Goal: Task Accomplishment & Management: Manage account settings

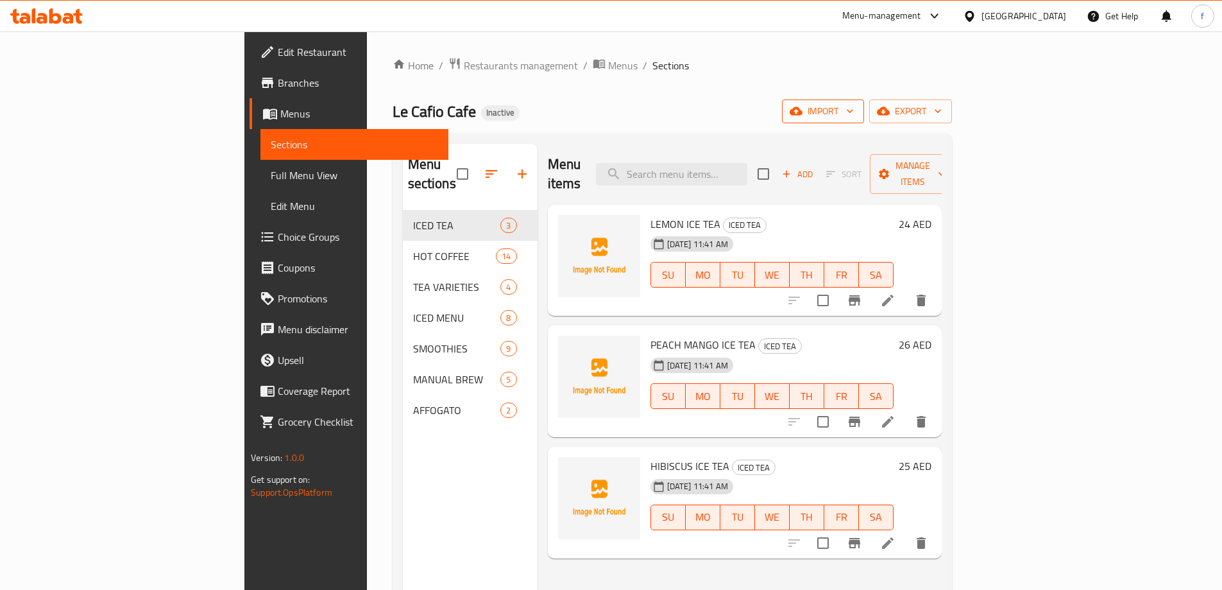
click at [854, 109] on span "import" at bounding box center [824, 111] width 62 height 16
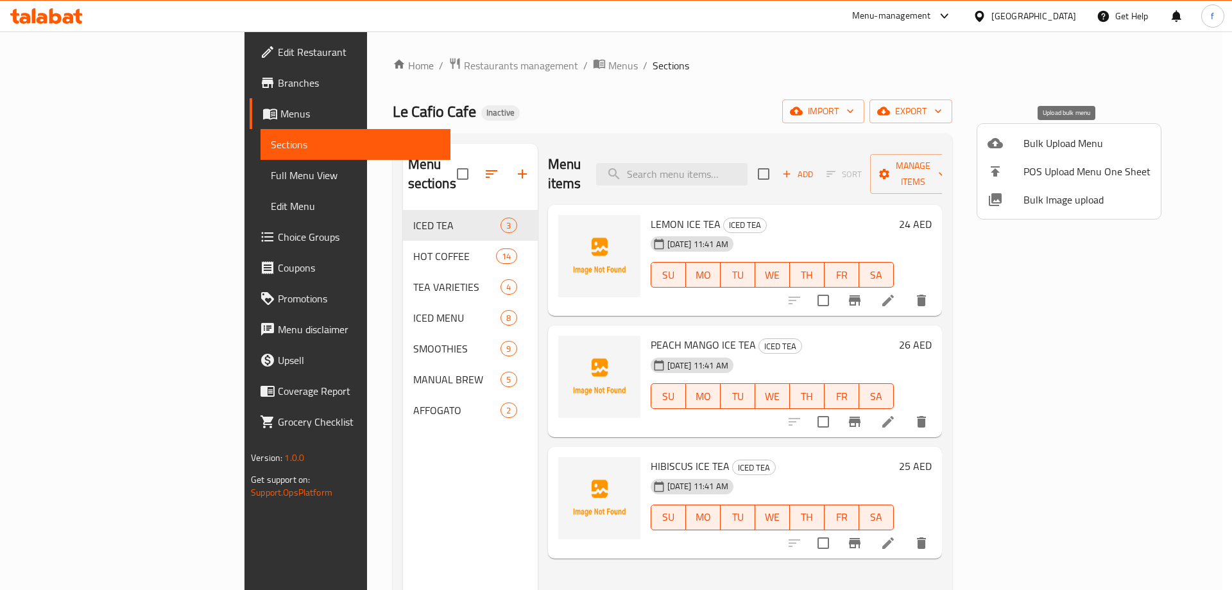
click at [1069, 144] on span "Bulk Upload Menu" at bounding box center [1087, 142] width 127 height 15
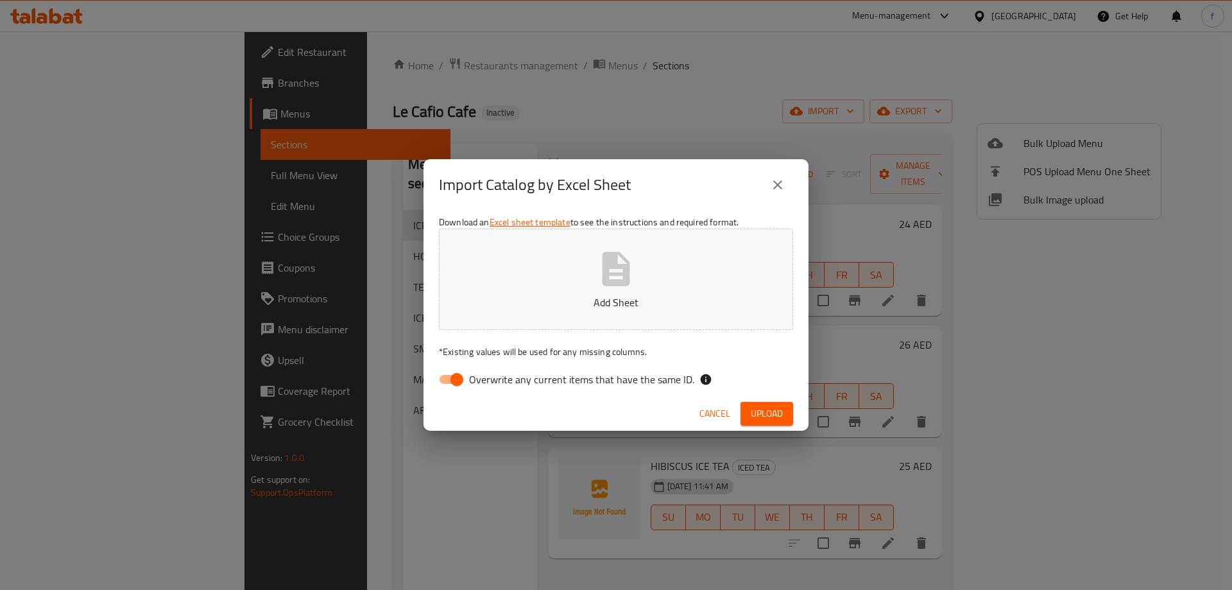
click at [621, 297] on p "Add Sheet" at bounding box center [616, 302] width 314 height 15
click at [531, 379] on span "Overwrite any current items that have the same ID." at bounding box center [581, 379] width 225 height 15
click at [493, 379] on input "Overwrite any current items that have the same ID." at bounding box center [456, 379] width 73 height 24
checkbox input "false"
click at [776, 406] on span "Upload" at bounding box center [767, 414] width 32 height 16
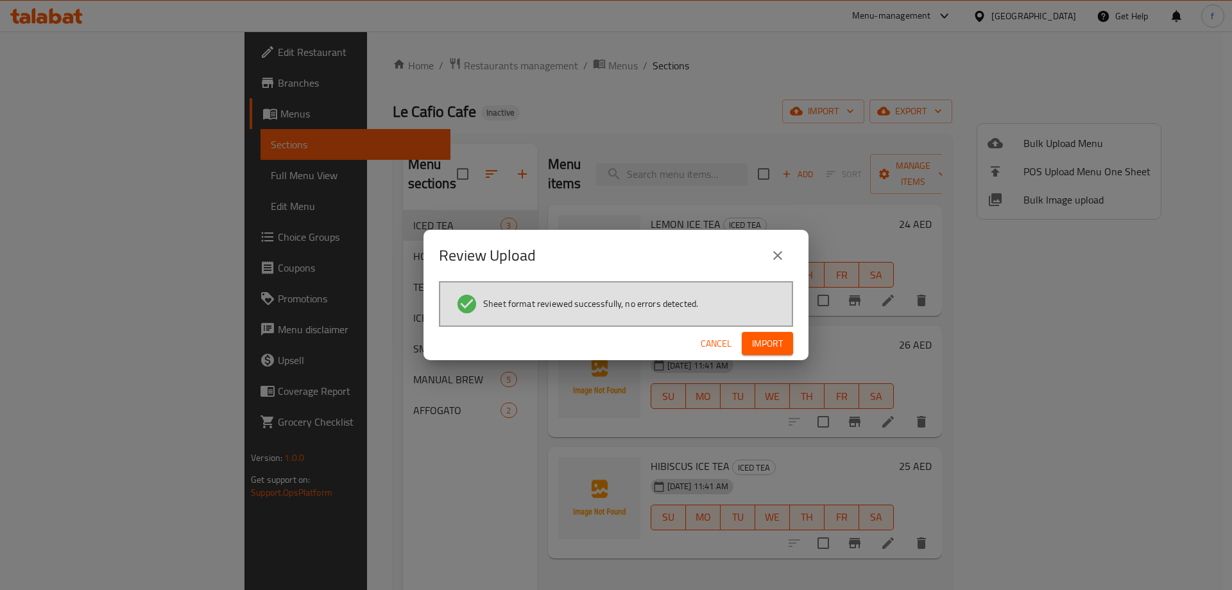
click at [779, 338] on span "Import" at bounding box center [767, 344] width 31 height 16
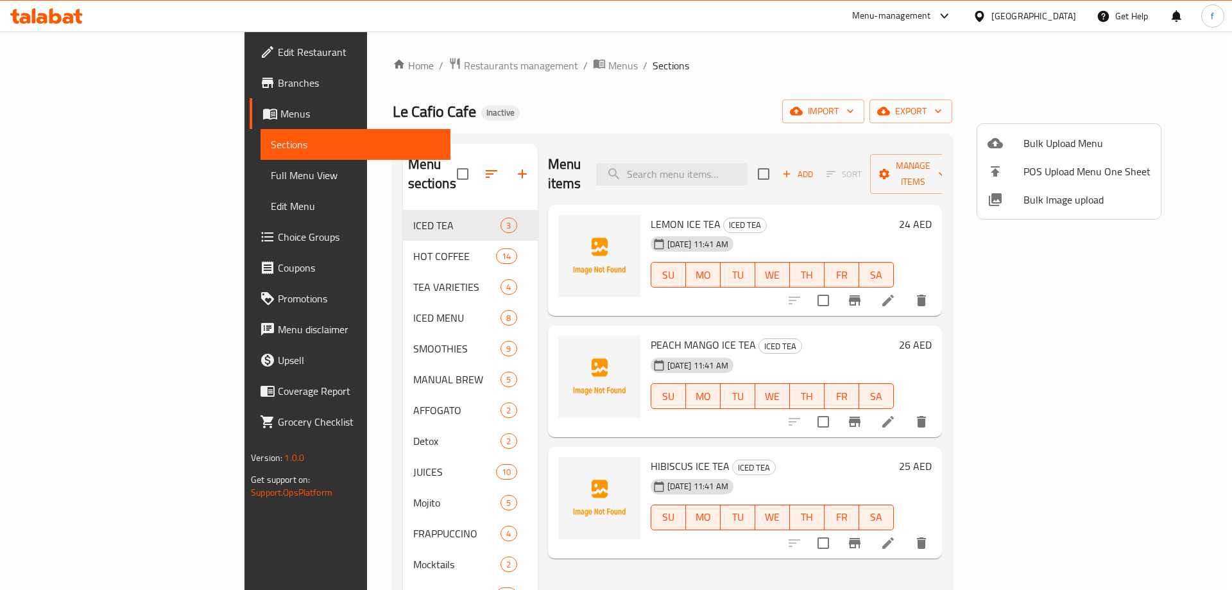
click at [303, 422] on div at bounding box center [616, 295] width 1232 height 590
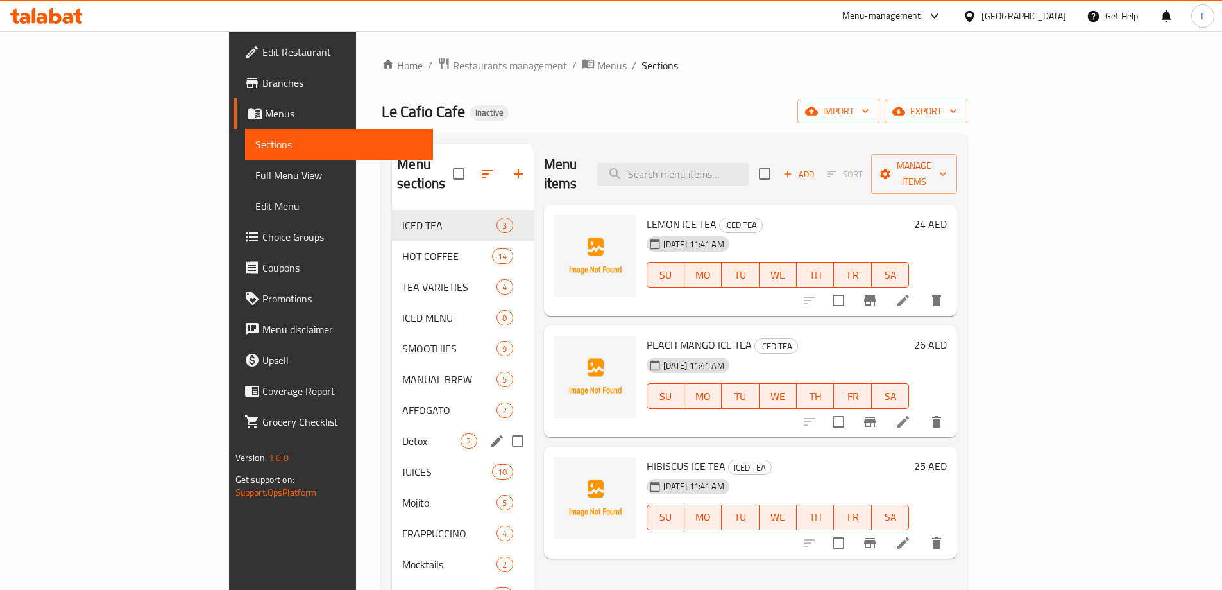
drag, startPoint x: 357, startPoint y: 431, endPoint x: 357, endPoint y: 443, distance: 12.2
click at [392, 431] on div "Detox 2" at bounding box center [462, 440] width 141 height 31
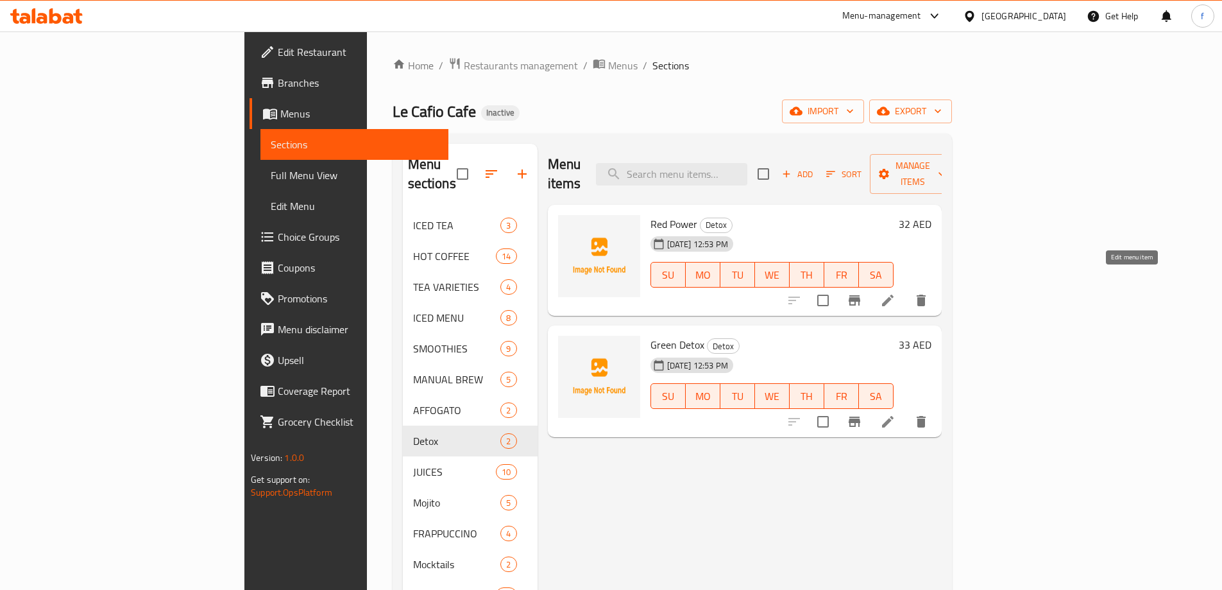
click at [894, 295] on icon at bounding box center [888, 301] width 12 height 12
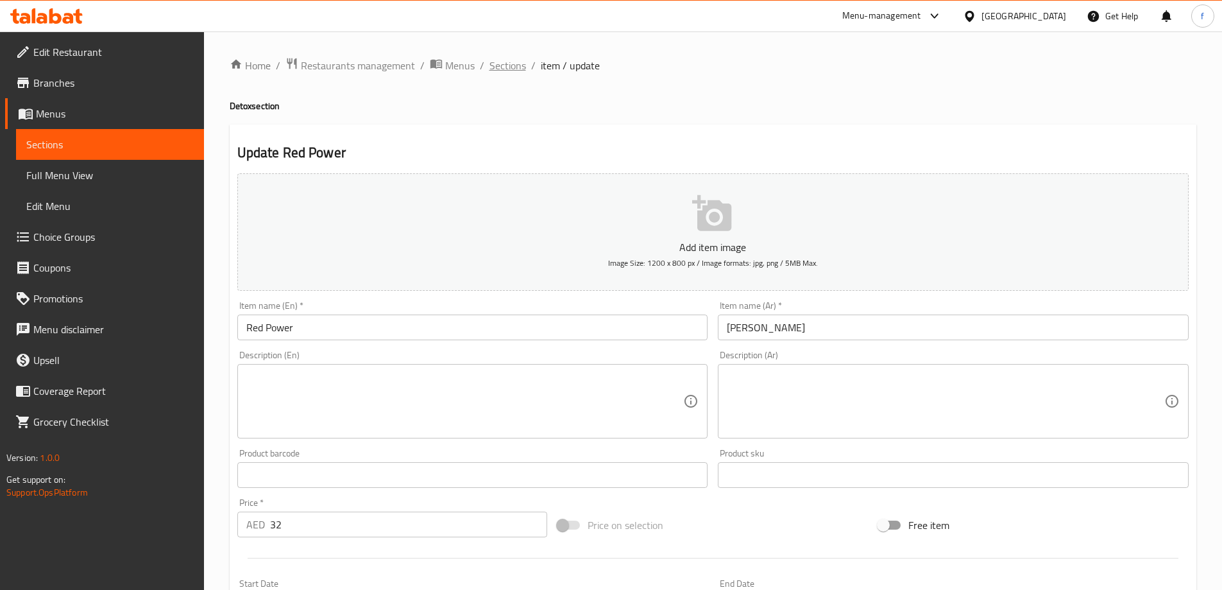
click at [519, 62] on span "Sections" at bounding box center [508, 65] width 37 height 15
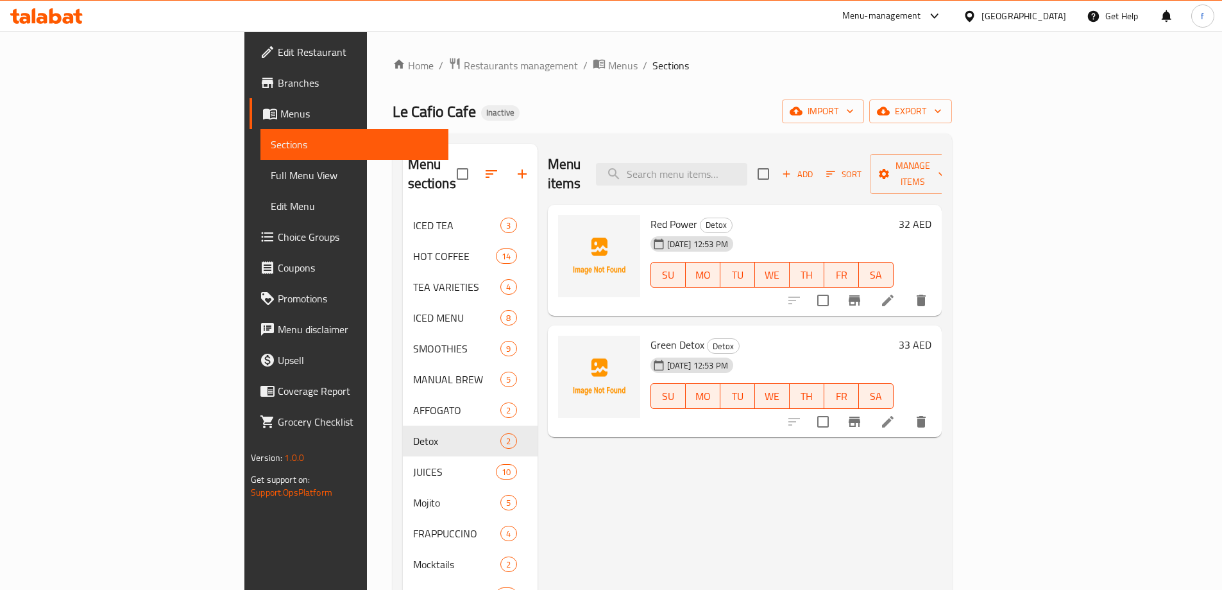
click at [906, 410] on li at bounding box center [888, 421] width 36 height 23
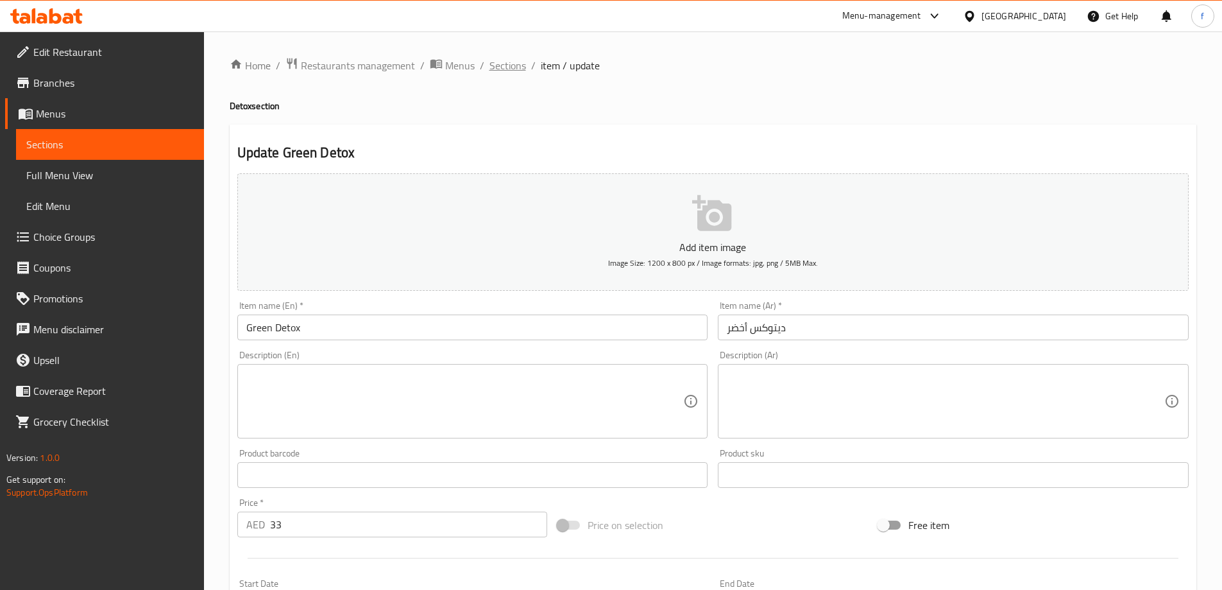
click at [508, 66] on span "Sections" at bounding box center [508, 65] width 37 height 15
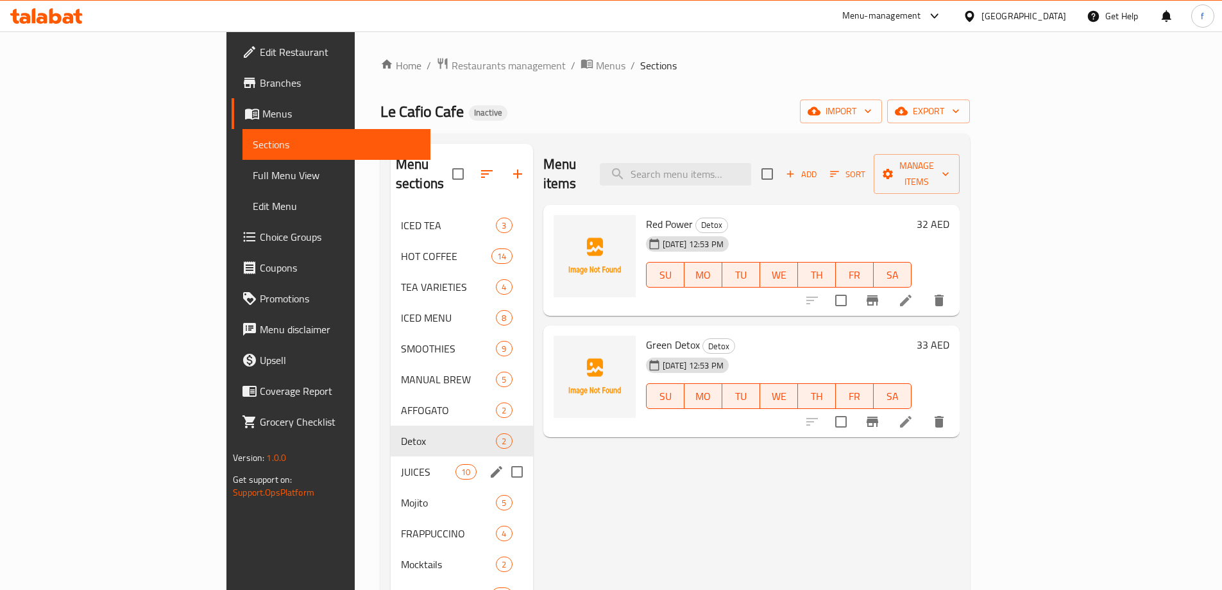
click at [391, 456] on div "JUICES 10" at bounding box center [462, 471] width 142 height 31
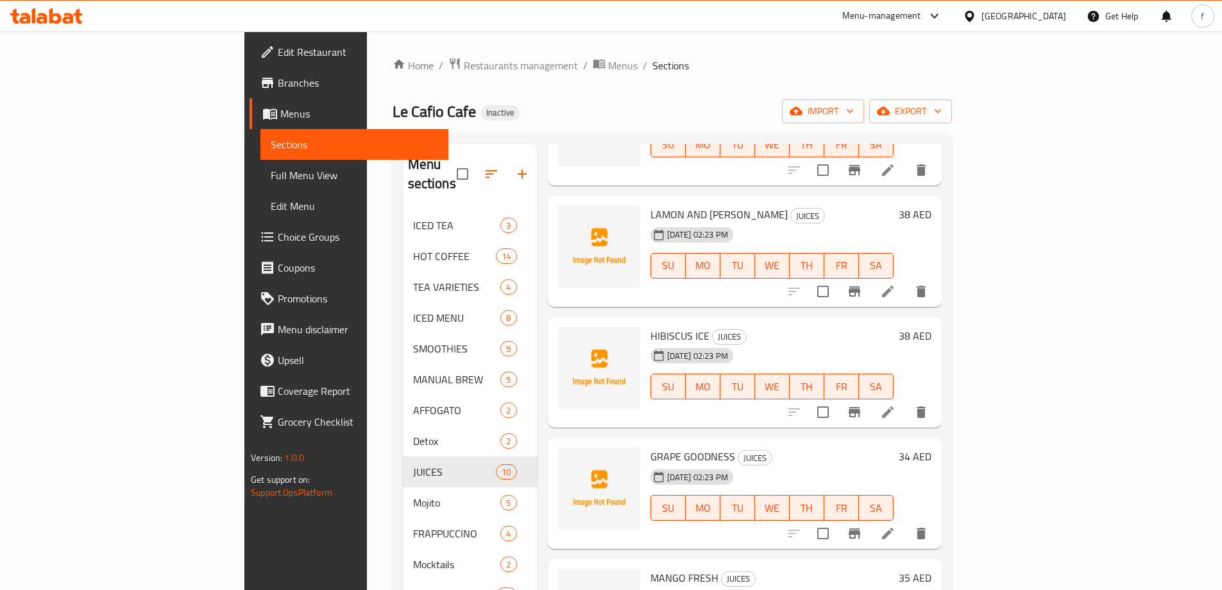
scroll to position [251, 0]
click at [271, 167] on span "Full Menu View" at bounding box center [354, 174] width 167 height 15
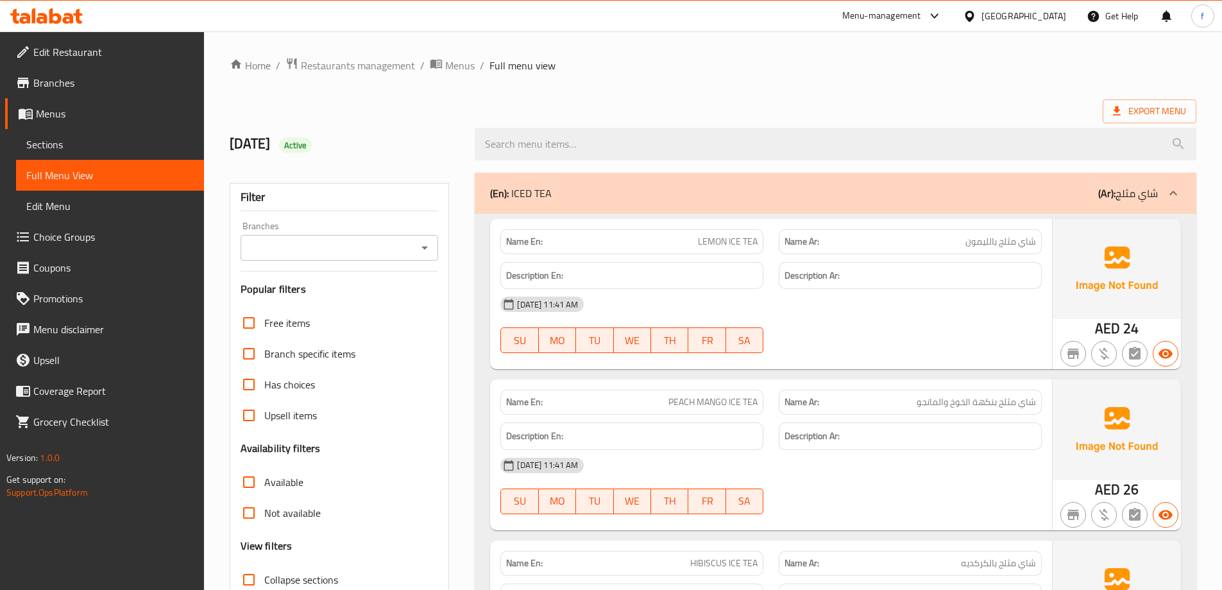
scroll to position [193, 0]
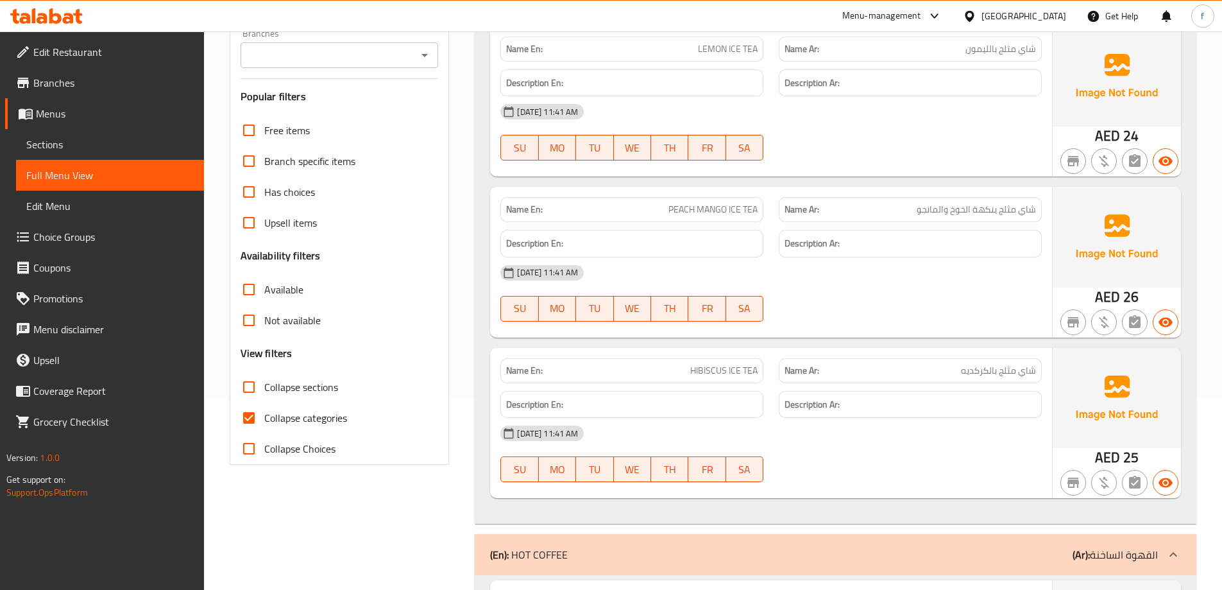
click at [300, 417] on span "Collapse categories" at bounding box center [305, 417] width 83 height 15
click at [264, 417] on input "Collapse categories" at bounding box center [249, 417] width 31 height 31
checkbox input "false"
click at [302, 390] on span "Collapse sections" at bounding box center [301, 386] width 74 height 15
click at [264, 390] on input "Collapse sections" at bounding box center [249, 387] width 31 height 31
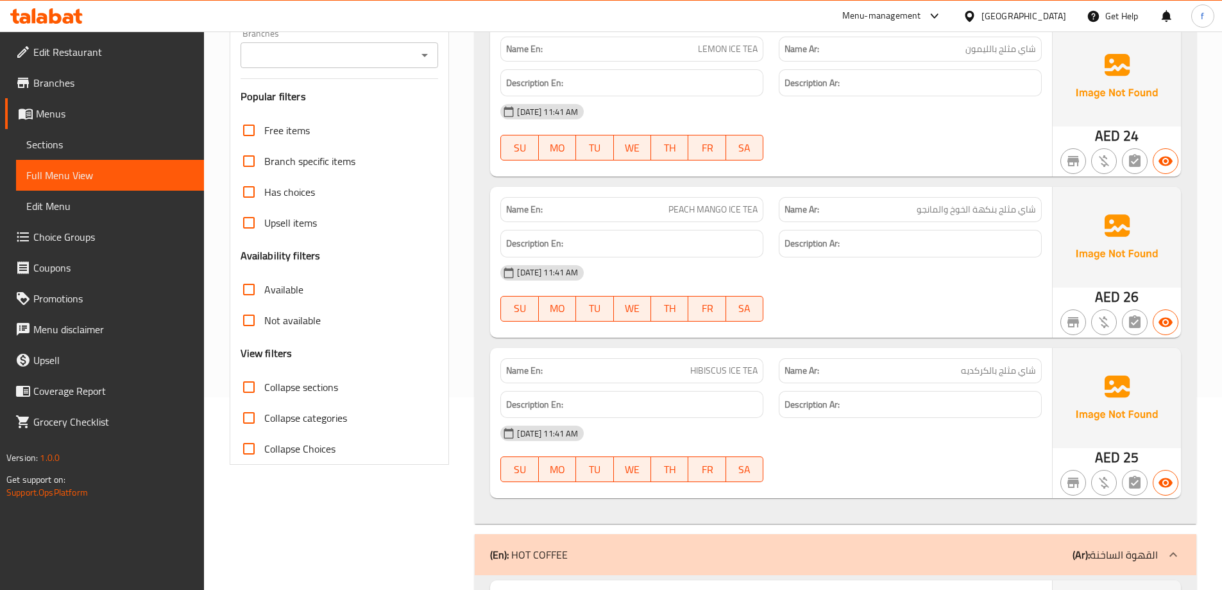
checkbox input "true"
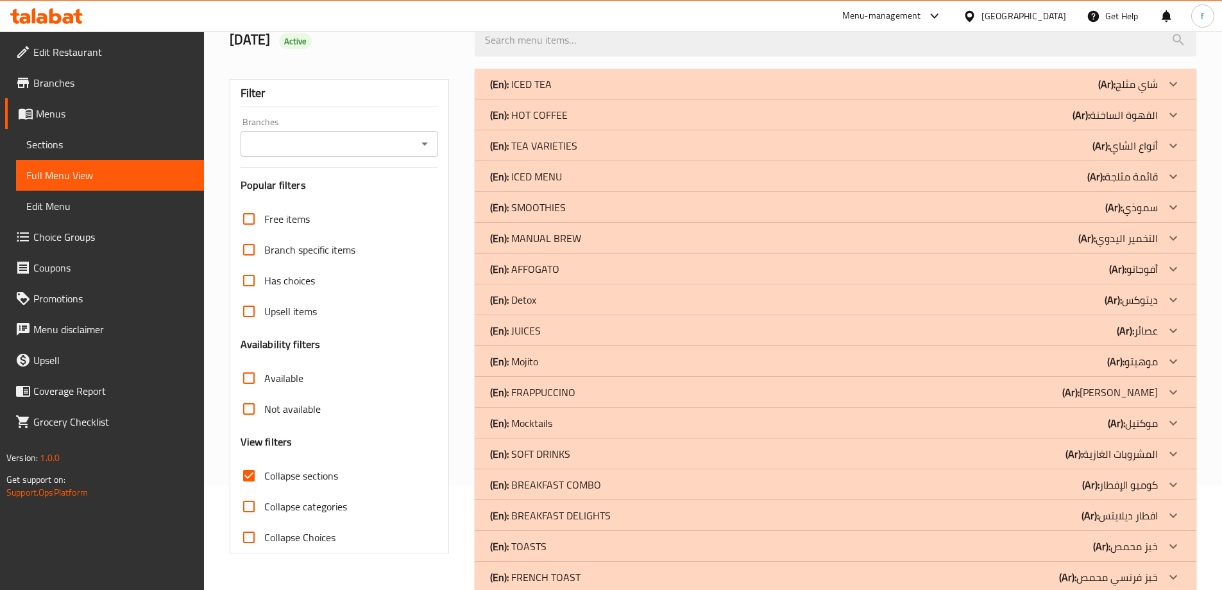
scroll to position [128, 0]
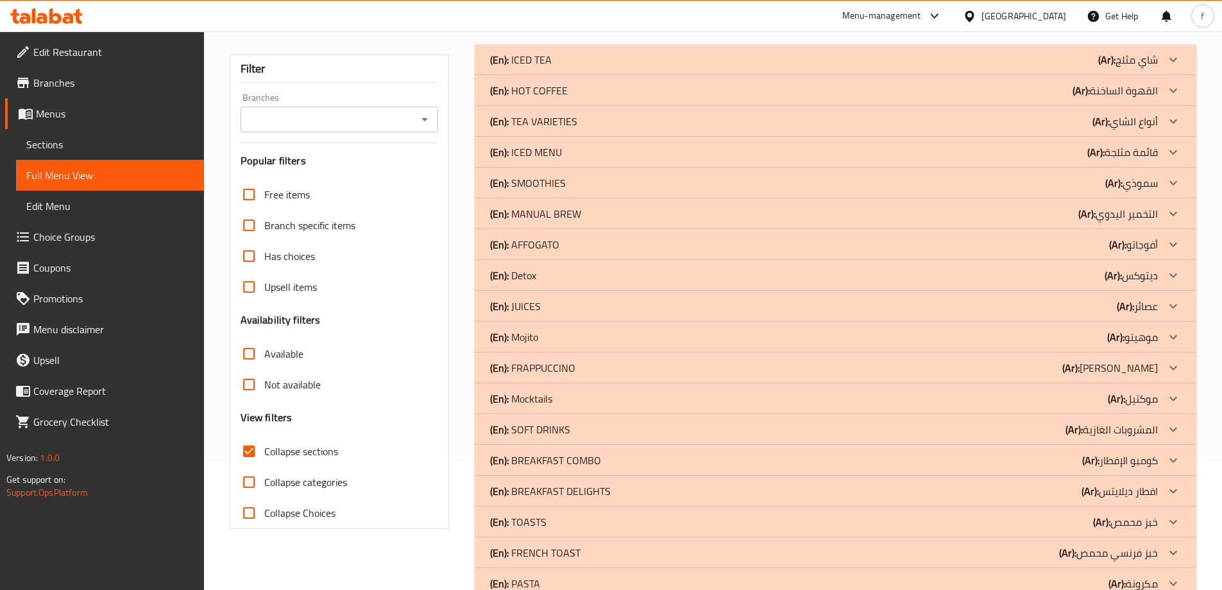
click at [1163, 304] on div at bounding box center [1173, 306] width 31 height 31
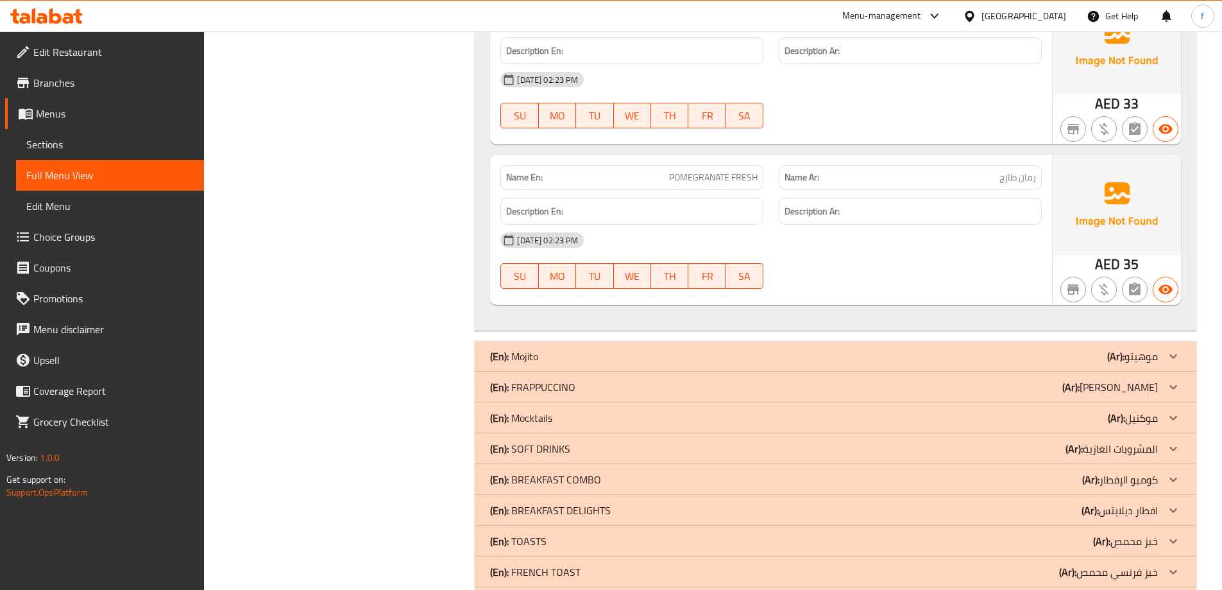
scroll to position [1821, 0]
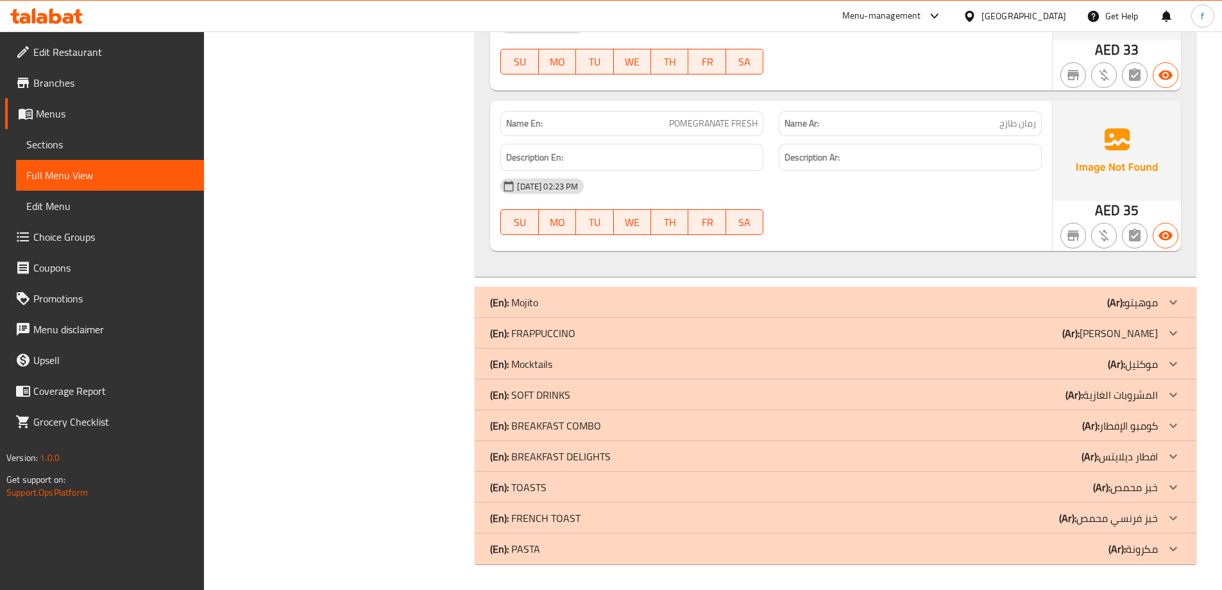
click at [1151, 334] on p "(Ar): [PERSON_NAME]" at bounding box center [1111, 332] width 96 height 15
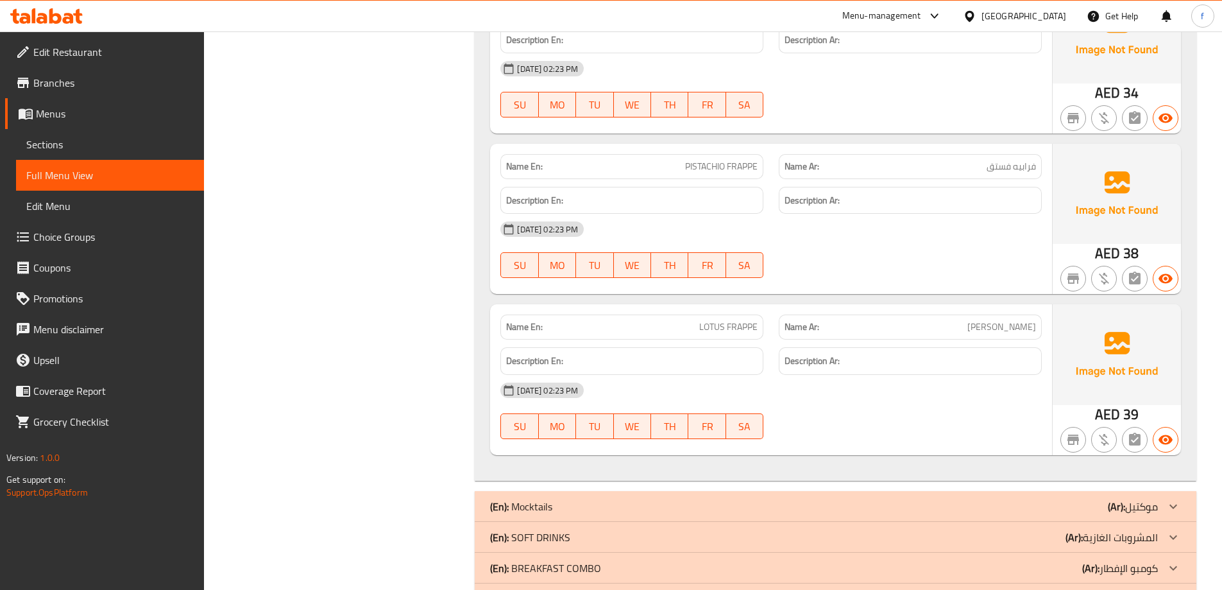
scroll to position [2515, 0]
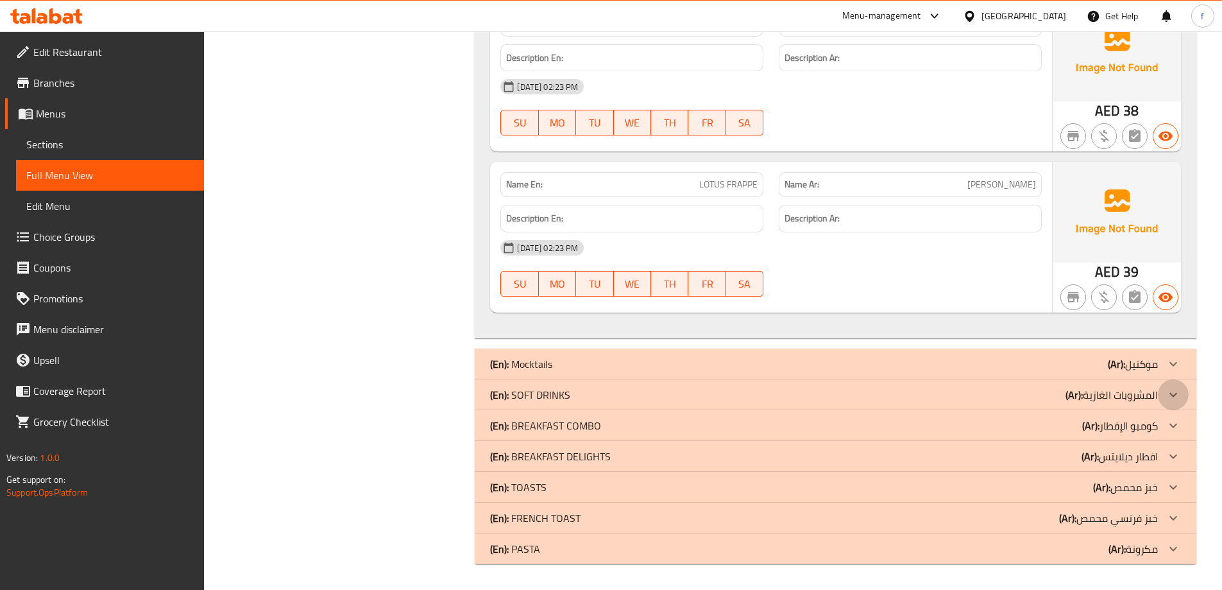
click at [1172, 397] on icon at bounding box center [1173, 394] width 15 height 15
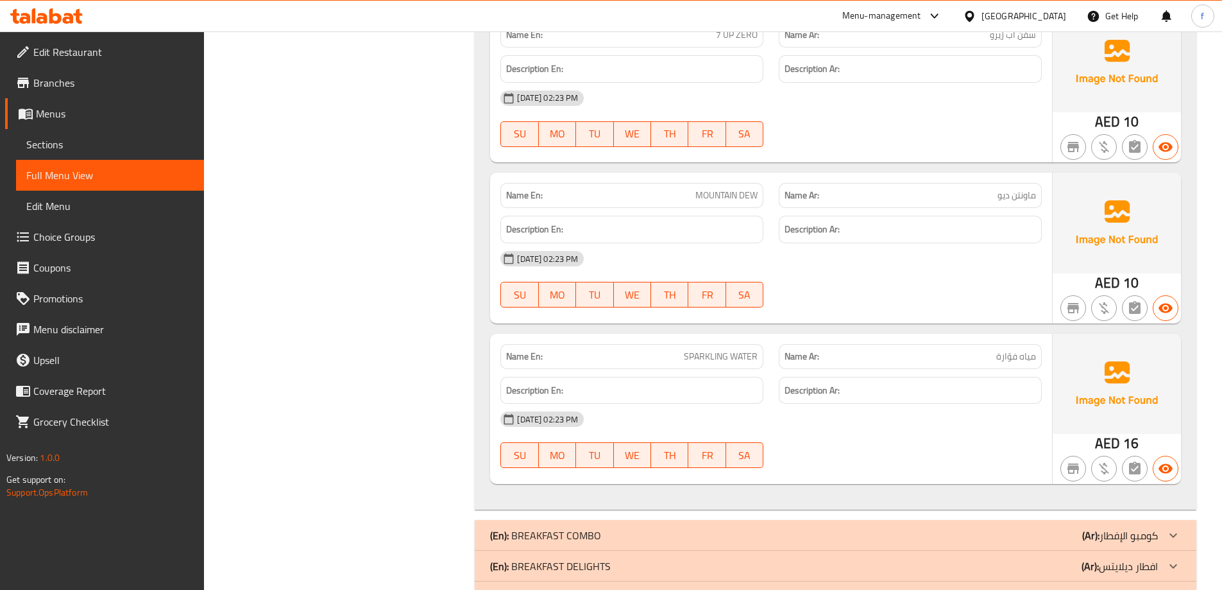
scroll to position [4172, 0]
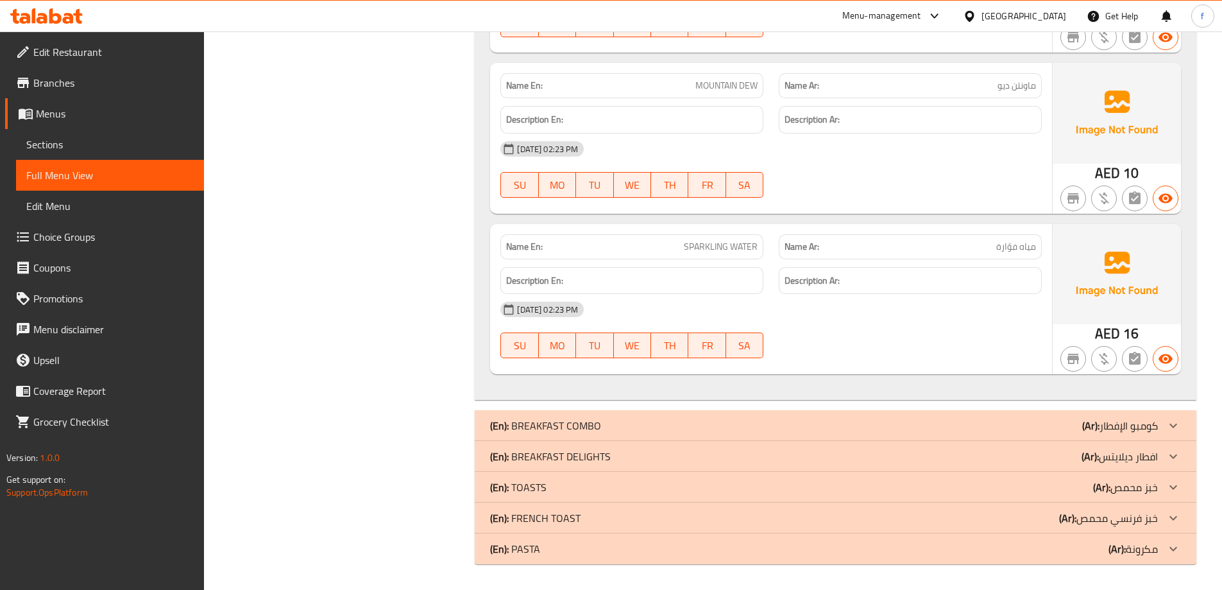
click at [767, 422] on div "(En): BREAKFAST COMBO (Ar): كومبو الإفطار" at bounding box center [824, 425] width 668 height 15
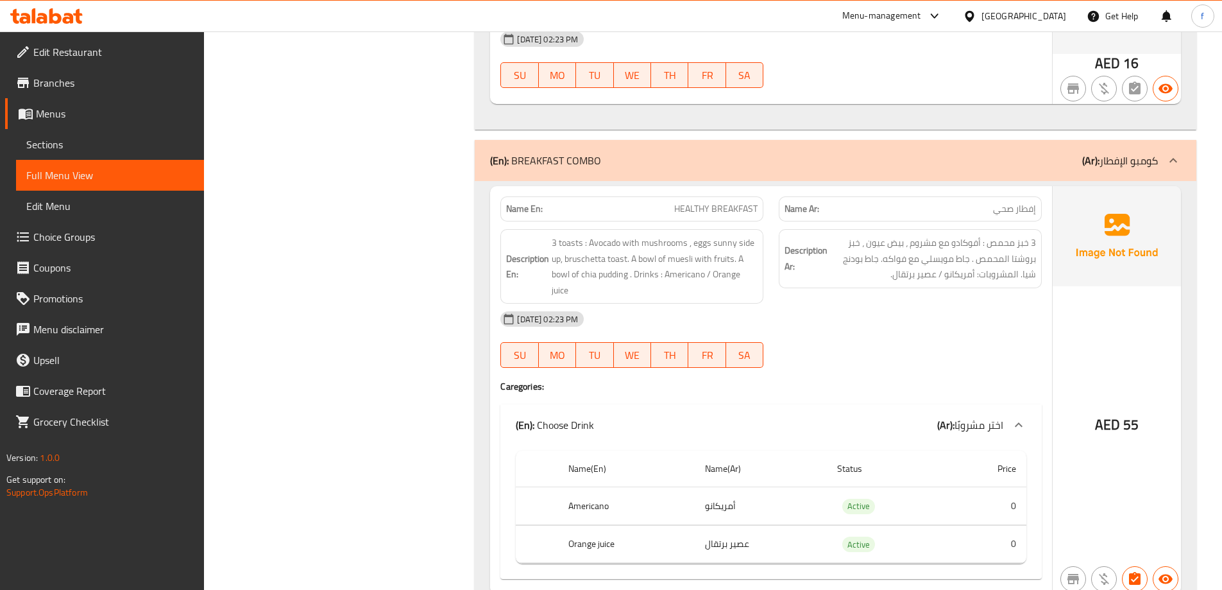
scroll to position [4429, 0]
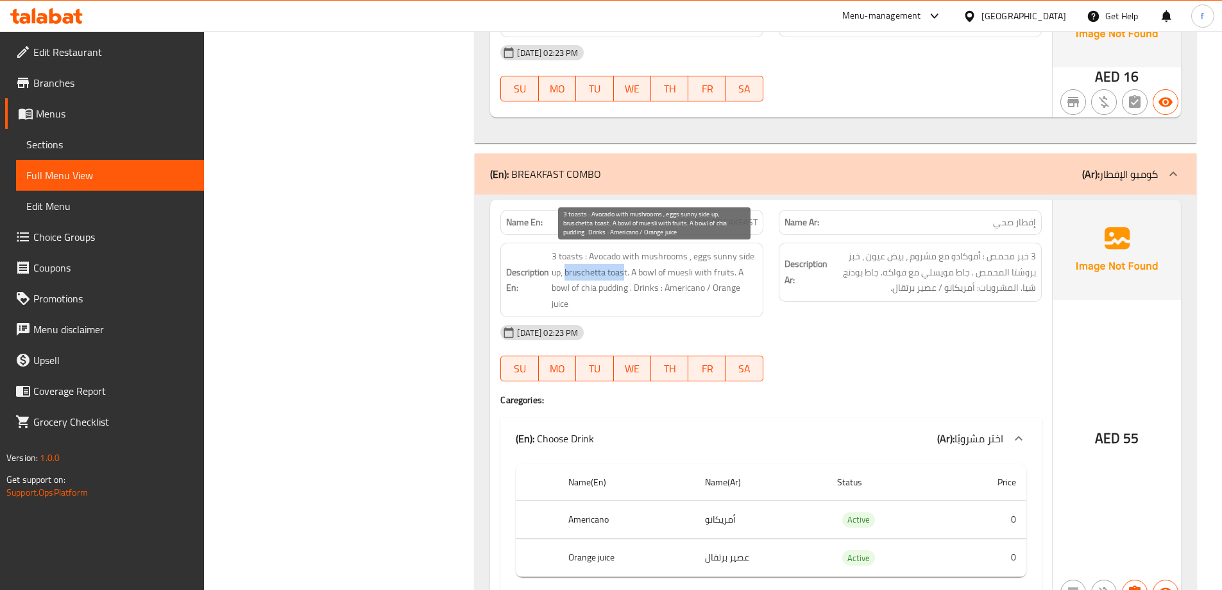
drag, startPoint x: 567, startPoint y: 274, endPoint x: 625, endPoint y: 275, distance: 57.8
click at [625, 275] on span "3 toasts : Avocado with mushrooms , eggs sunny side up, bruschetta toast. A bow…" at bounding box center [655, 279] width 206 height 63
drag, startPoint x: 640, startPoint y: 271, endPoint x: 694, endPoint y: 275, distance: 54.6
click at [694, 275] on span "3 toasts : Avocado with mushrooms , eggs sunny side up, bruschetta toast. A bow…" at bounding box center [655, 279] width 206 height 63
drag, startPoint x: 699, startPoint y: 273, endPoint x: 722, endPoint y: 275, distance: 23.1
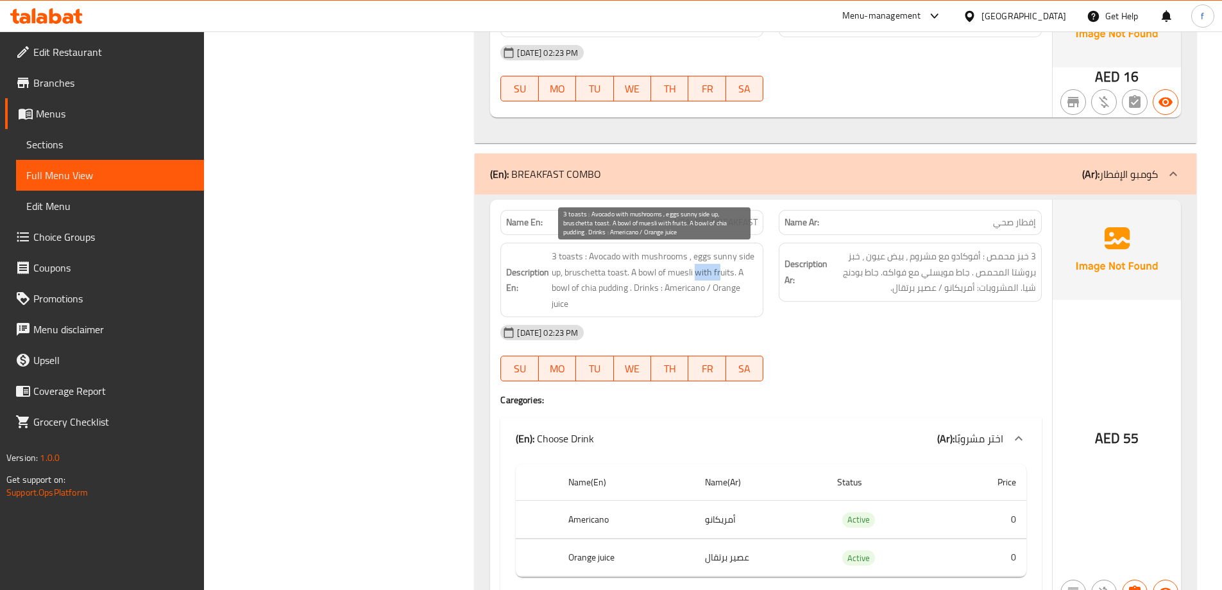
click at [722, 275] on span "3 toasts : Avocado with mushrooms , eggs sunny side up, bruschetta toast. A bow…" at bounding box center [655, 279] width 206 height 63
drag, startPoint x: 558, startPoint y: 289, endPoint x: 566, endPoint y: 287, distance: 8.6
click at [566, 287] on span "3 toasts : Avocado with mushrooms , eggs sunny side up, bruschetta toast. A bow…" at bounding box center [655, 279] width 206 height 63
drag, startPoint x: 594, startPoint y: 289, endPoint x: 629, endPoint y: 287, distance: 35.3
click at [629, 287] on span "3 toasts : Avocado with mushrooms , eggs sunny side up, bruschetta toast. A bow…" at bounding box center [655, 279] width 206 height 63
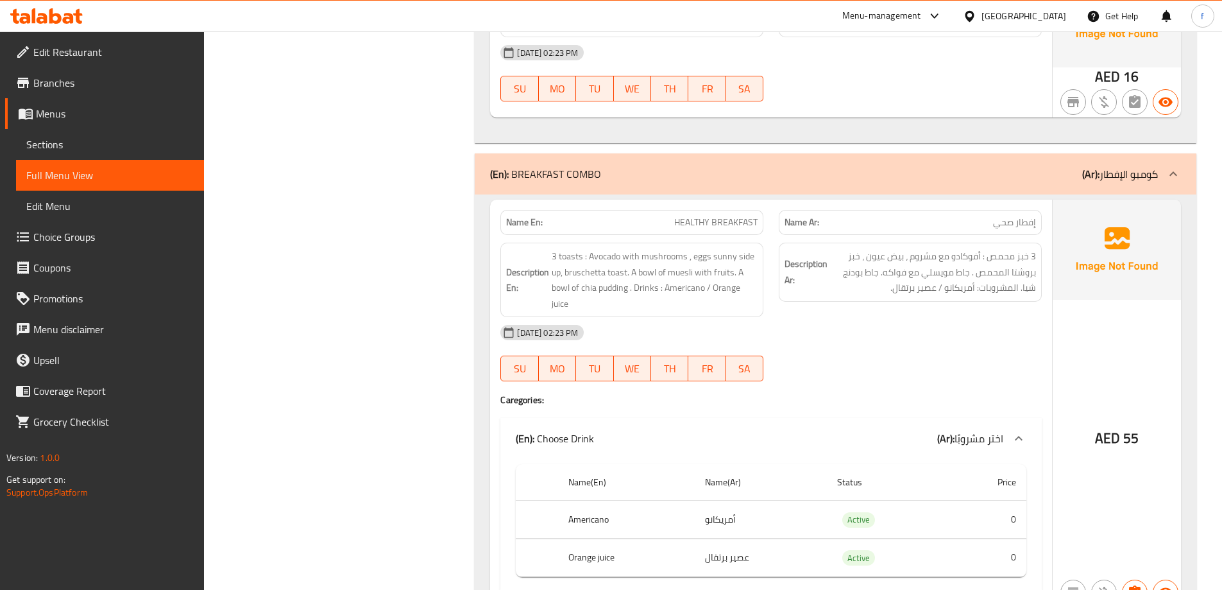
click at [715, 221] on span "HEALTHY BREAKFAST" at bounding box center [715, 222] width 83 height 13
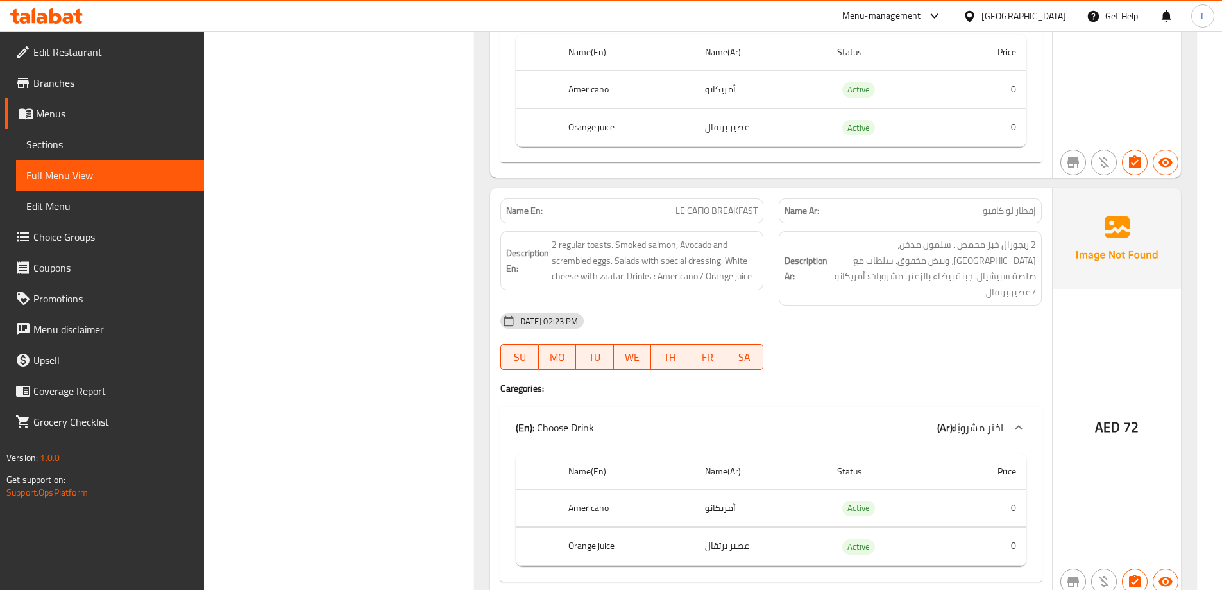
scroll to position [4942, 0]
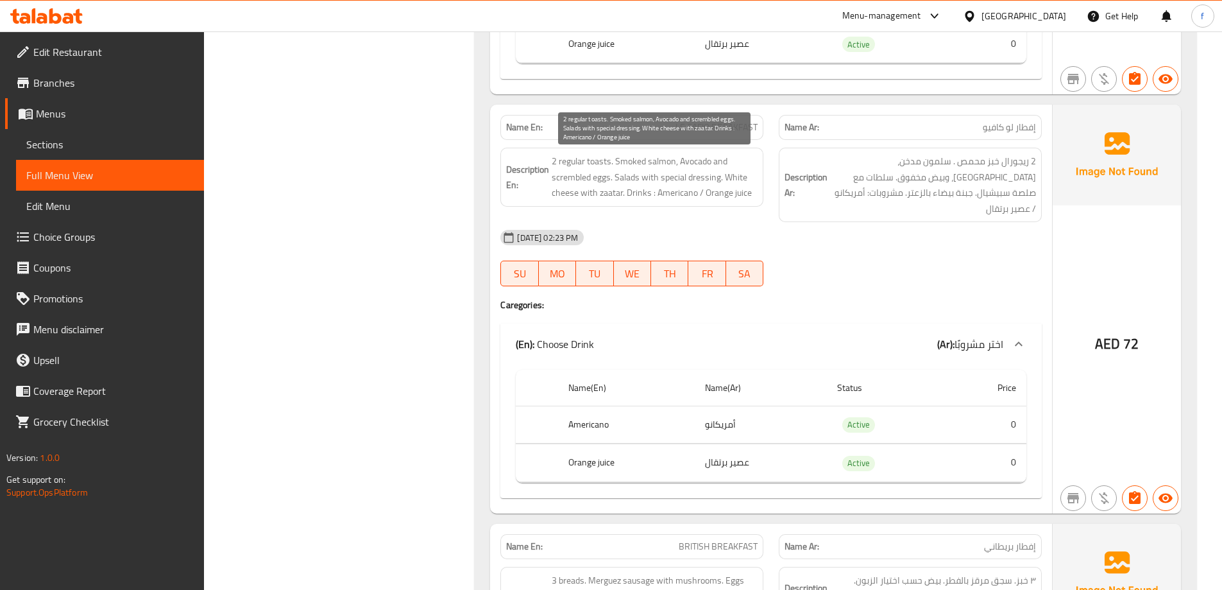
click at [575, 163] on span "2 regular toasts. Smoked salmon, Avocado and scrembled eggs. Salads with specia…" at bounding box center [655, 176] width 206 height 47
copy span "regular"
click at [714, 129] on span "LE CAFIO BREAKFAST" at bounding box center [717, 127] width 82 height 13
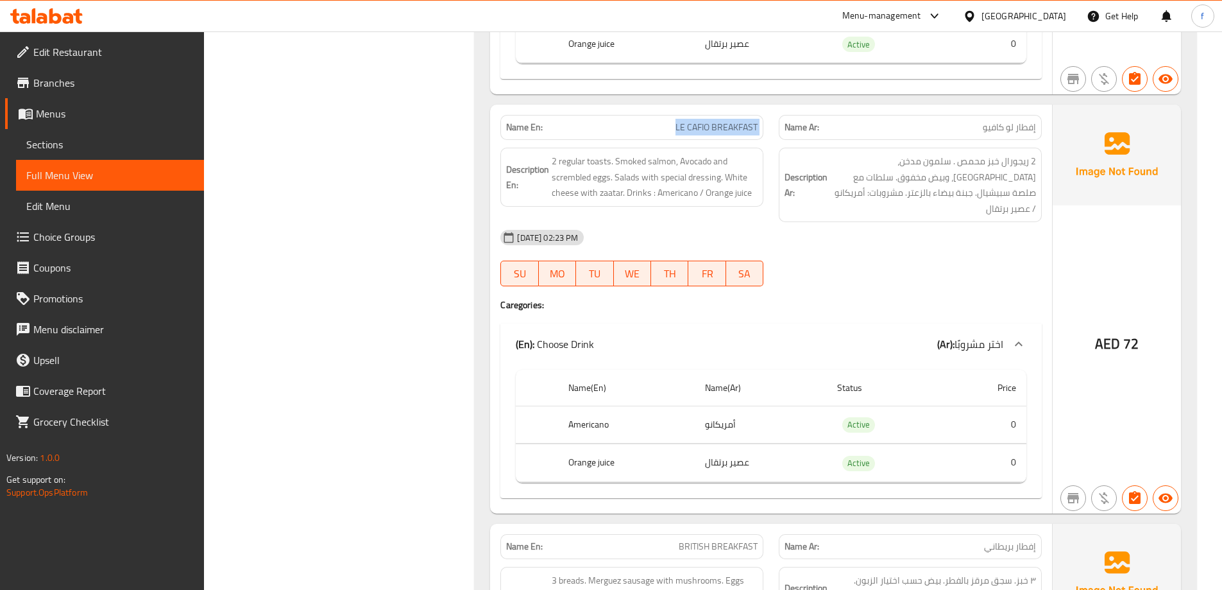
click at [714, 129] on span "LE CAFIO BREAKFAST" at bounding box center [717, 127] width 82 height 13
copy span "LE CAFIO BREAKFAST"
click at [92, 128] on link "Menus" at bounding box center [104, 113] width 199 height 31
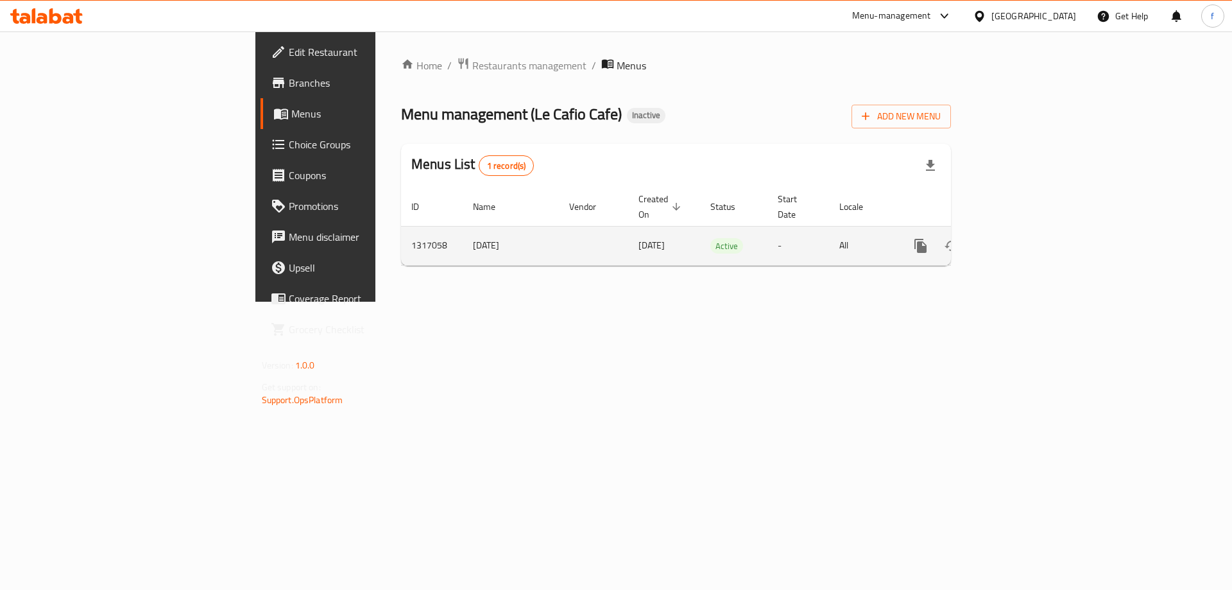
click at [1019, 240] on icon "enhanced table" at bounding box center [1013, 246] width 12 height 12
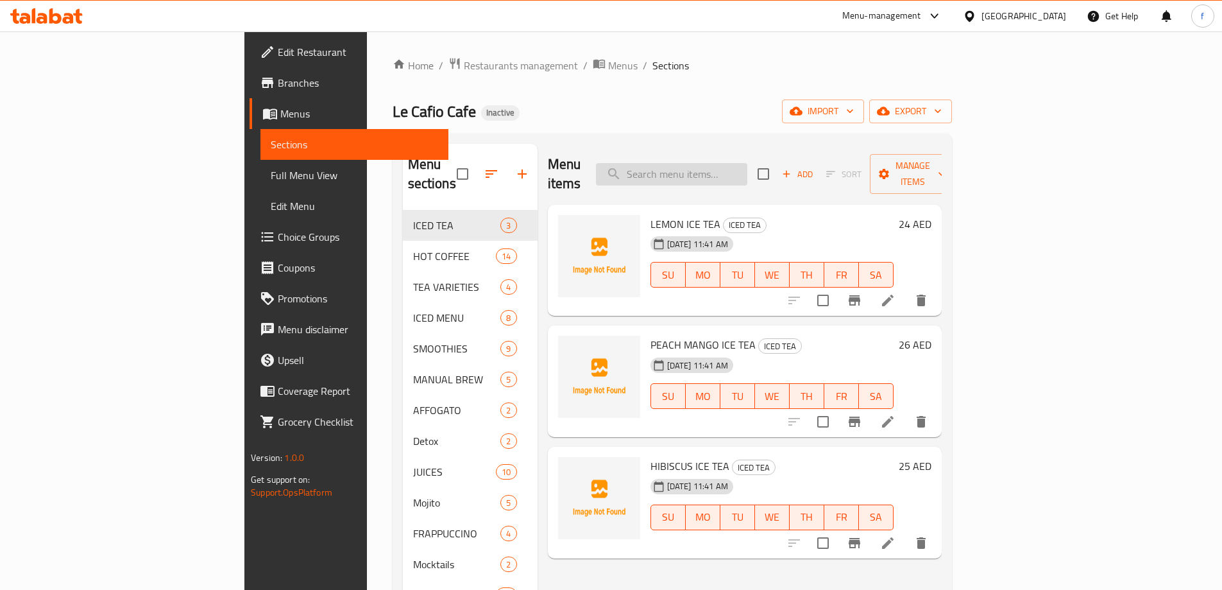
click at [748, 169] on input "search" at bounding box center [671, 174] width 151 height 22
paste input "LE CAFIO BREAKFAST"
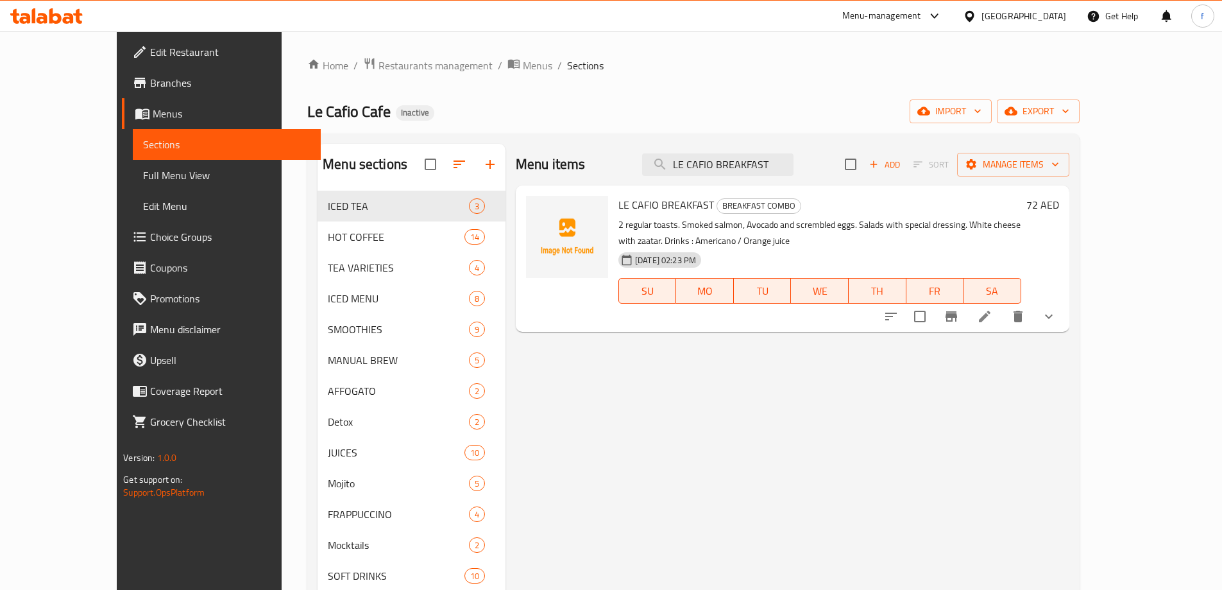
type input "LE CAFIO BREAKFAST"
click at [1003, 306] on li at bounding box center [985, 316] width 36 height 23
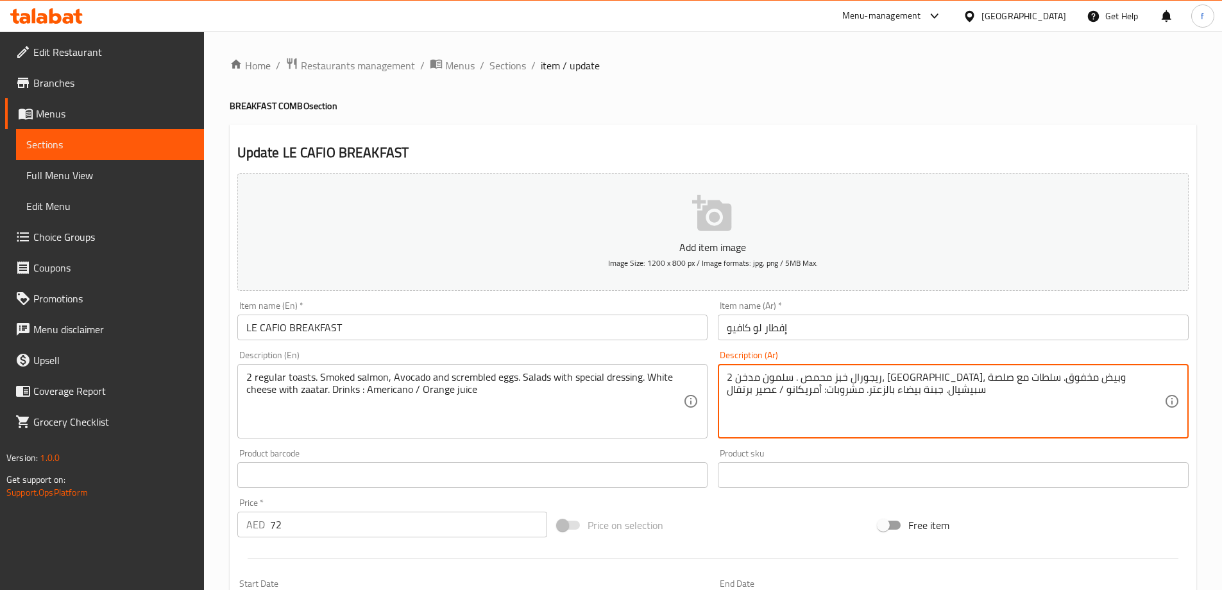
click at [1136, 374] on textarea "2 ريجورال خبز محمص . سلمون مدخن، [GEOGRAPHIC_DATA]، وبيض مخفوق. سلطات مع صلصة س…" at bounding box center [946, 401] width 438 height 61
click at [1104, 379] on textarea "2 خبز محمص . سلمون مدخن، [GEOGRAPHIC_DATA]، وبيض مخفوق. سلطات مع صلصة سبيشيال. …" at bounding box center [946, 401] width 438 height 61
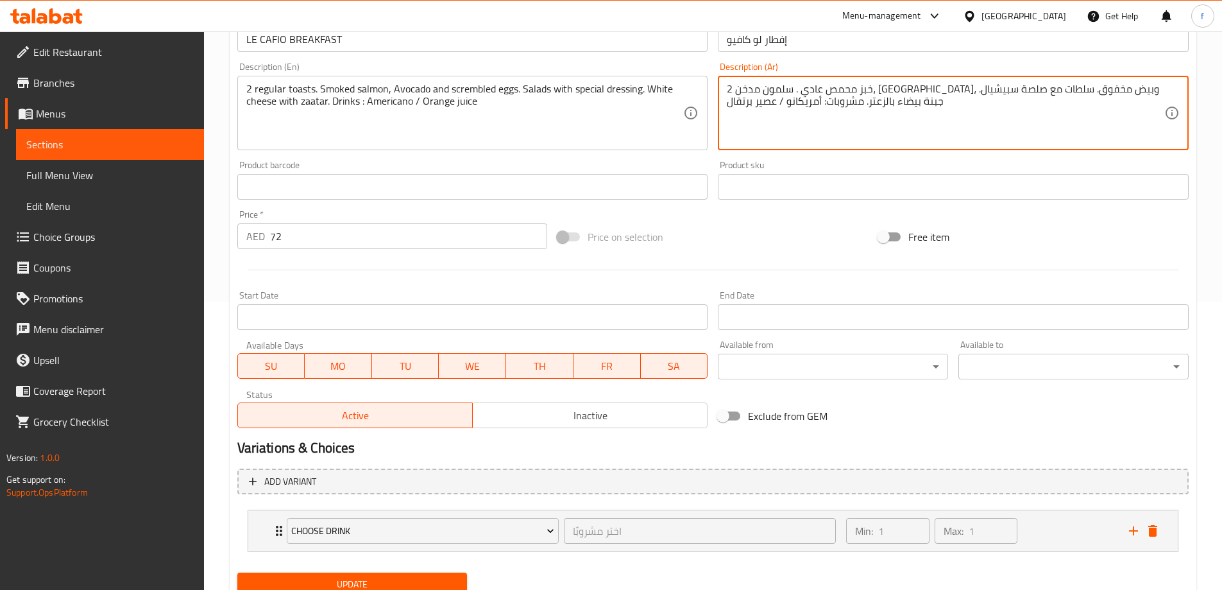
scroll to position [338, 0]
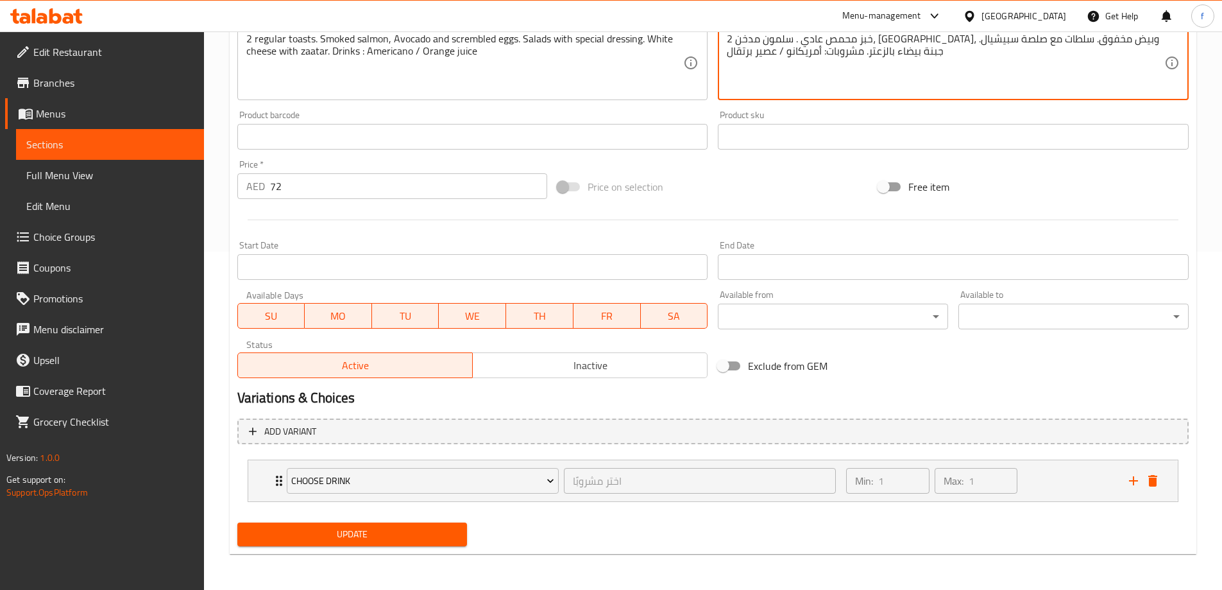
type textarea "2 خبز محمص عادي . سلمون مدخن، [GEOGRAPHIC_DATA]، وبيض مخفوق. سلطات مع صلصة سبيش…"
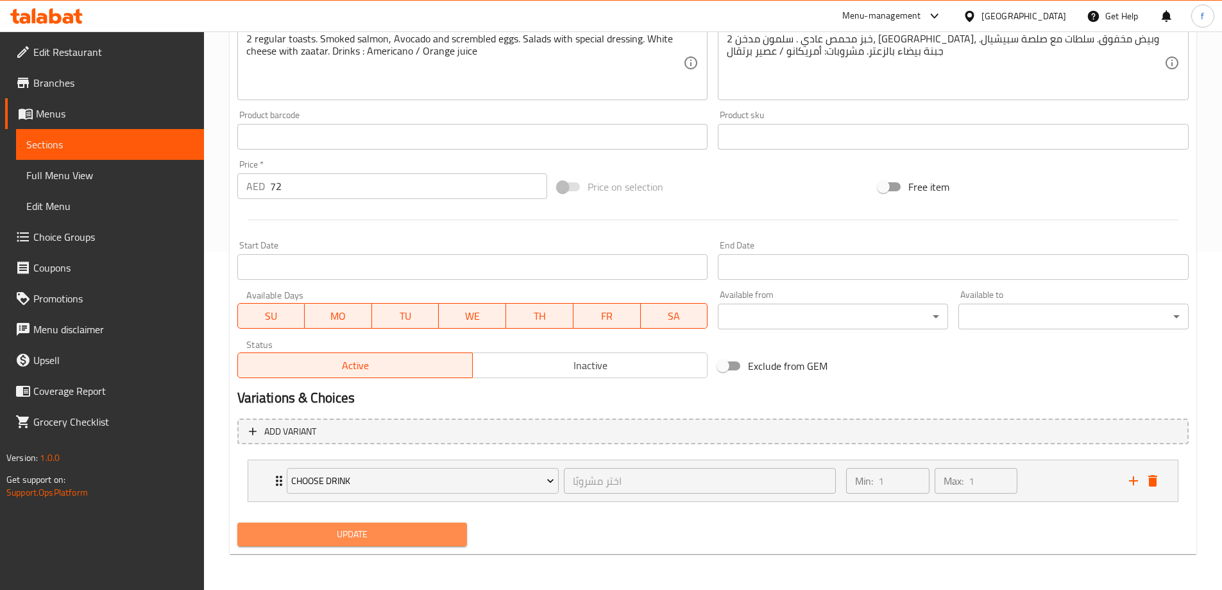
click at [411, 533] on span "Update" at bounding box center [353, 534] width 210 height 16
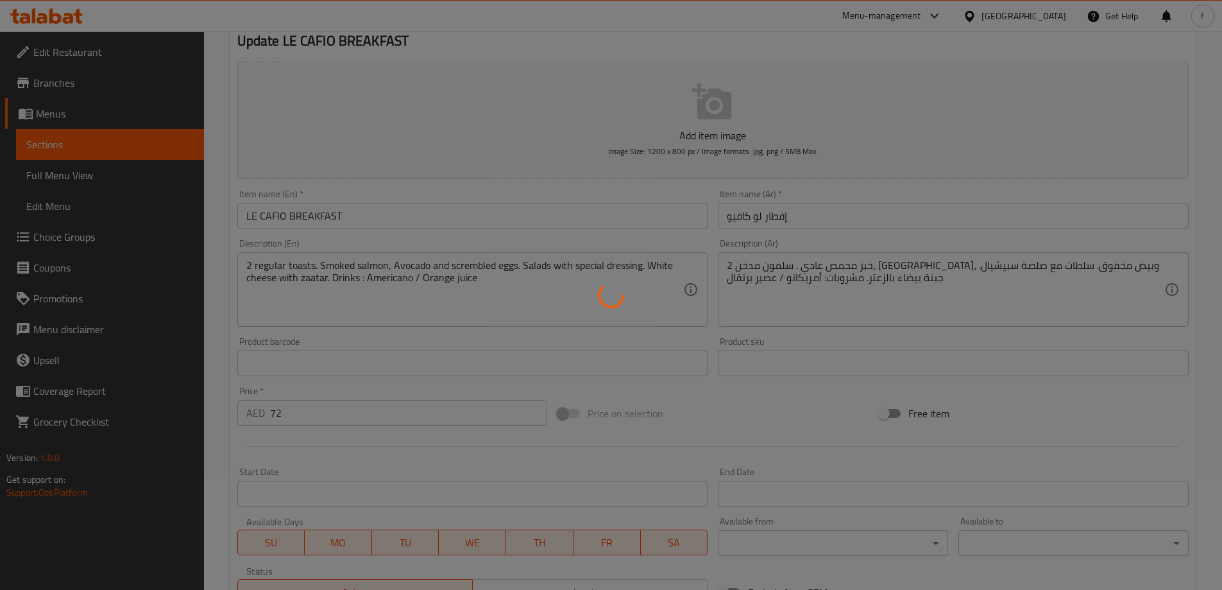
scroll to position [0, 0]
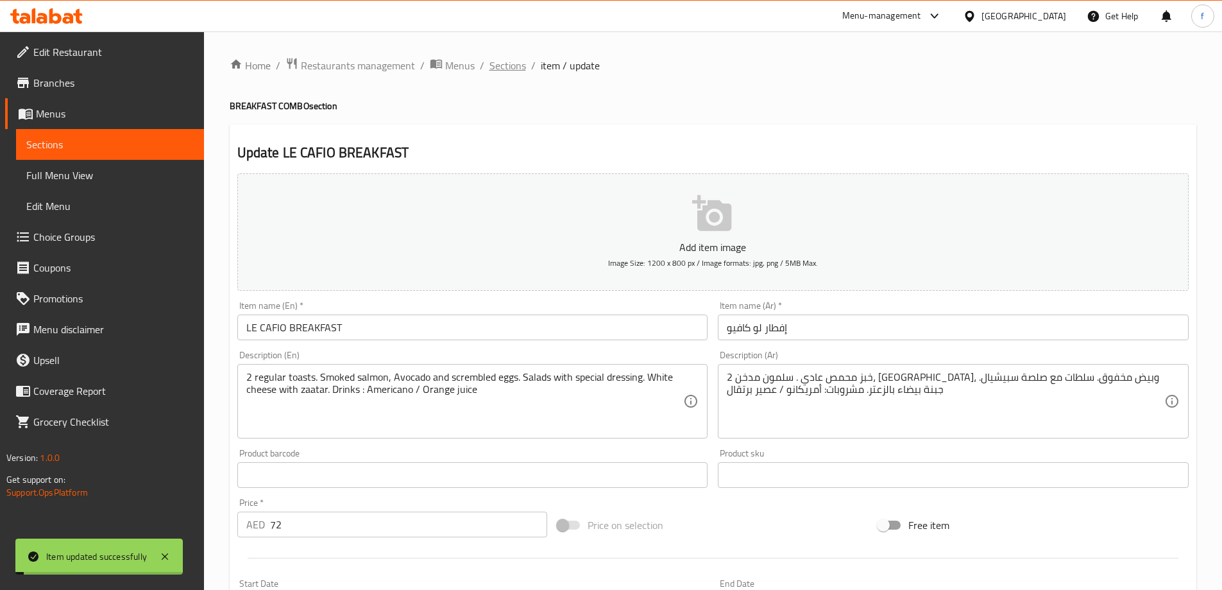
click at [513, 70] on span "Sections" at bounding box center [508, 65] width 37 height 15
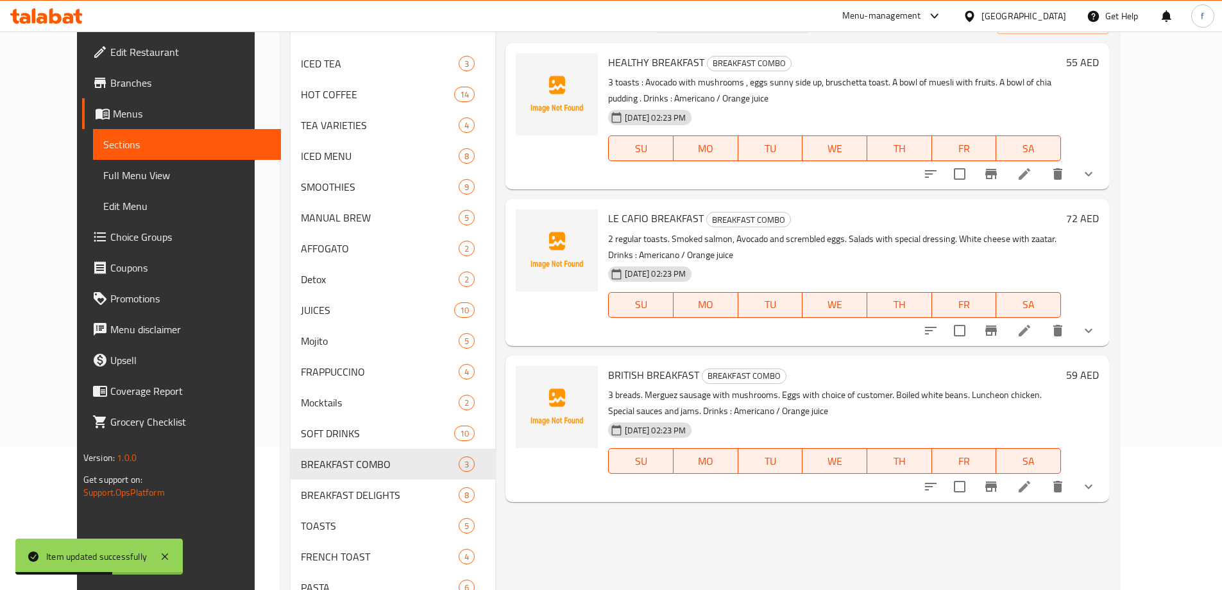
scroll to position [68, 0]
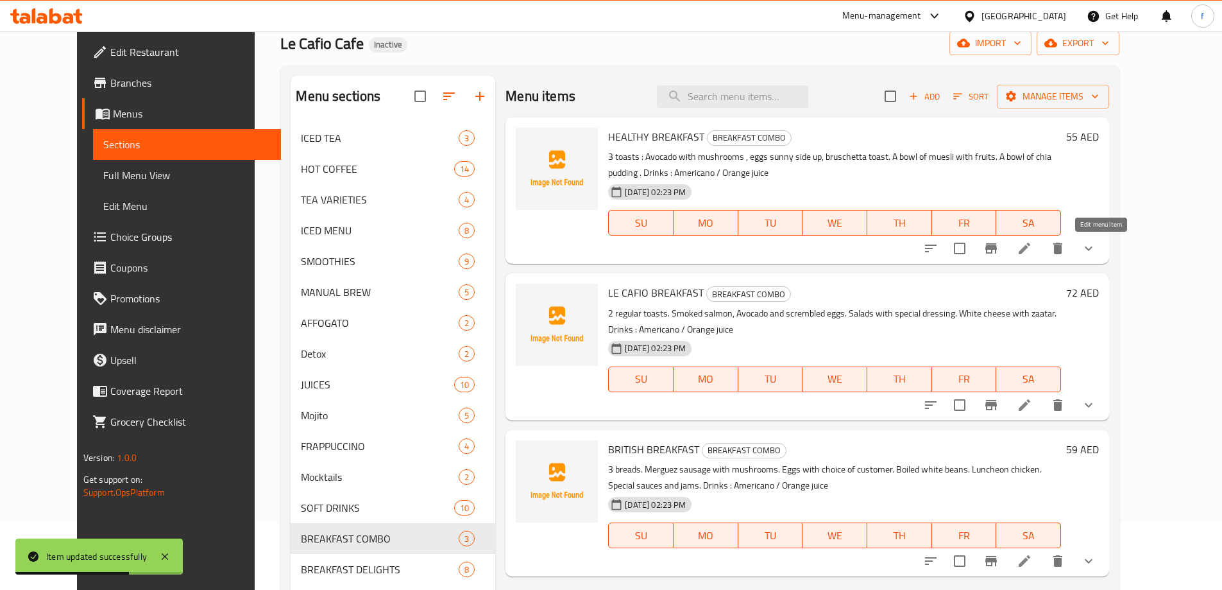
click at [1033, 244] on icon at bounding box center [1024, 248] width 15 height 15
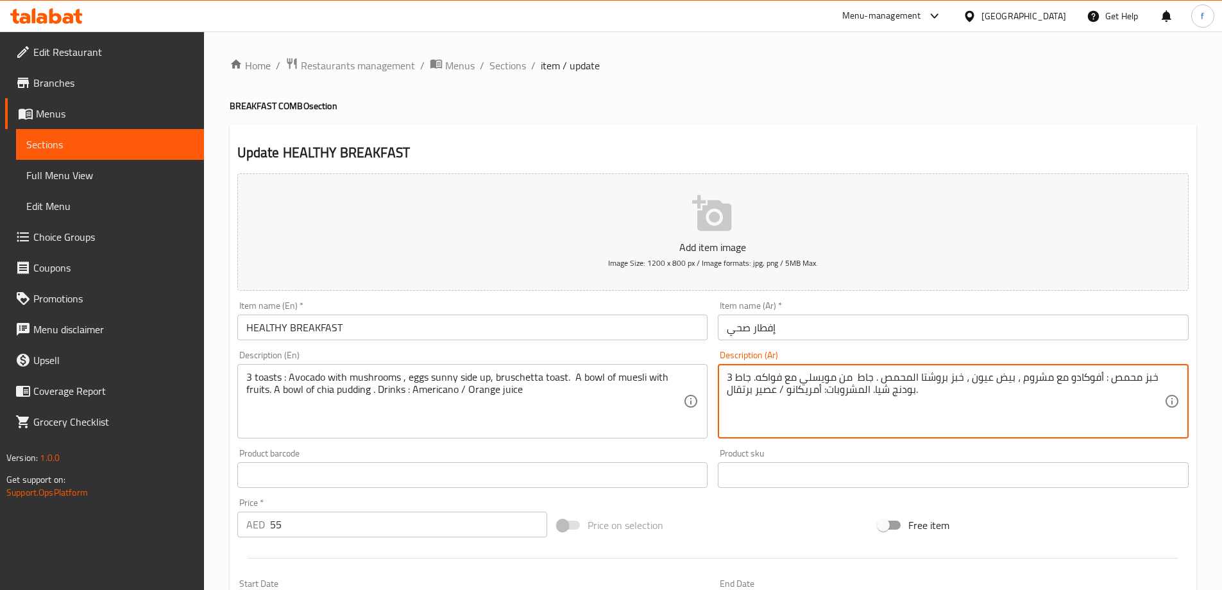
click at [732, 379] on textarea "3 خبز محمص : أفوكادو مع مشروم ، بيض عيون ، خبز بروشتا المحمص . جاط من مويسلي مع…" at bounding box center [946, 401] width 438 height 61
click at [915, 390] on textarea "3 خبز محمص : أفوكادو مع مشروم ، بيض عيون ، خبز بروشتا المحمص . جاط من مويسلي مع…" at bounding box center [946, 401] width 438 height 61
click at [730, 390] on textarea "3 خبز محمص : أفوكادو مع مشروم ، بيض عيون ، خبز بروشتا المحمص . جاط من مويسلي مع…" at bounding box center [946, 401] width 438 height 61
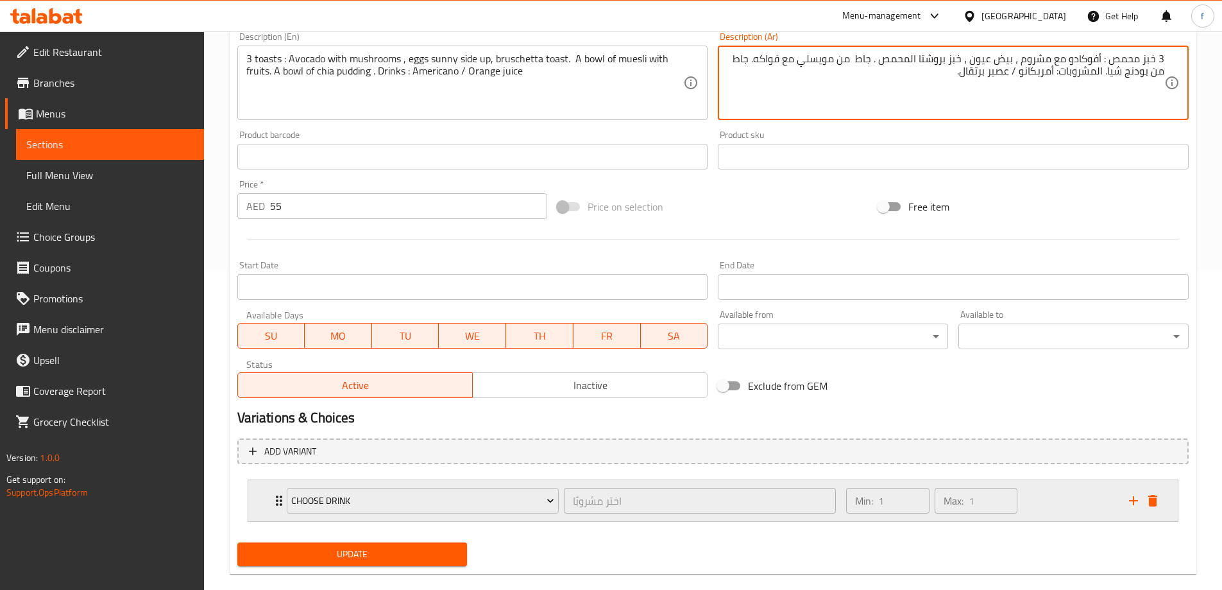
scroll to position [338, 0]
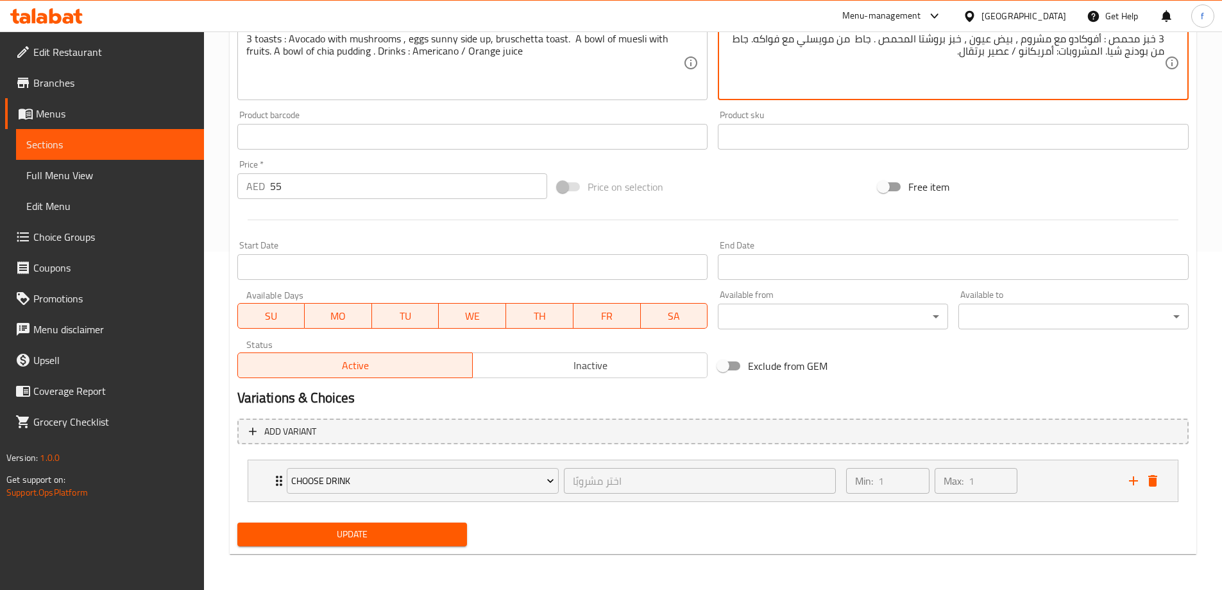
type textarea "3 خبز محمص : أفوكادو مع مشروم ، بيض عيون ، خبز بروشتا المحمص . جاط من مويسلي مع…"
click at [449, 536] on span "Update" at bounding box center [353, 534] width 210 height 16
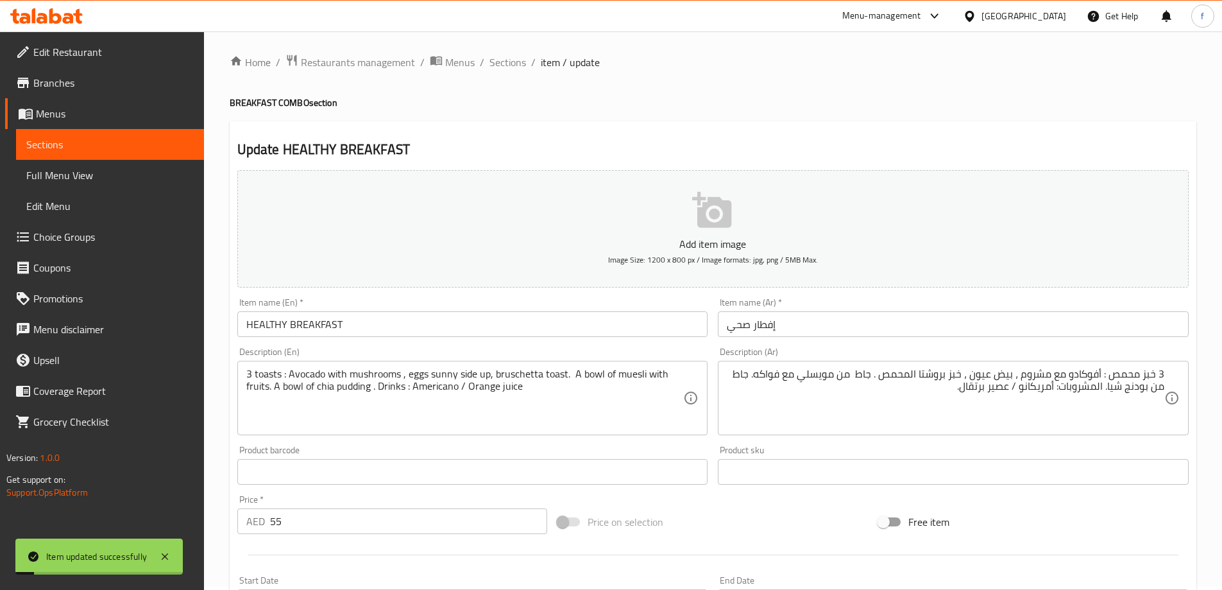
scroll to position [0, 0]
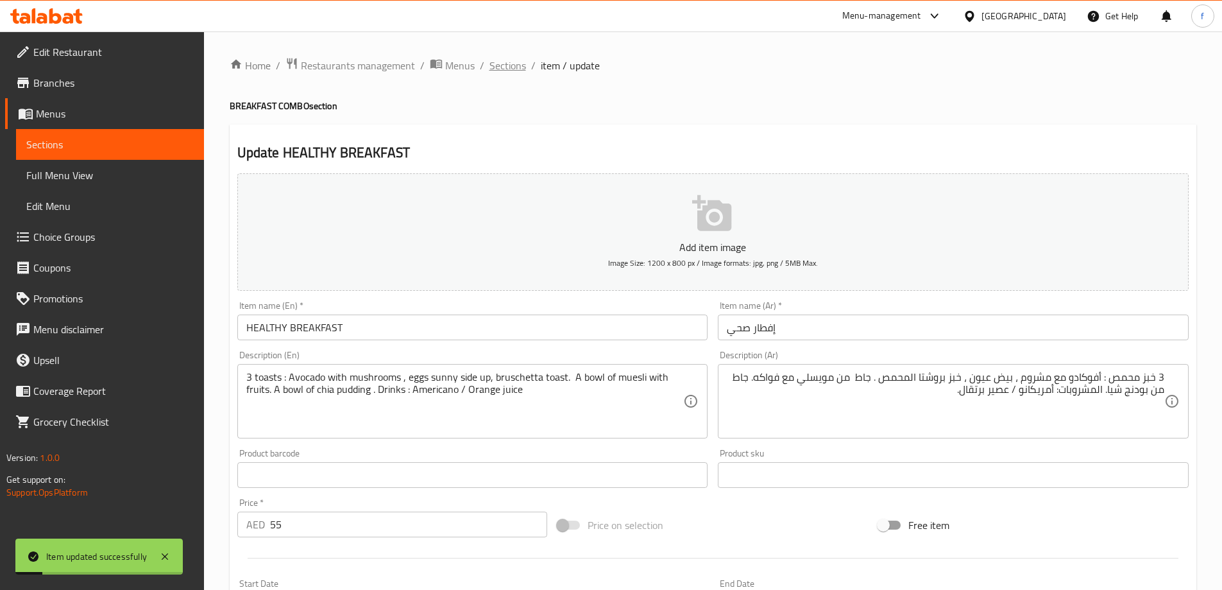
click at [503, 70] on span "Sections" at bounding box center [508, 65] width 37 height 15
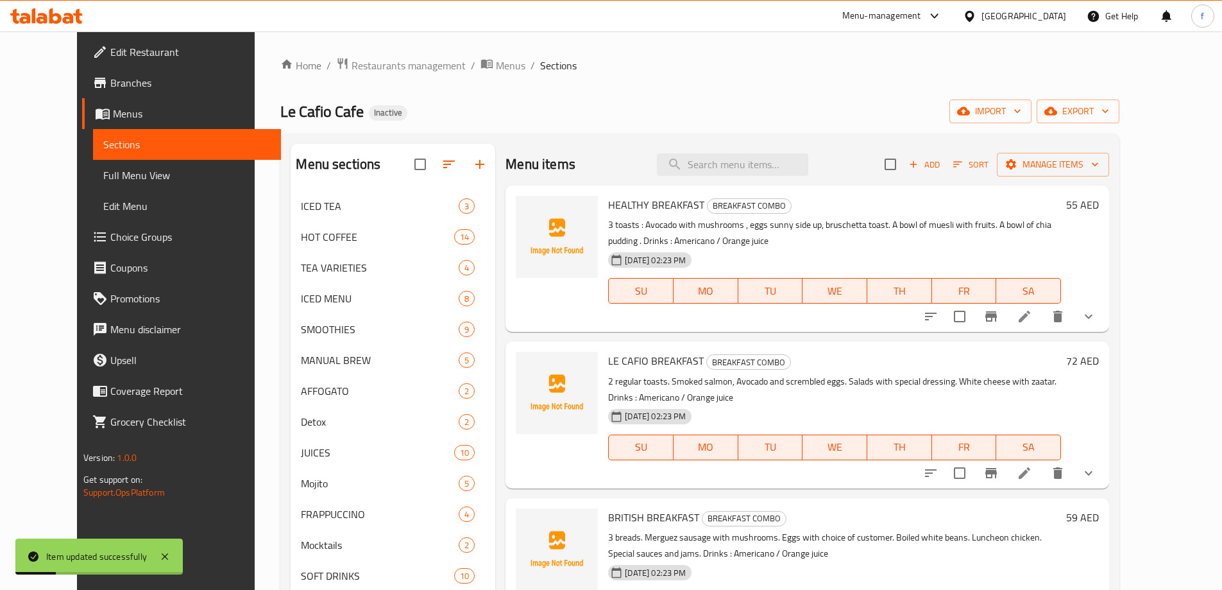
scroll to position [196, 0]
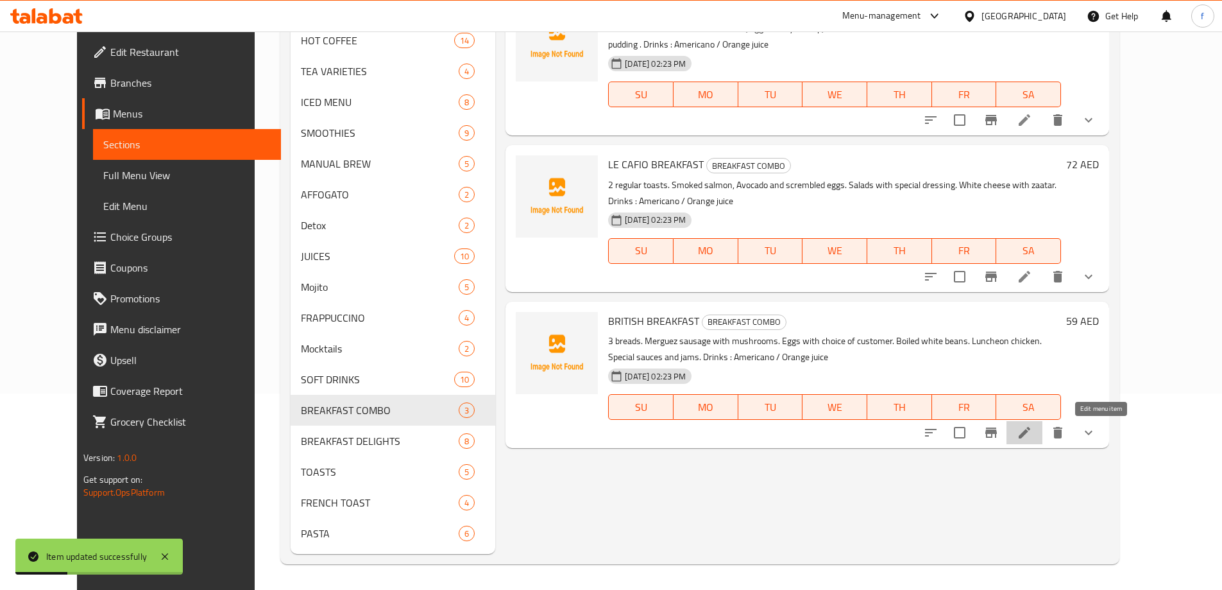
click at [1033, 433] on icon at bounding box center [1024, 432] width 15 height 15
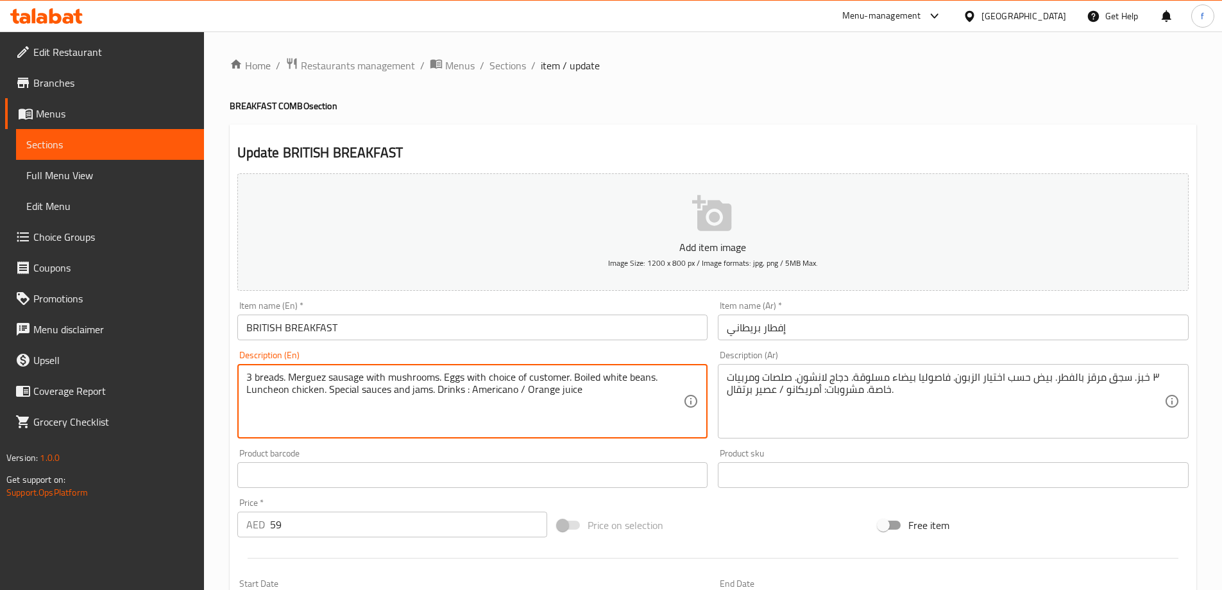
drag, startPoint x: 464, startPoint y: 374, endPoint x: 583, endPoint y: 379, distance: 118.8
drag, startPoint x: 440, startPoint y: 374, endPoint x: 596, endPoint y: 381, distance: 156.1
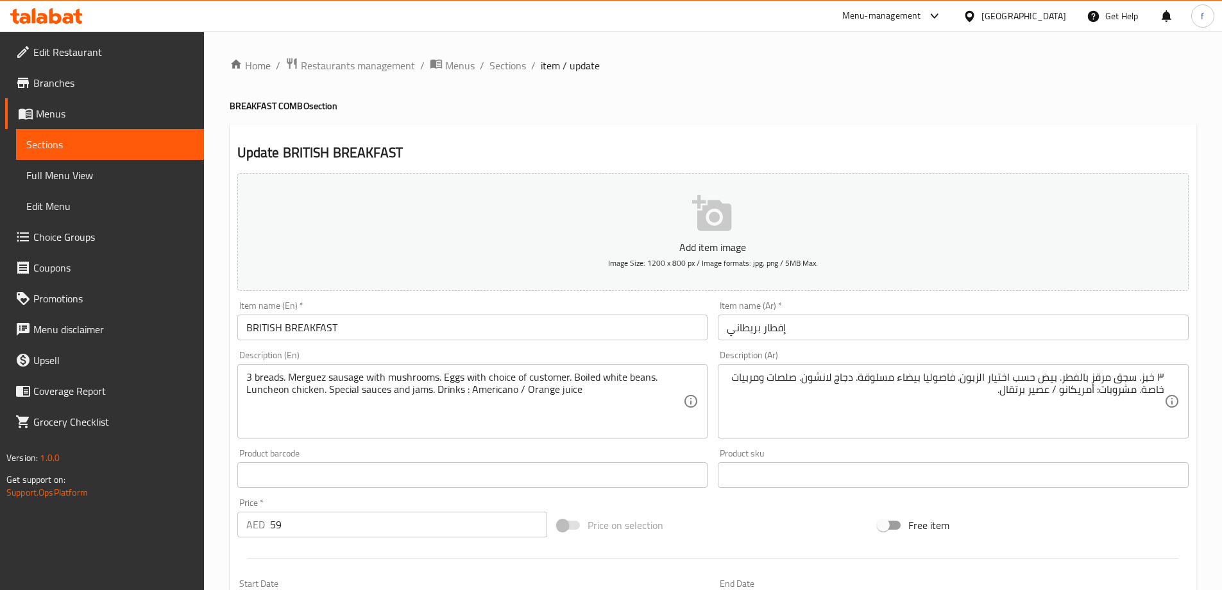
drag, startPoint x: 510, startPoint y: 61, endPoint x: 499, endPoint y: 96, distance: 37.1
click at [510, 61] on span "Sections" at bounding box center [508, 65] width 37 height 15
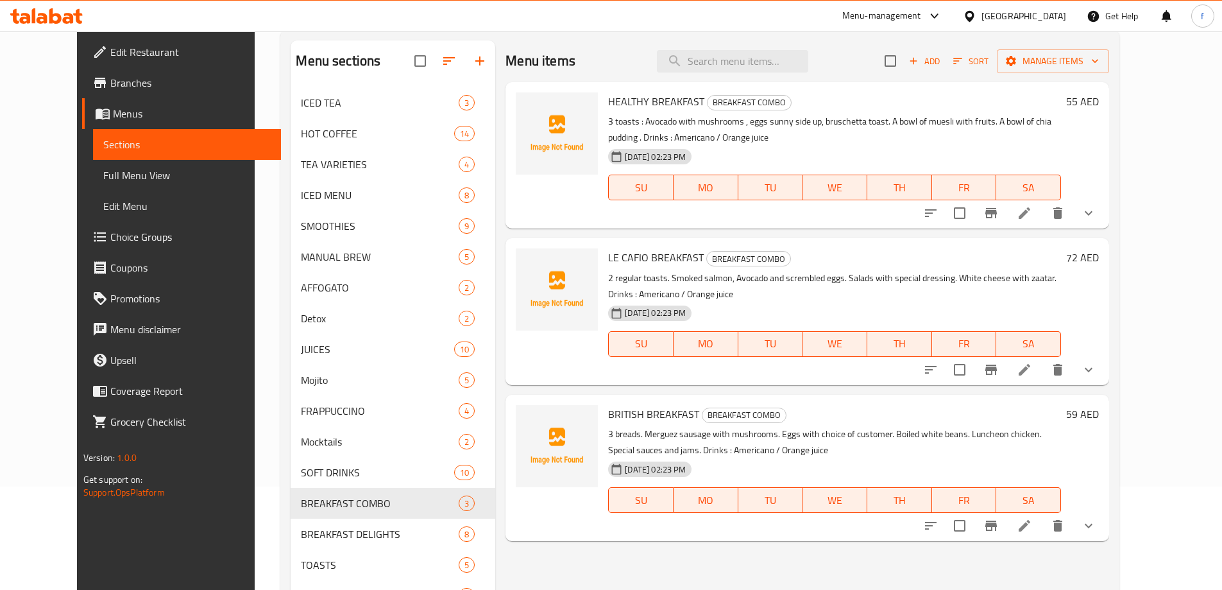
scroll to position [196, 0]
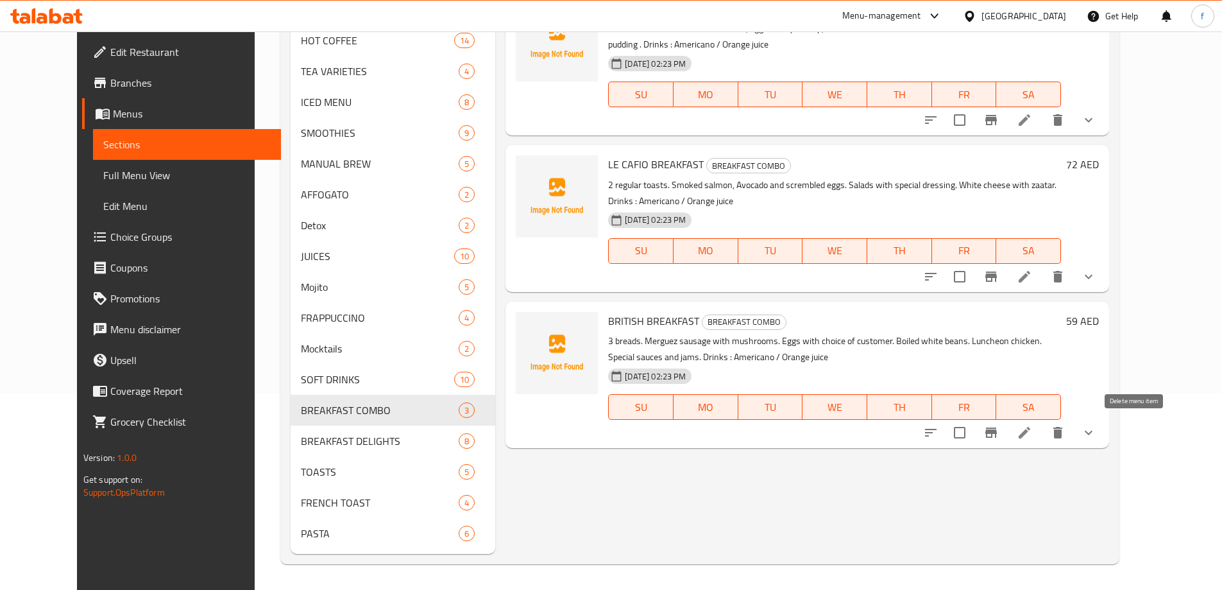
click at [1066, 440] on icon "delete" at bounding box center [1057, 432] width 15 height 15
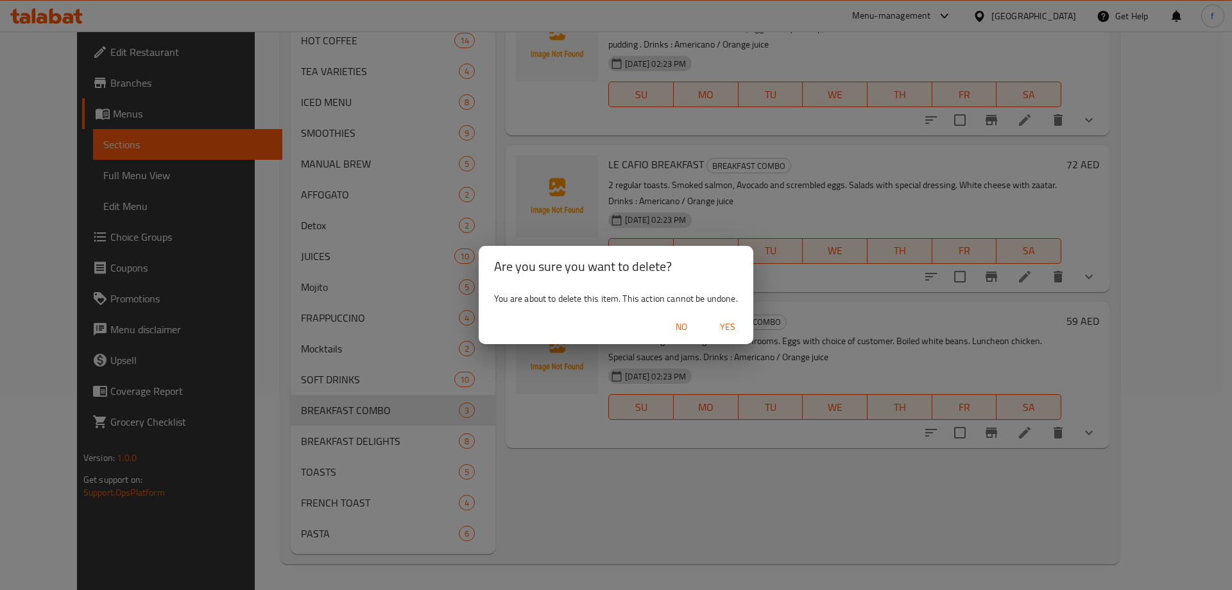
click at [724, 326] on span "Yes" at bounding box center [727, 327] width 31 height 16
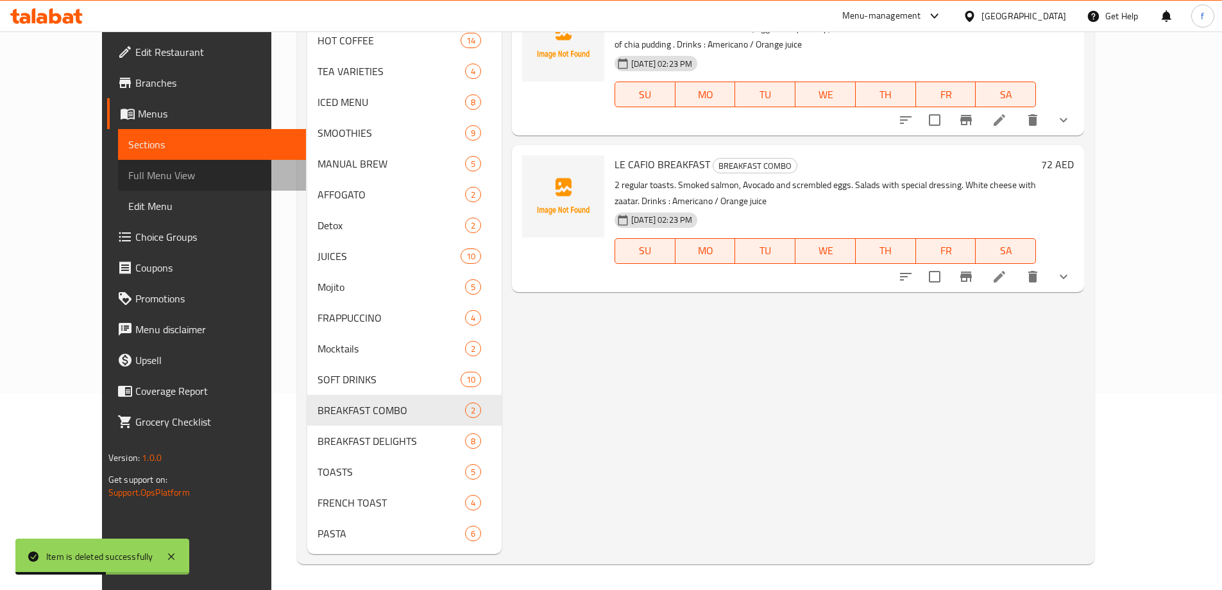
click at [118, 183] on link "Full Menu View" at bounding box center [212, 175] width 188 height 31
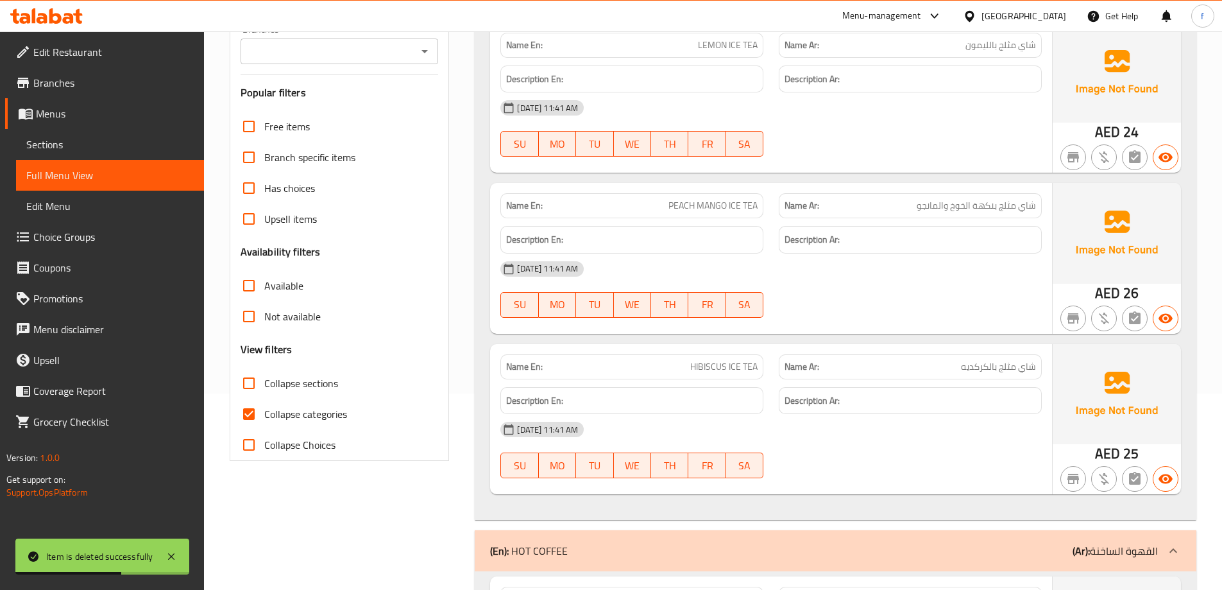
click at [330, 416] on span "Collapse categories" at bounding box center [305, 413] width 83 height 15
click at [264, 416] on input "Collapse categories" at bounding box center [249, 414] width 31 height 31
checkbox input "false"
click at [311, 384] on span "Collapse sections" at bounding box center [301, 382] width 74 height 15
click at [264, 384] on input "Collapse sections" at bounding box center [249, 383] width 31 height 31
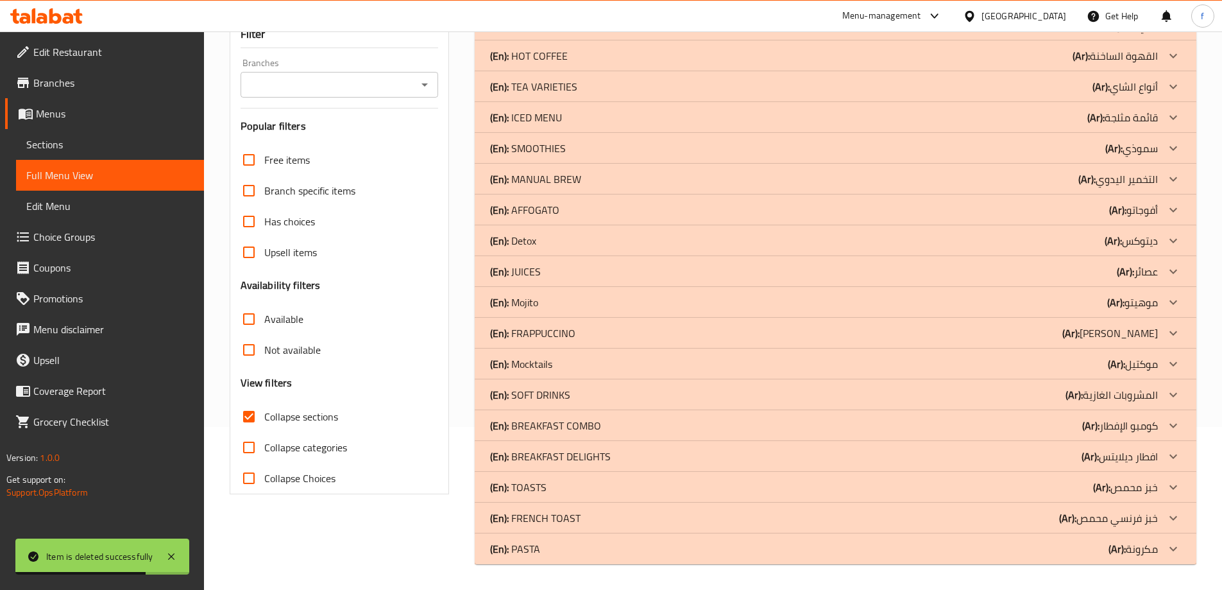
click at [307, 411] on span "Collapse sections" at bounding box center [301, 416] width 74 height 15
click at [264, 411] on input "Collapse sections" at bounding box center [249, 416] width 31 height 31
checkbox input "false"
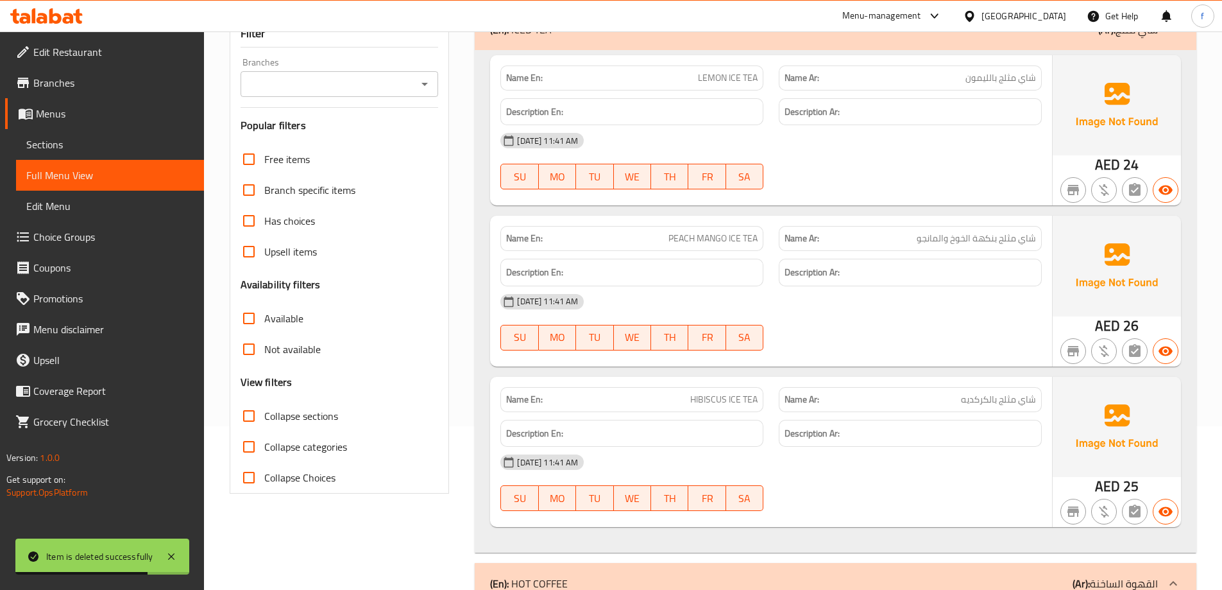
scroll to position [163, 0]
click at [302, 445] on span "Collapse categories" at bounding box center [305, 447] width 83 height 15
click at [264, 445] on input "Collapse categories" at bounding box center [249, 447] width 31 height 31
checkbox input "true"
click at [304, 416] on span "Collapse sections" at bounding box center [301, 416] width 74 height 15
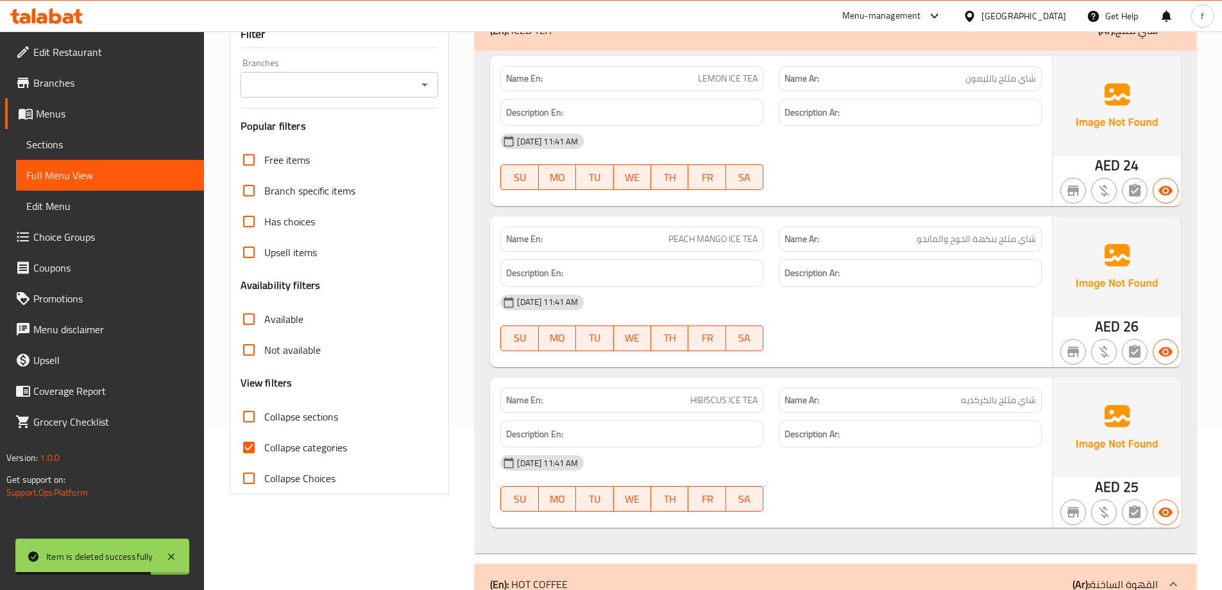
click at [264, 416] on input "Collapse sections" at bounding box center [249, 416] width 31 height 31
checkbox input "true"
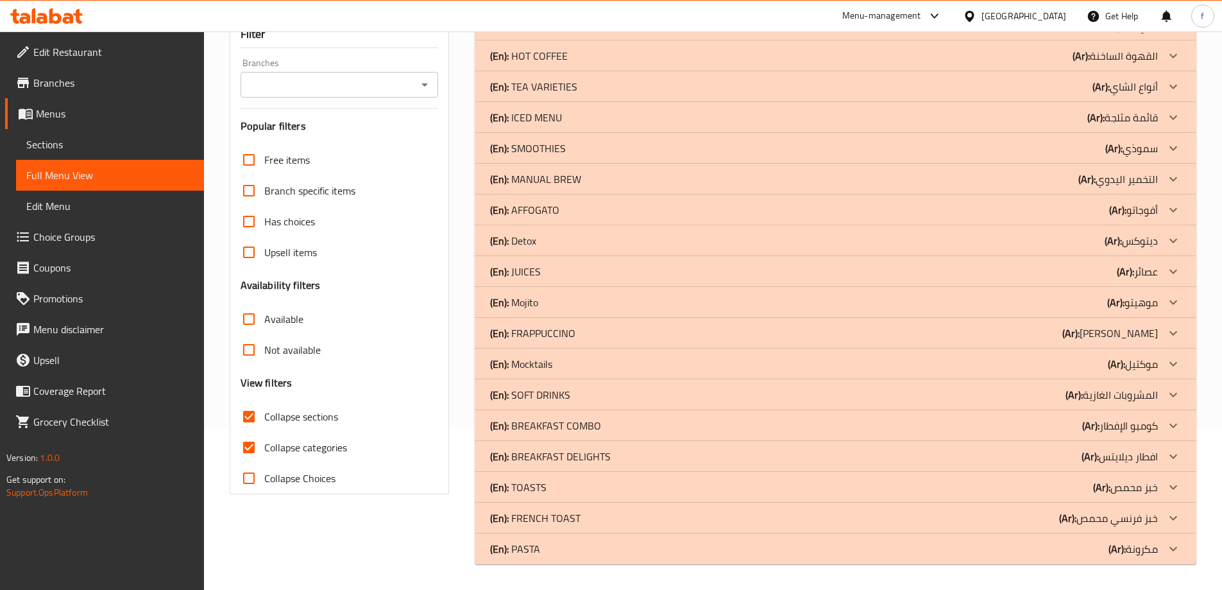
click at [594, 271] on div "(En): JUICES (Ar): عصائر" at bounding box center [824, 271] width 668 height 15
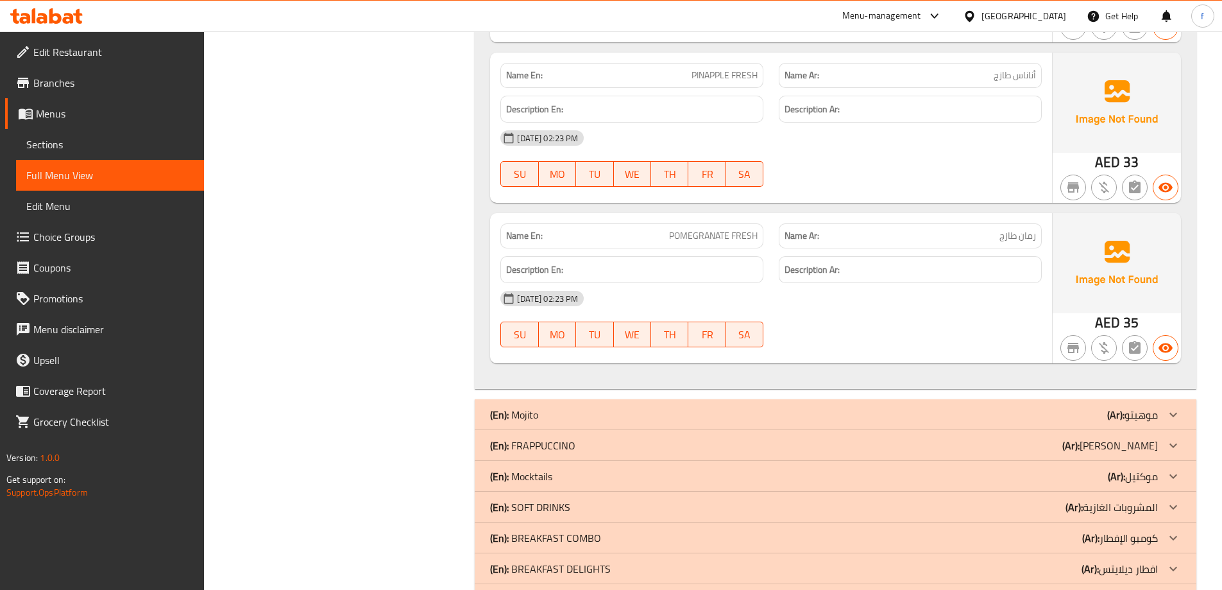
scroll to position [1821, 0]
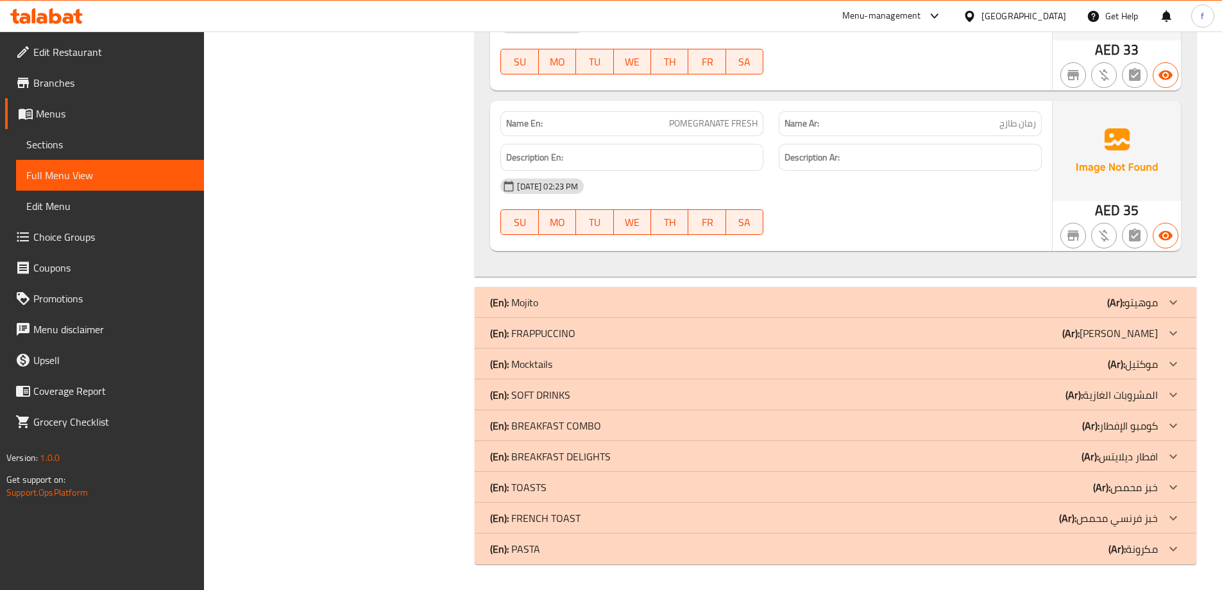
click at [613, 327] on div "(En): FRAPPUCCINO (Ar): [PERSON_NAME]" at bounding box center [824, 332] width 668 height 15
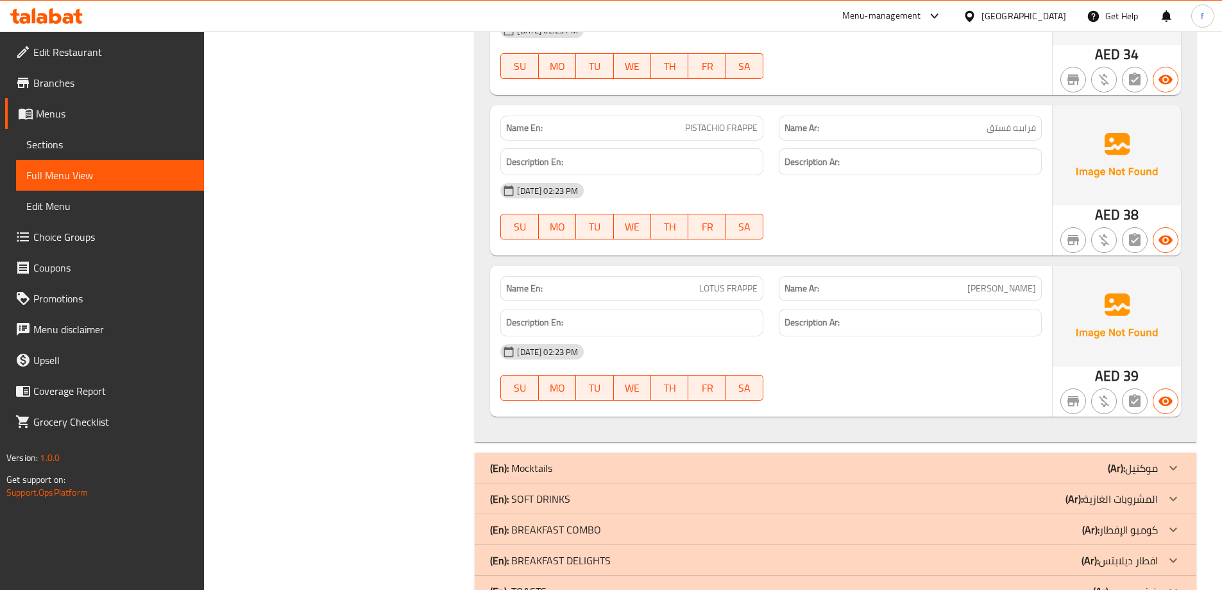
scroll to position [2515, 0]
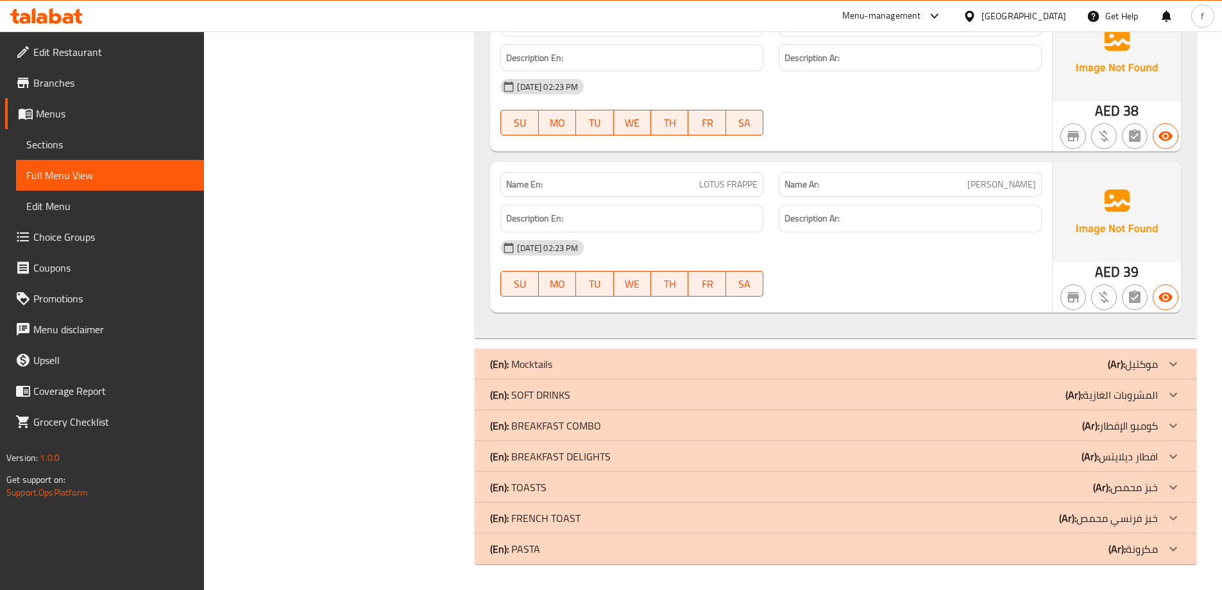
click at [588, 427] on p "(En): BREAKFAST COMBO" at bounding box center [545, 425] width 111 height 15
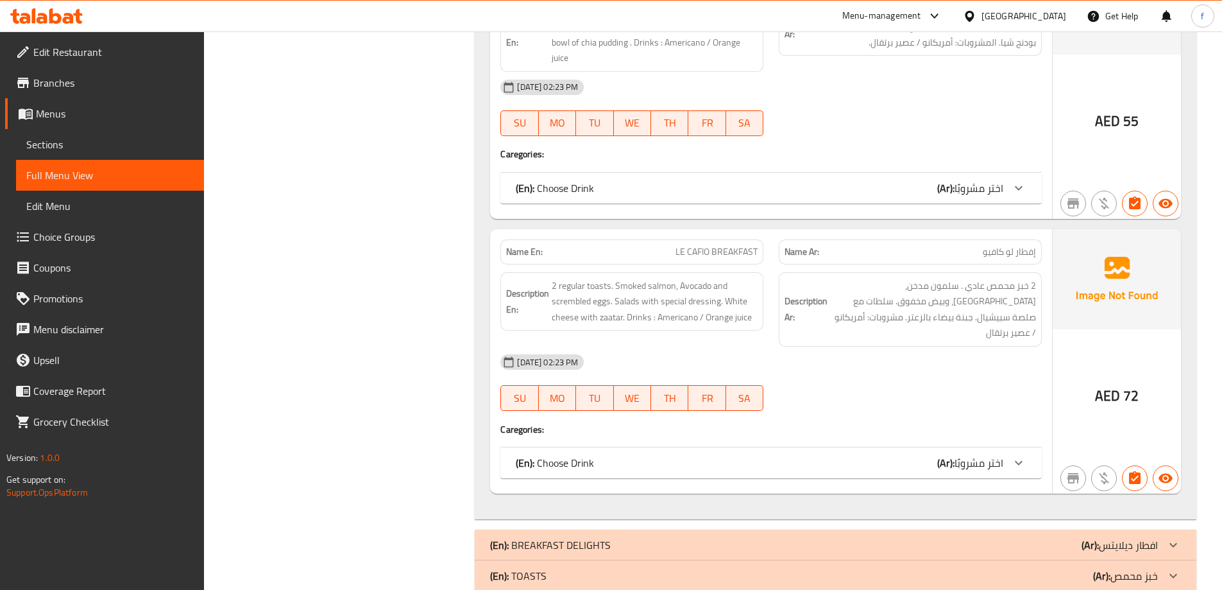
scroll to position [3100, 0]
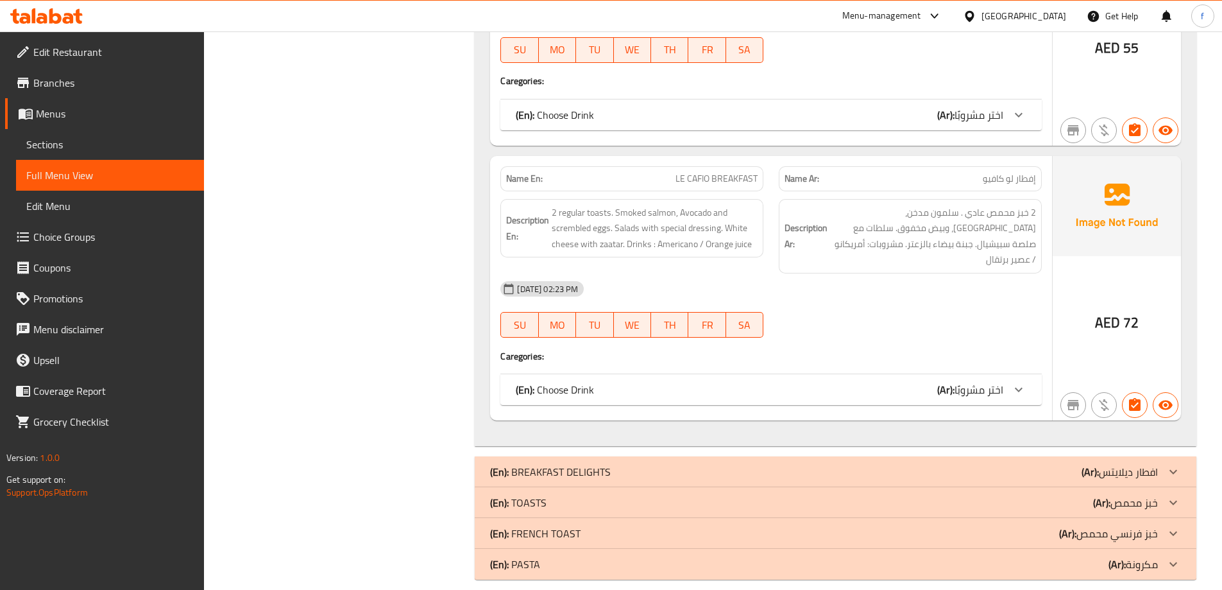
click at [587, 464] on p "(En): BREAKFAST DELIGHTS" at bounding box center [550, 471] width 121 height 15
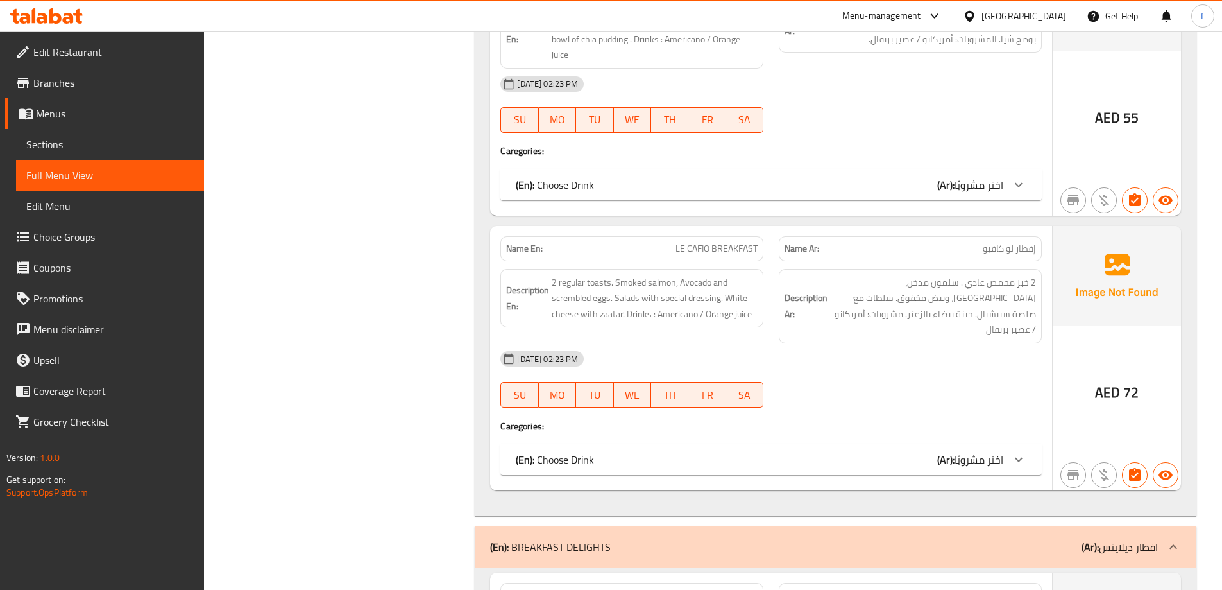
scroll to position [3157, 0]
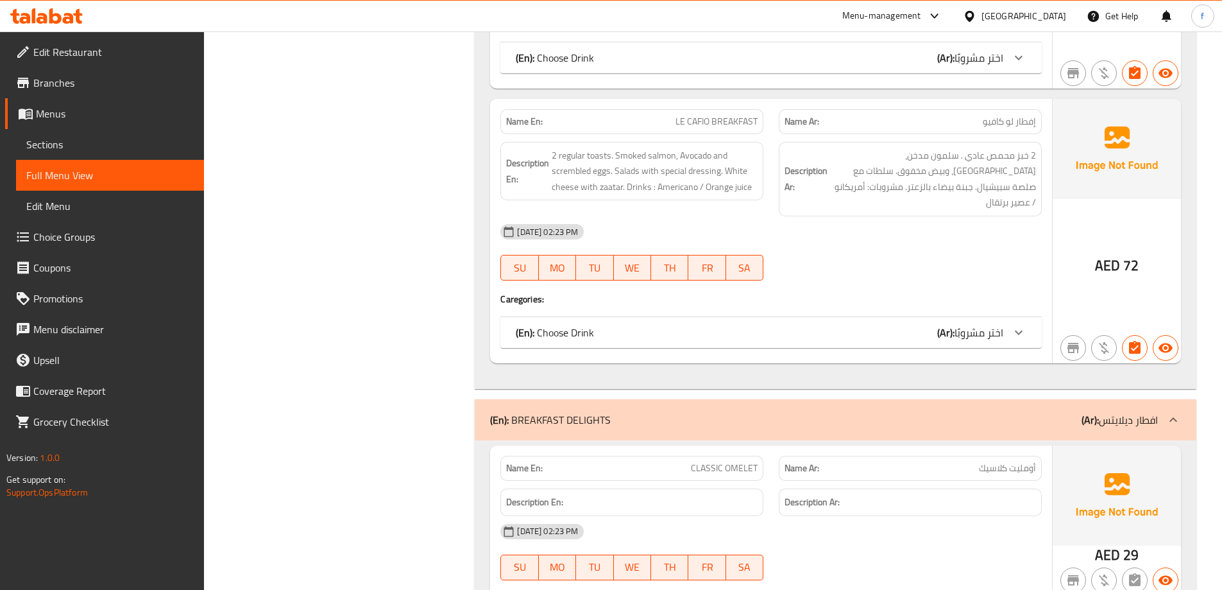
click at [588, 412] on p "(En): BREAKFAST DELIGHTS" at bounding box center [550, 419] width 121 height 15
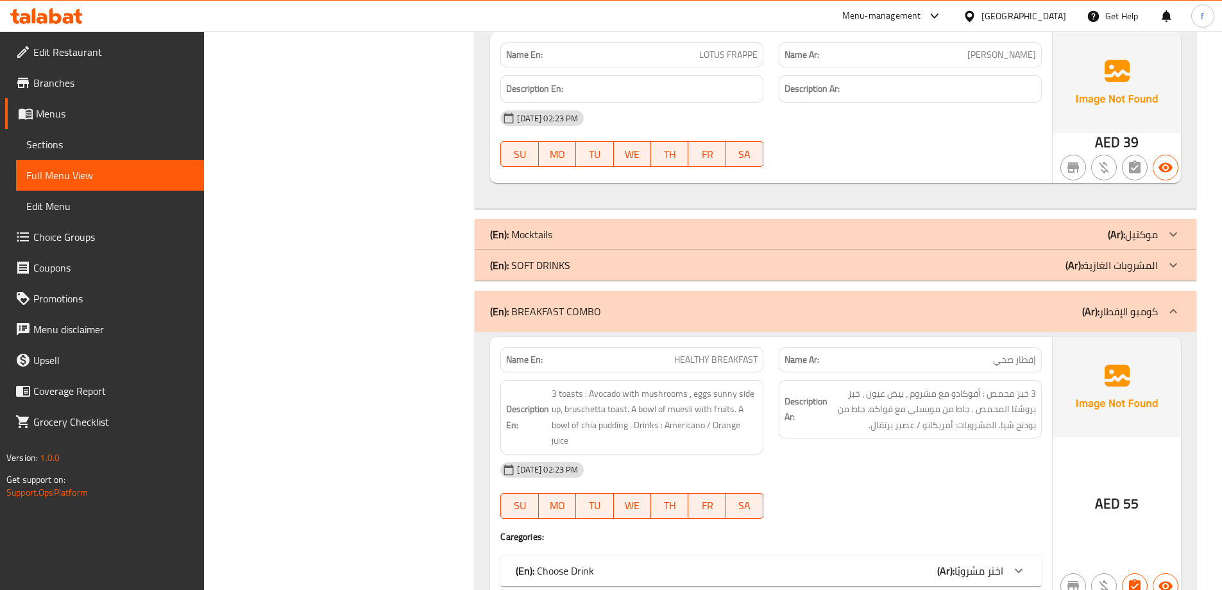
scroll to position [2523, 0]
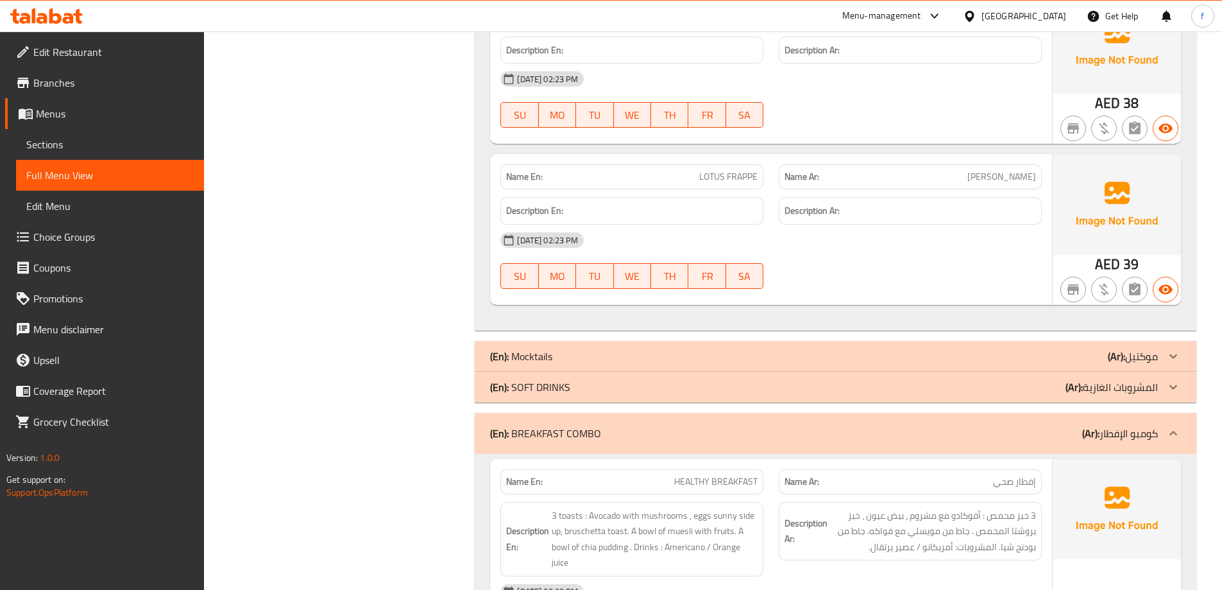
click at [692, 429] on div "(En): BREAKFAST COMBO (Ar): كومبو الإفطار" at bounding box center [824, 432] width 668 height 15
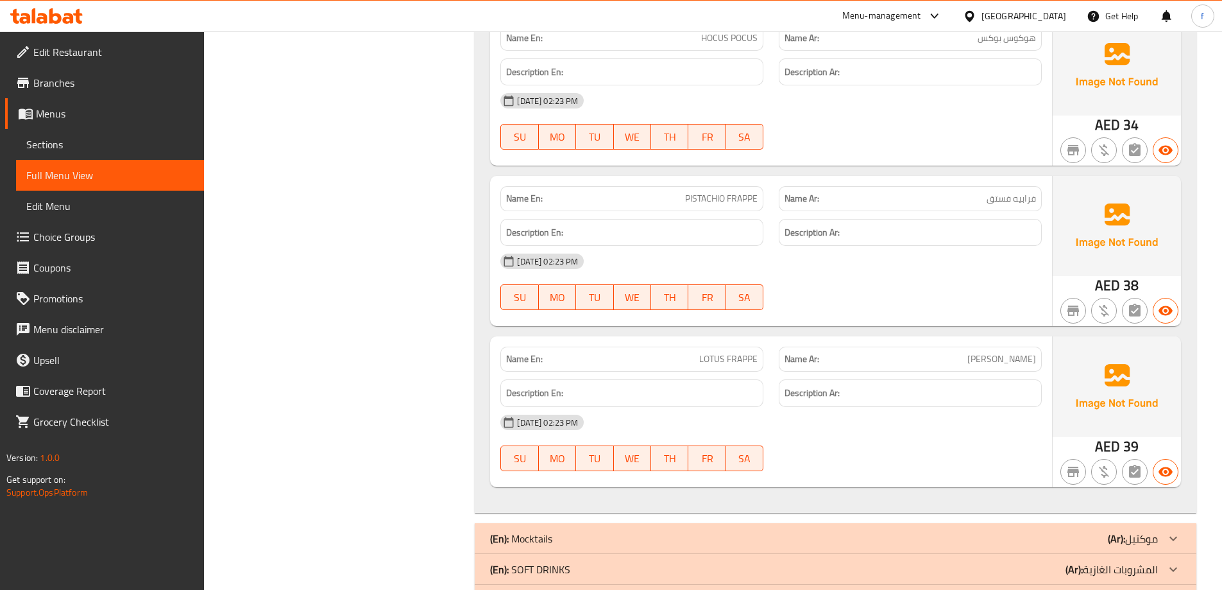
scroll to position [2515, 0]
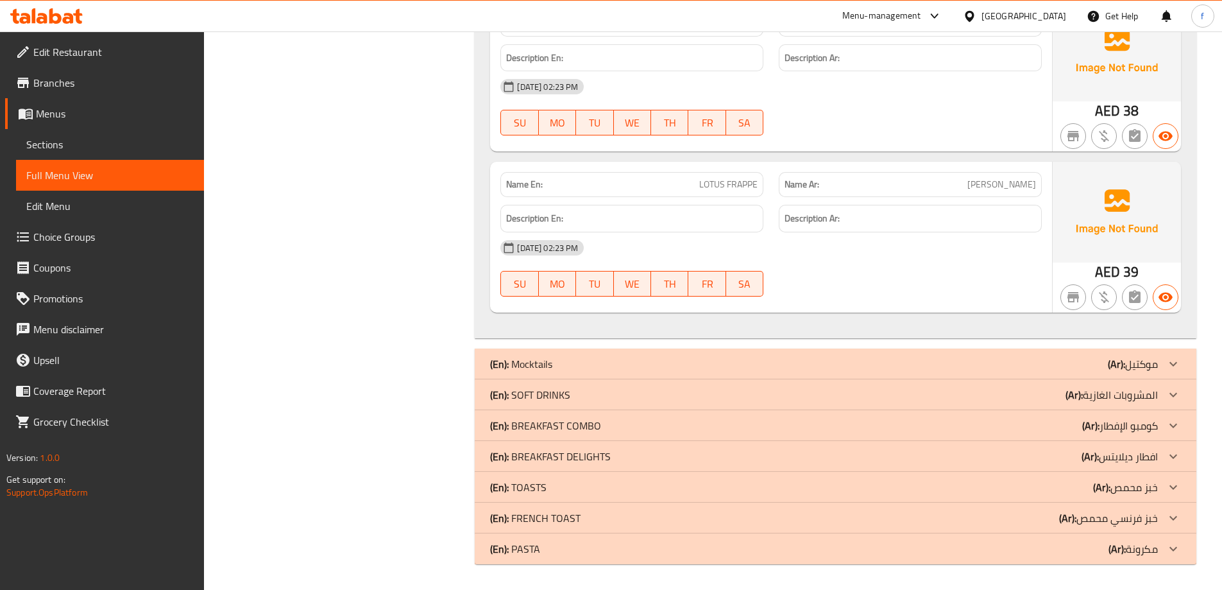
click at [1080, 401] on b "(Ar):" at bounding box center [1074, 394] width 17 height 19
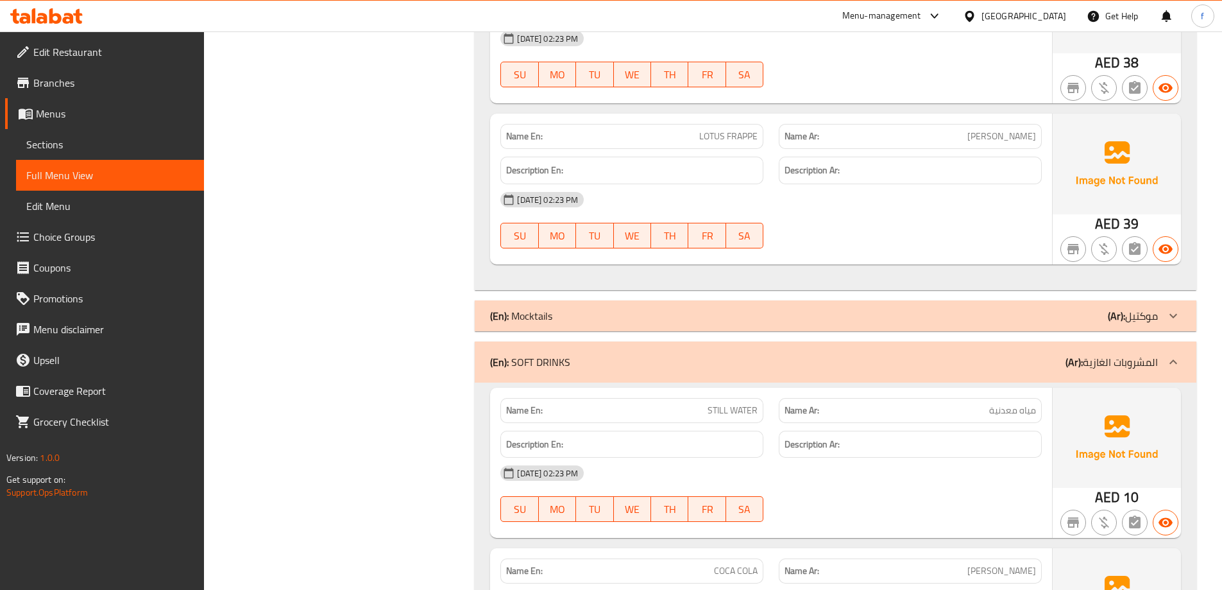
scroll to position [2836, 0]
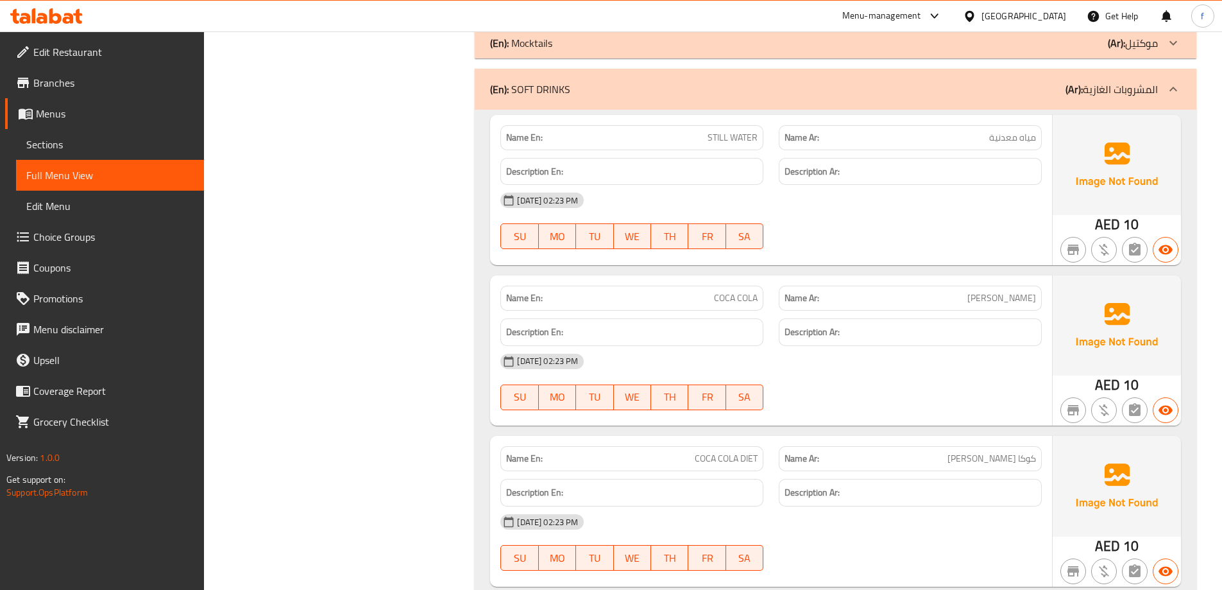
click at [735, 132] on span "STILL WATER" at bounding box center [733, 137] width 50 height 13
copy span "STILL WATER"
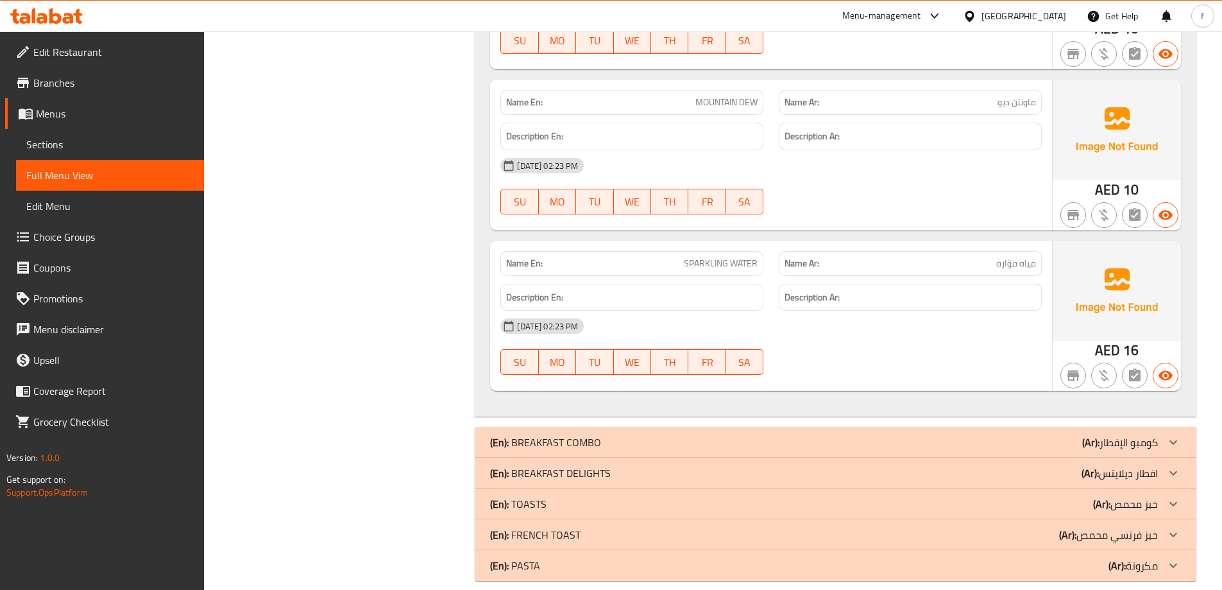
scroll to position [4172, 0]
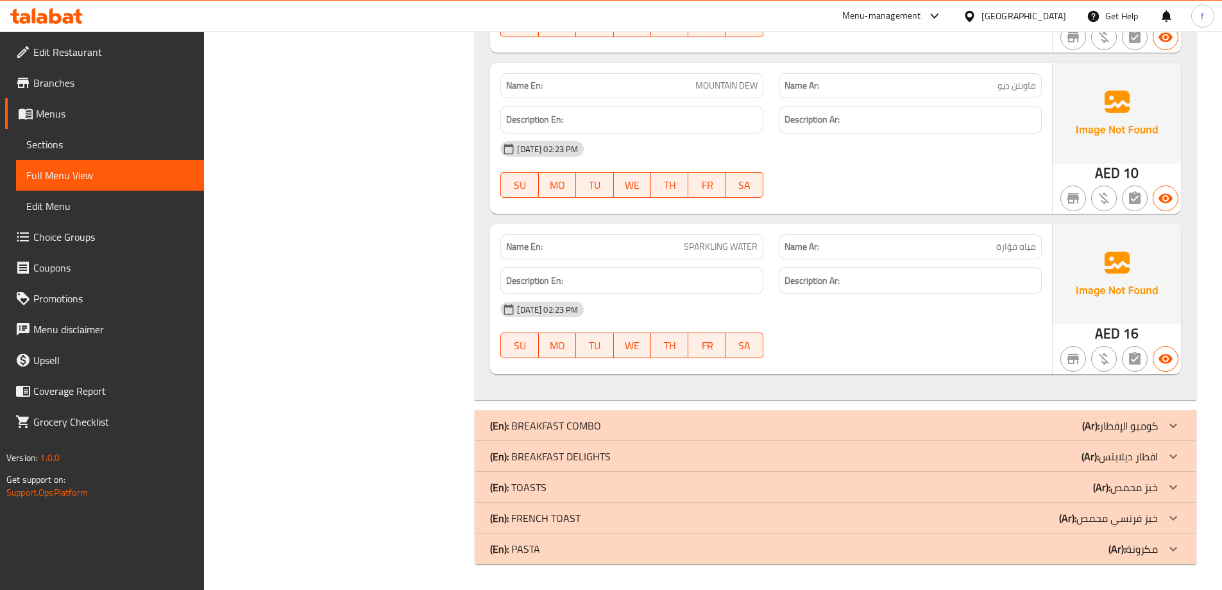
click at [810, 418] on div "(En): BREAKFAST COMBO (Ar): كومبو الإفطار" at bounding box center [824, 425] width 668 height 15
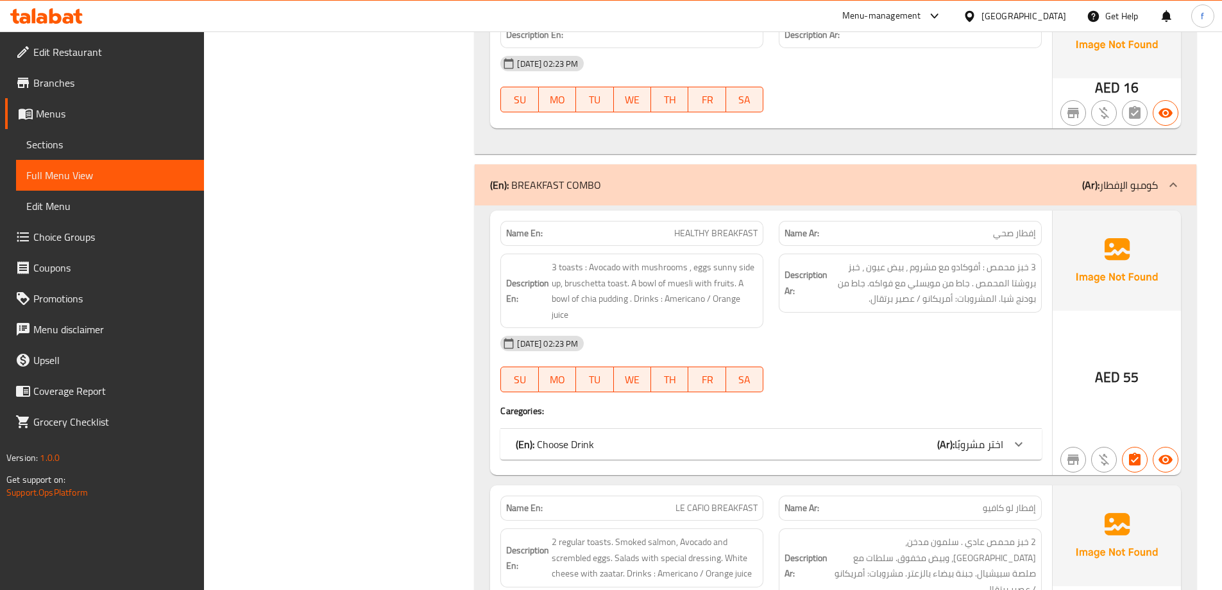
scroll to position [4493, 0]
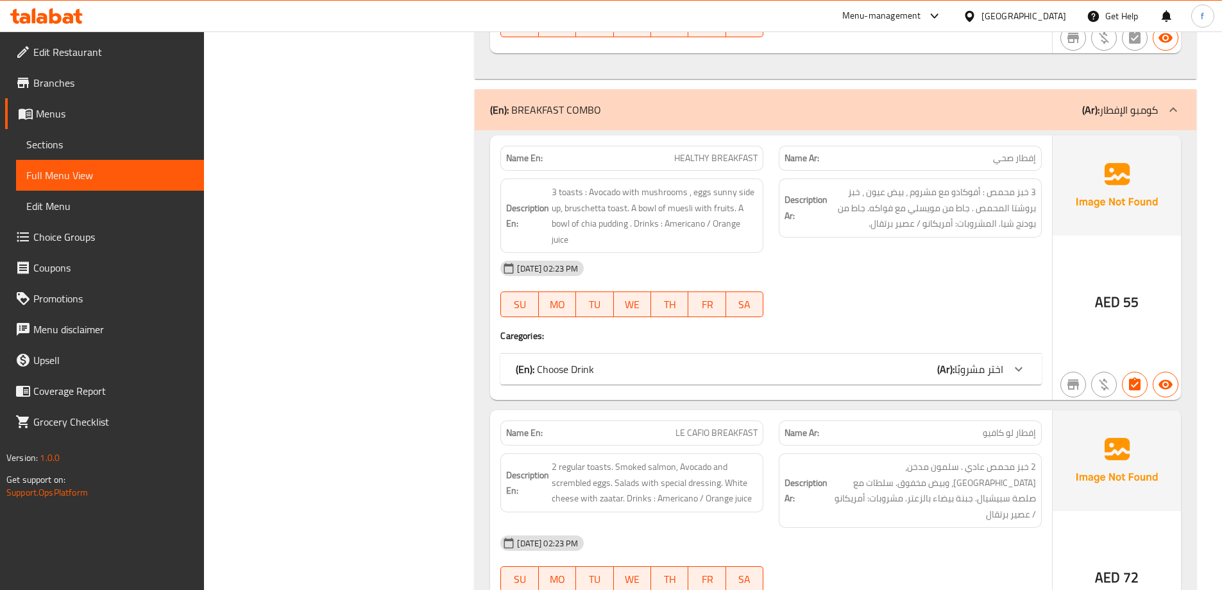
click at [1035, 368] on div "(En): Choose Drink (Ar): [PERSON_NAME]" at bounding box center [772, 369] width 542 height 31
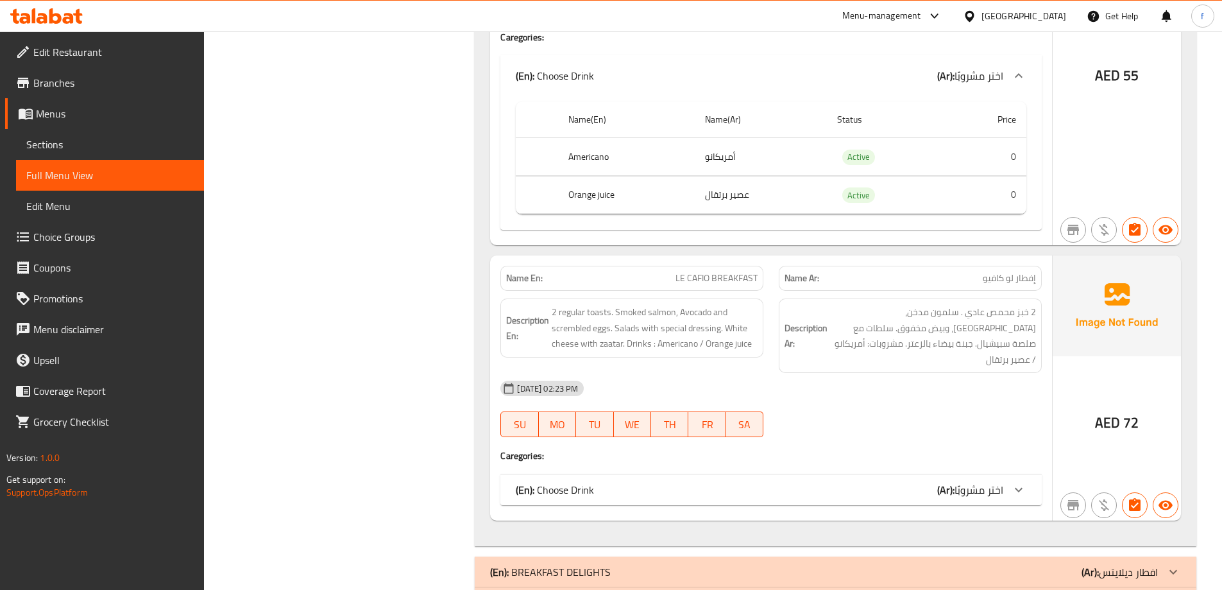
scroll to position [4814, 0]
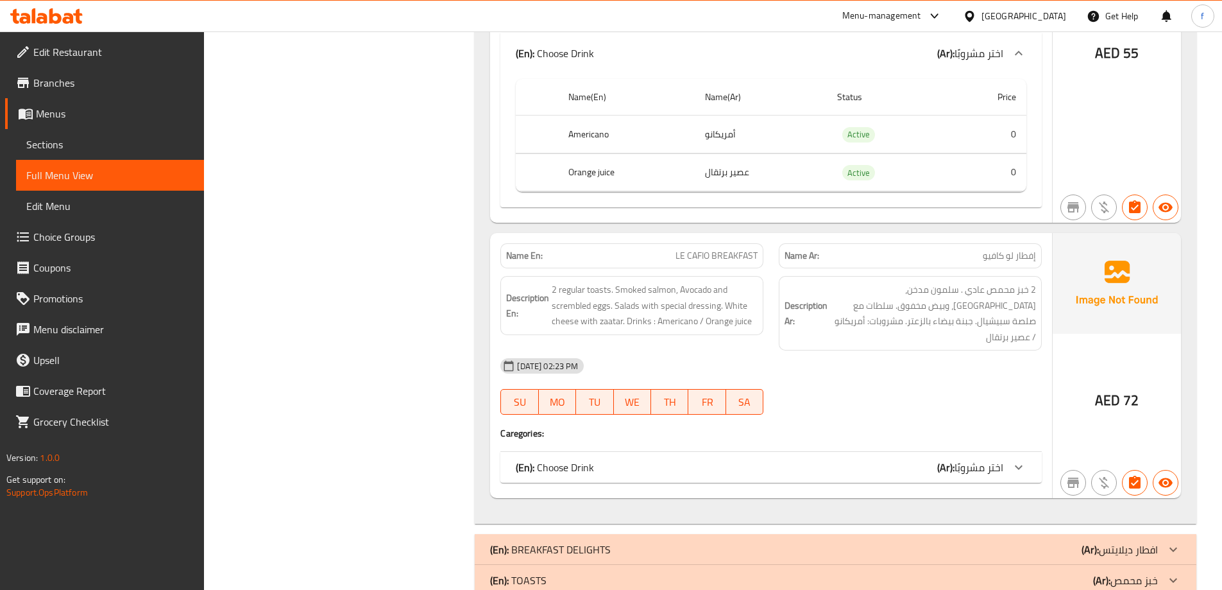
click at [966, 458] on span "اختر مشروبًا" at bounding box center [979, 467] width 49 height 19
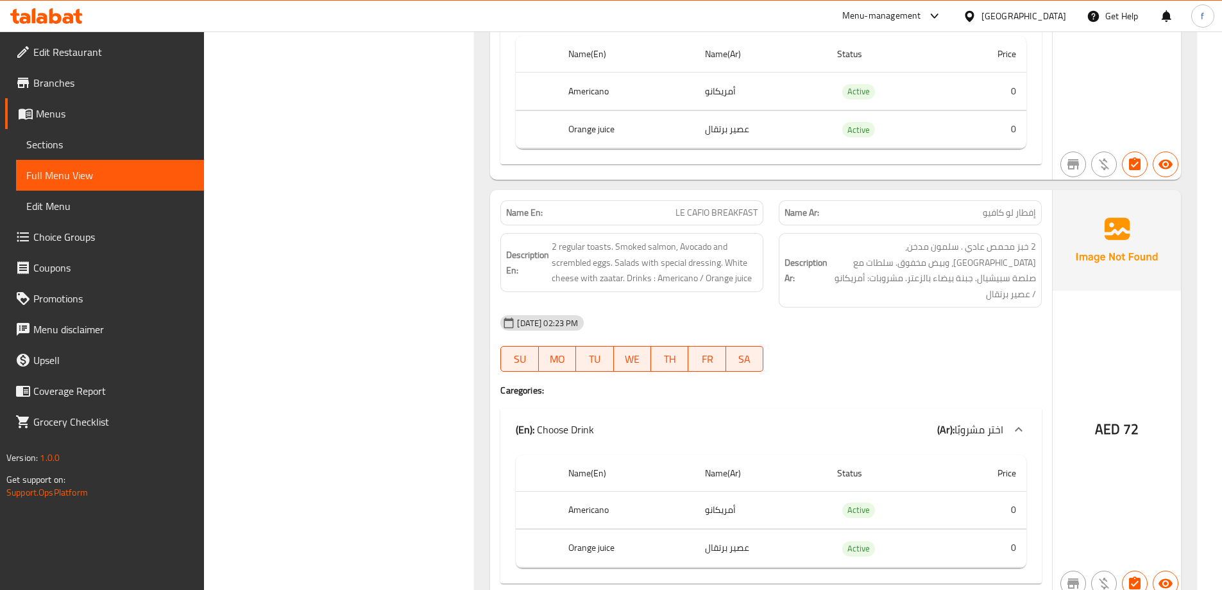
scroll to position [5035, 0]
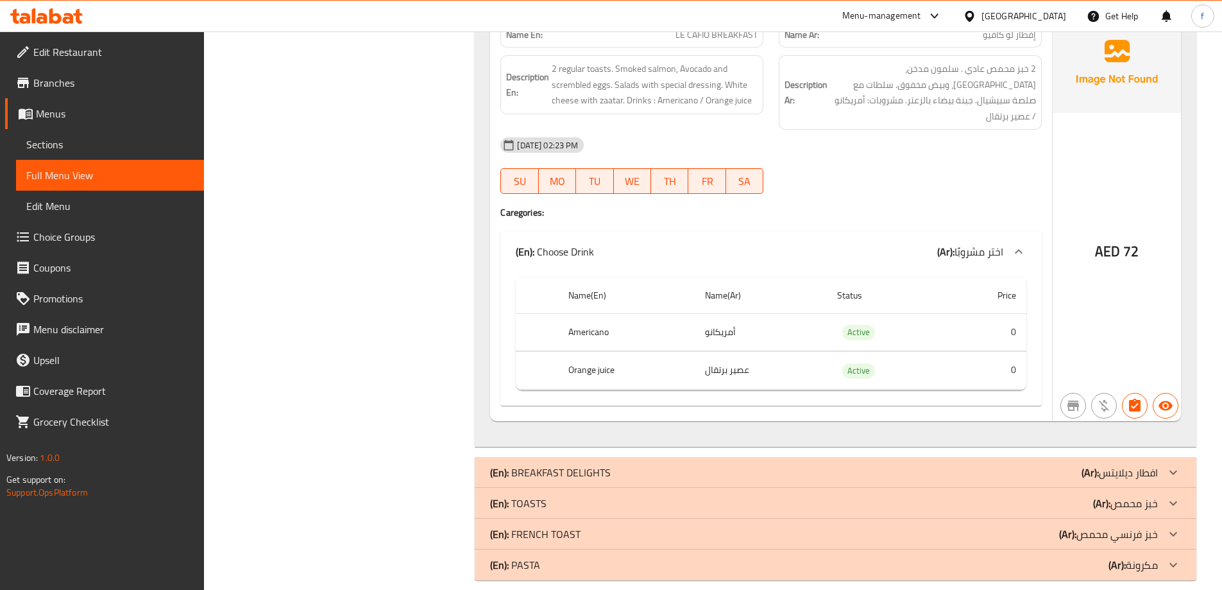
click at [958, 465] on div "(En): BREAKFAST DELIGHTS (Ar): افطار ديلايتس" at bounding box center [824, 472] width 668 height 15
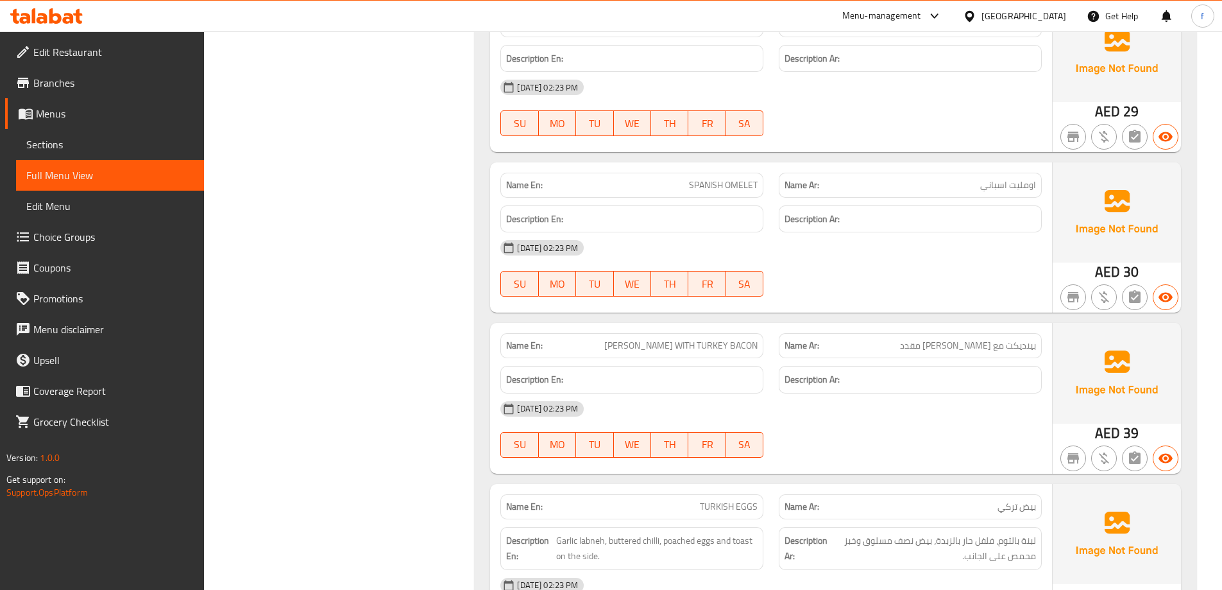
scroll to position [5551, 0]
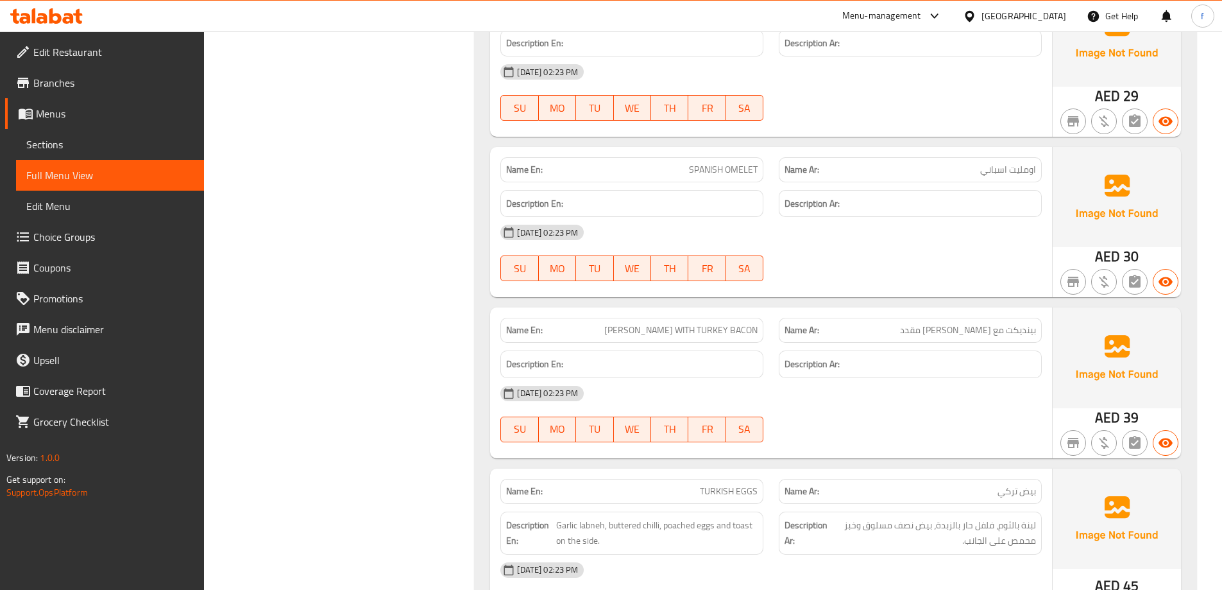
click at [990, 323] on span "بينديكت مع [PERSON_NAME] مقدد" at bounding box center [968, 329] width 136 height 13
click at [717, 323] on span "[PERSON_NAME] WITH TURKEY BACON" at bounding box center [680, 329] width 153 height 13
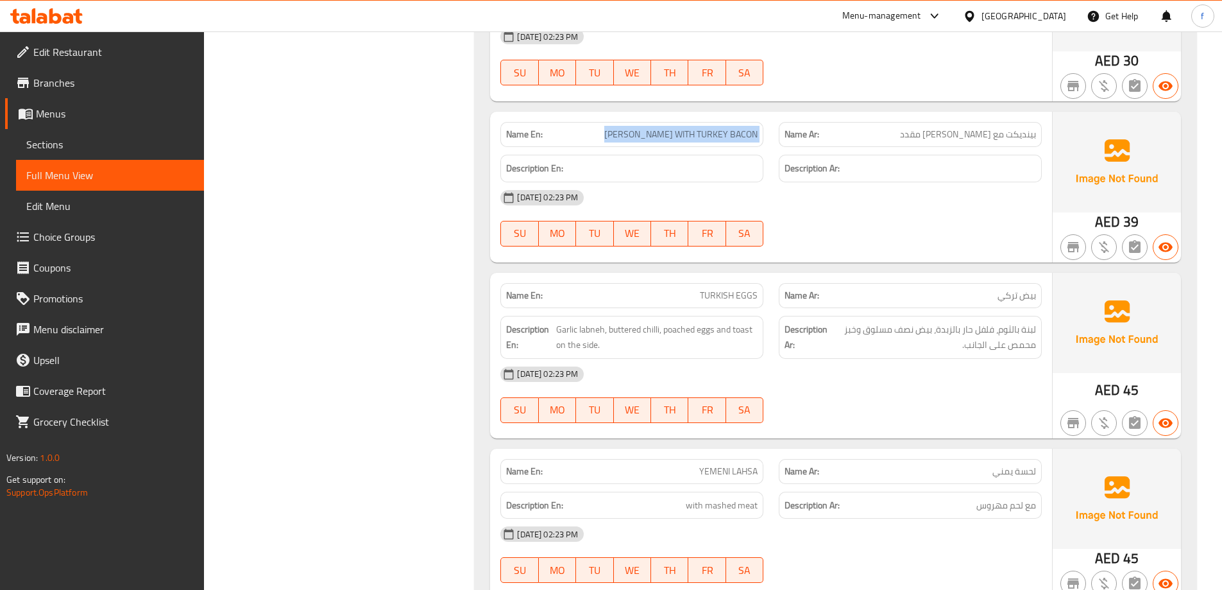
scroll to position [5744, 0]
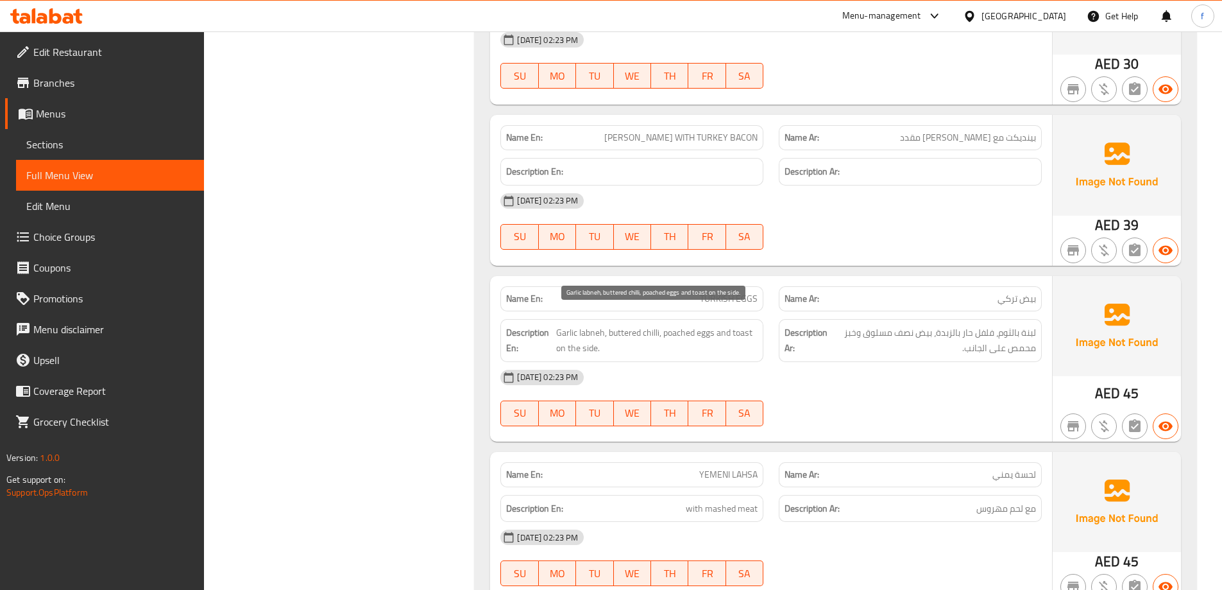
click at [690, 325] on span "Garlic labneh, buttered chilli, poached eggs and toast on the side." at bounding box center [656, 340] width 201 height 31
click at [681, 362] on div "[DATE] 02:23 PM" at bounding box center [771, 377] width 557 height 31
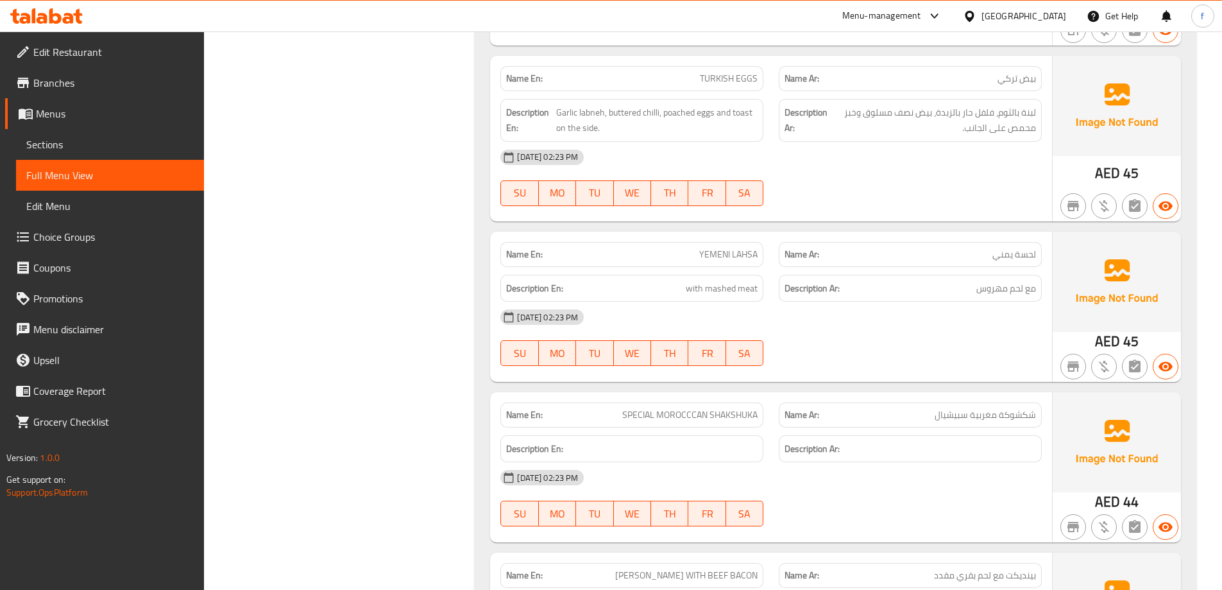
scroll to position [6001, 0]
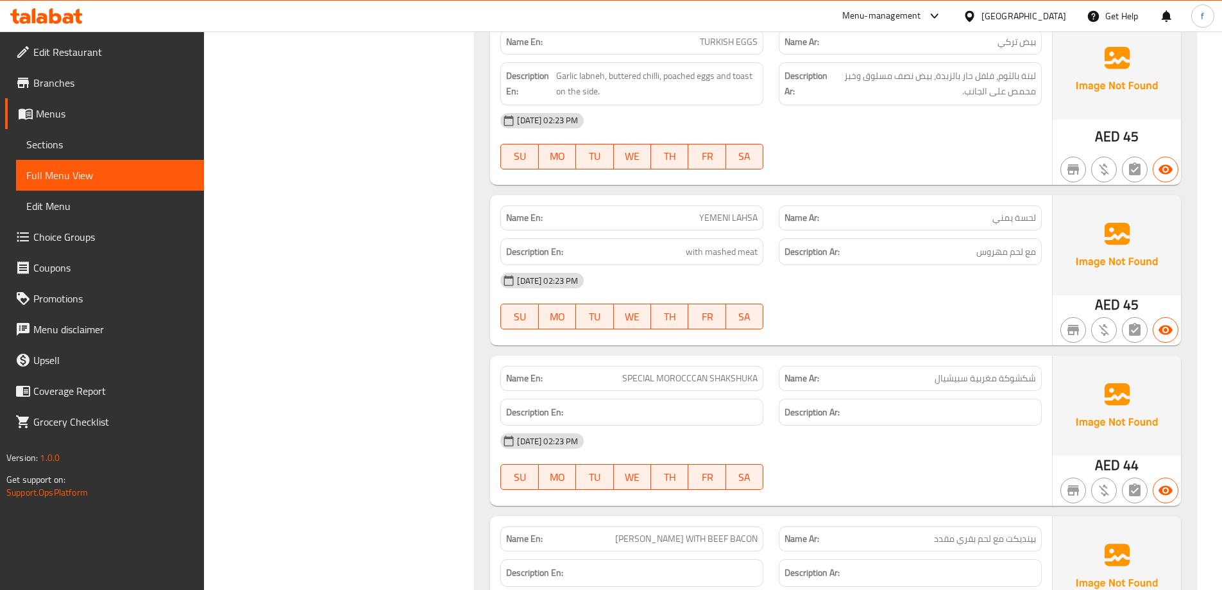
click at [722, 265] on div "[DATE] 02:23 PM" at bounding box center [771, 280] width 557 height 31
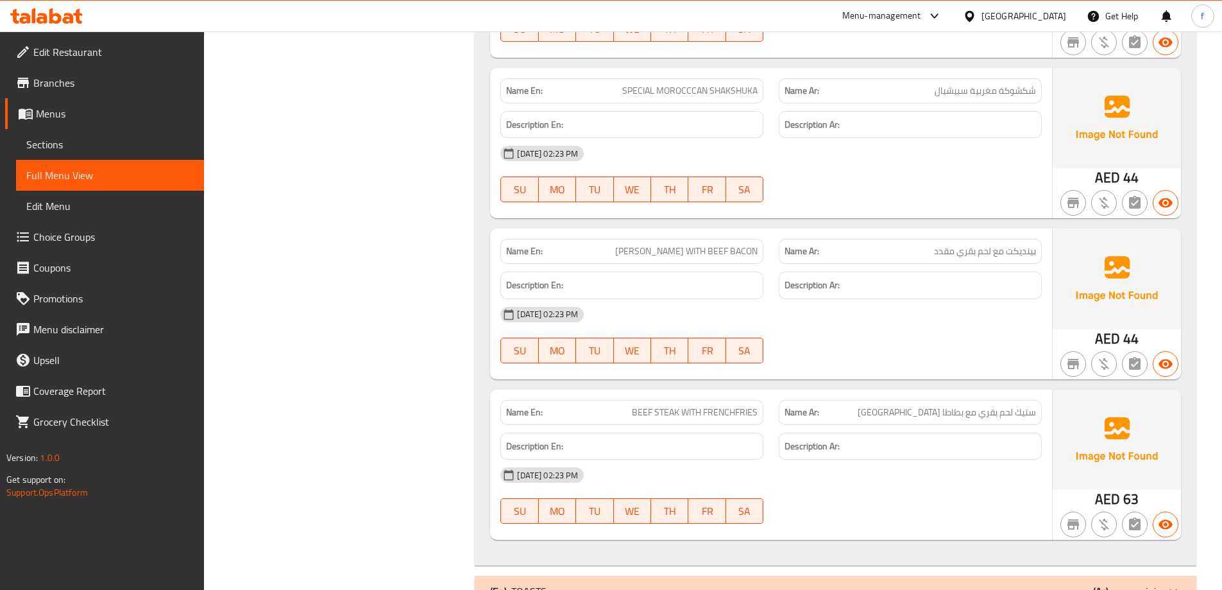
scroll to position [6376, 0]
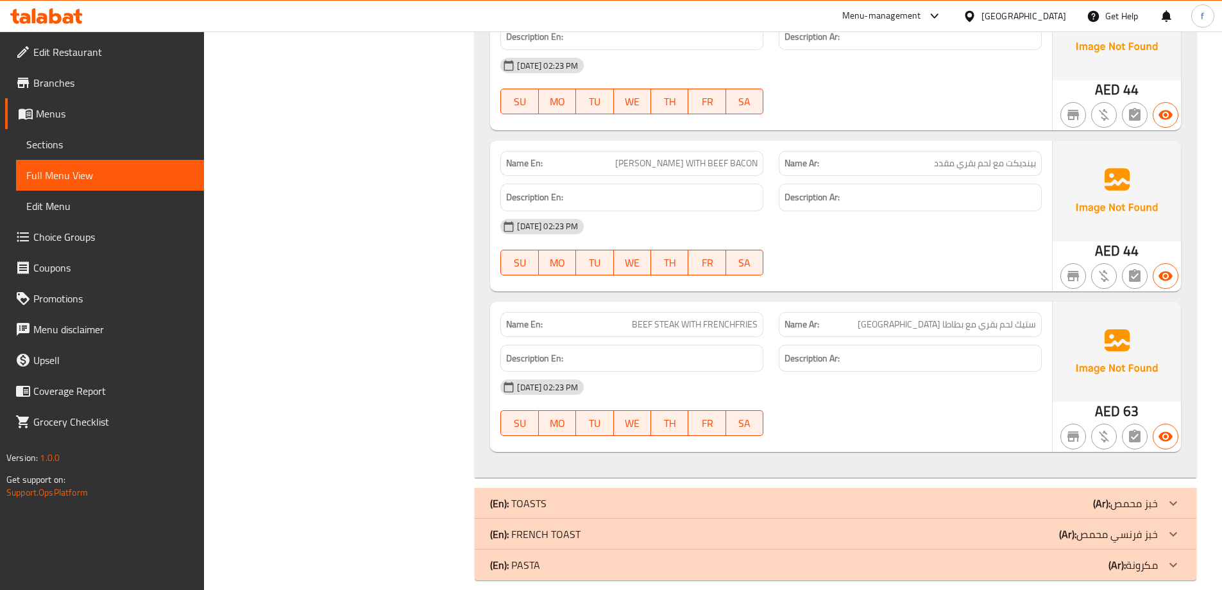
click at [1038, 497] on div "(En): TOASTS (Ar): خبز محمص" at bounding box center [836, 503] width 722 height 31
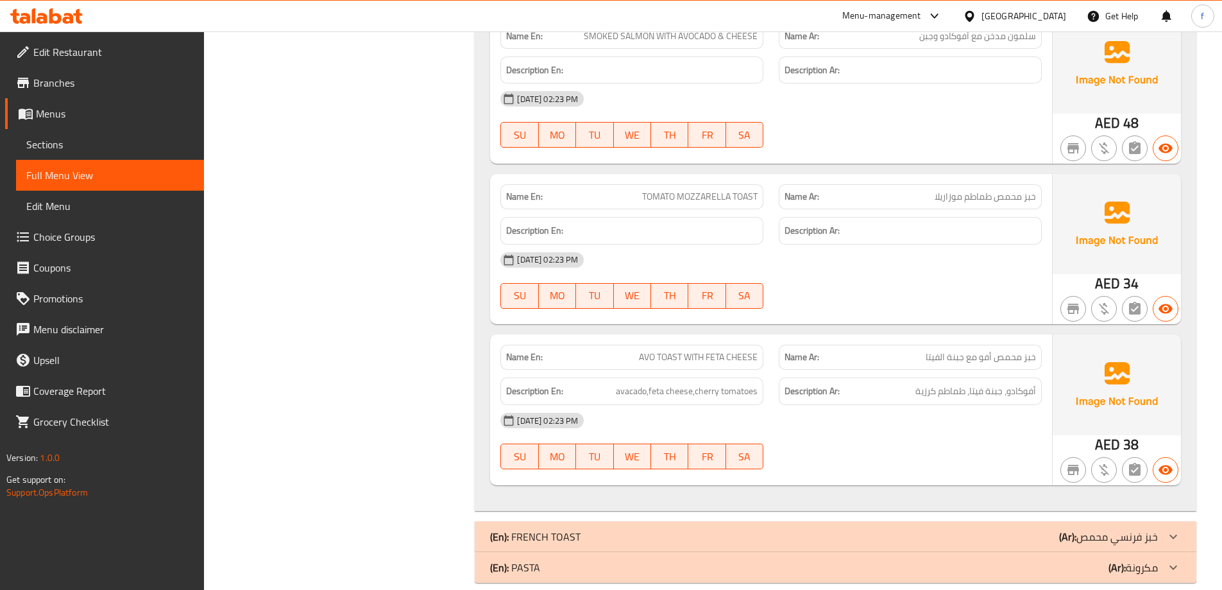
scroll to position [7221, 0]
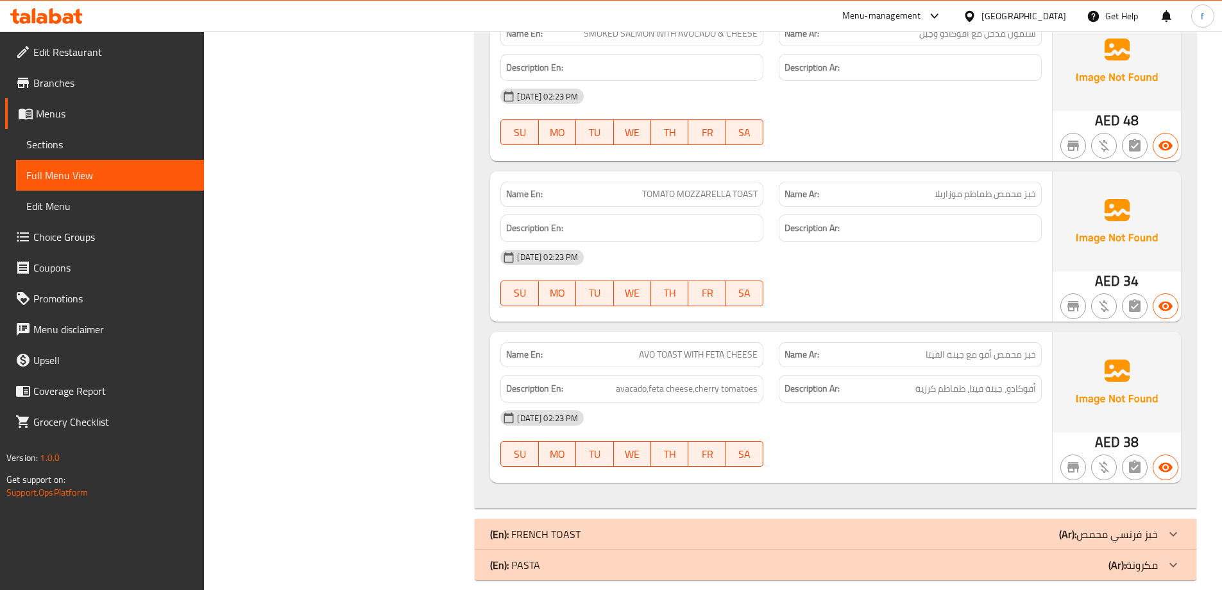
click at [1147, 527] on p "(Ar): خبز فرنسي محمص" at bounding box center [1108, 533] width 99 height 15
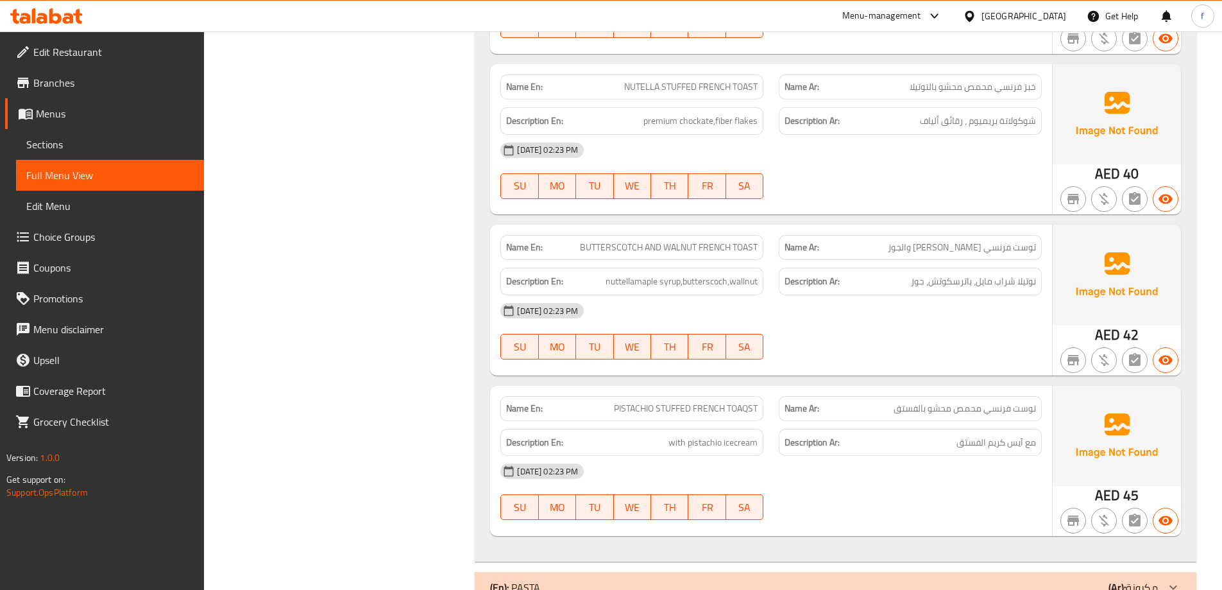
scroll to position [7905, 0]
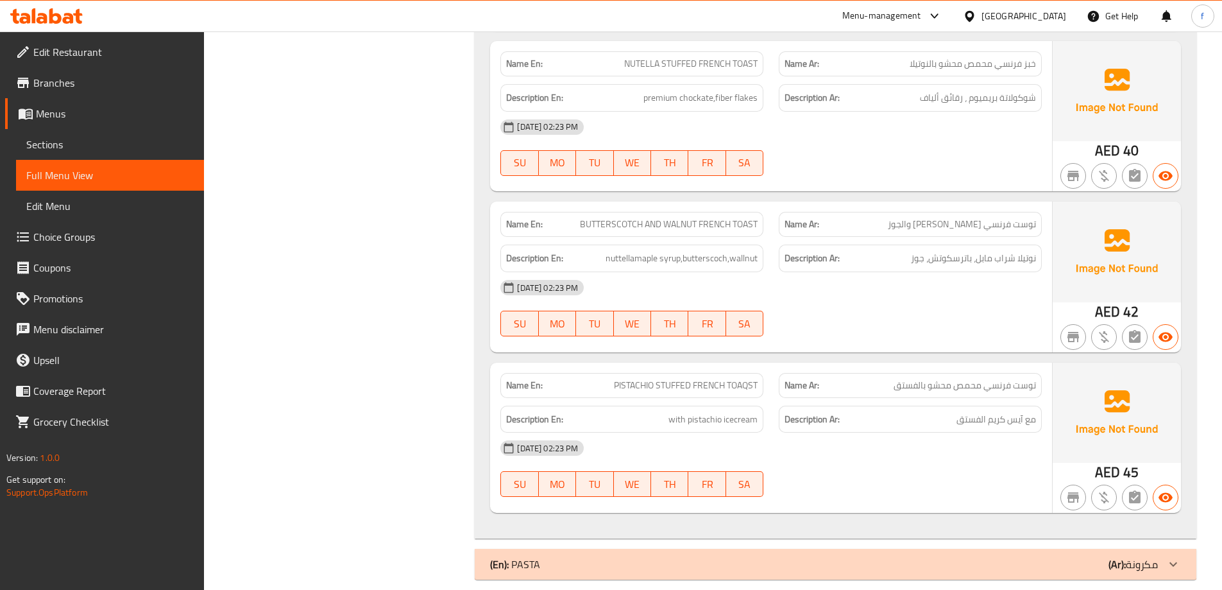
click at [907, 556] on div "(En): PASTA (Ar): مكرونة" at bounding box center [824, 563] width 668 height 15
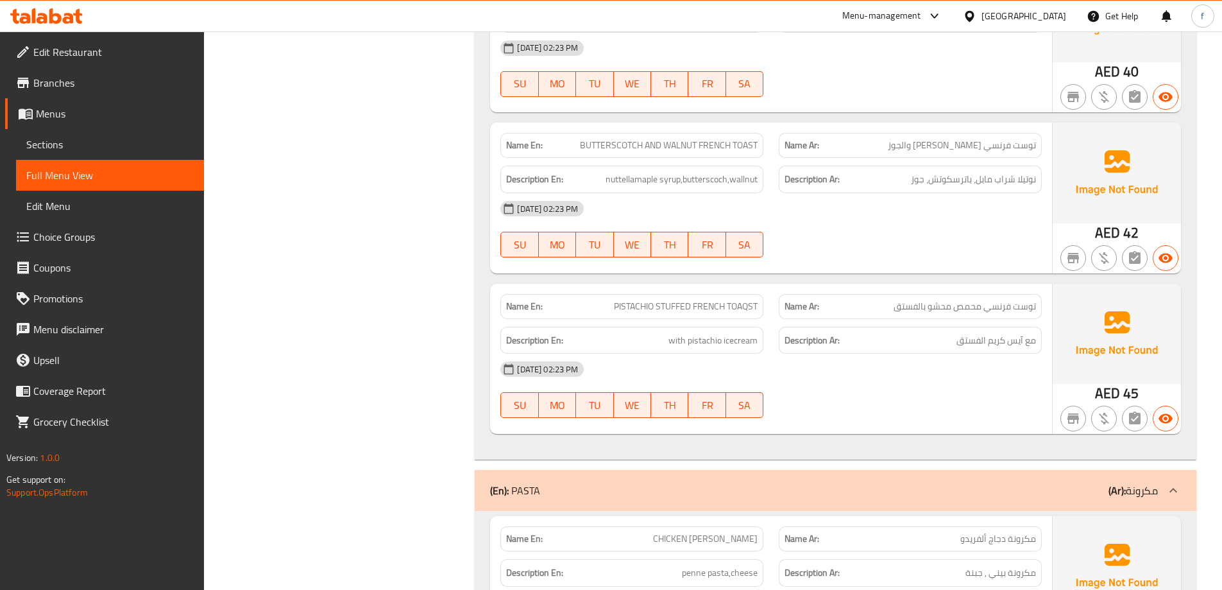
scroll to position [8292, 0]
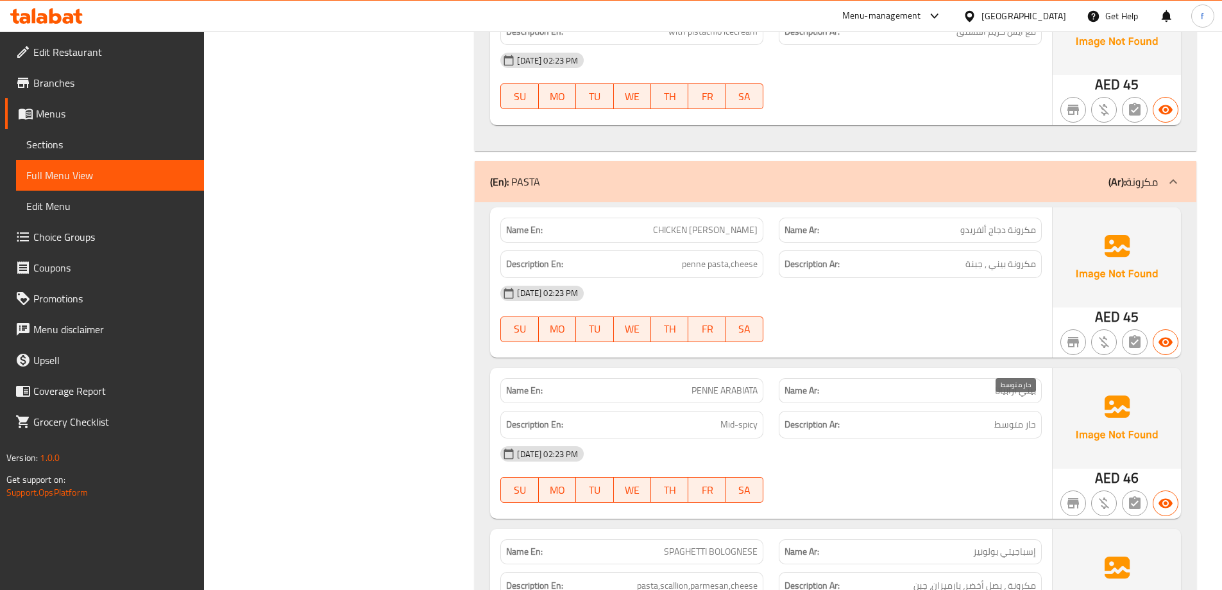
click at [1031, 416] on span "حار متوسط" at bounding box center [1016, 424] width 42 height 16
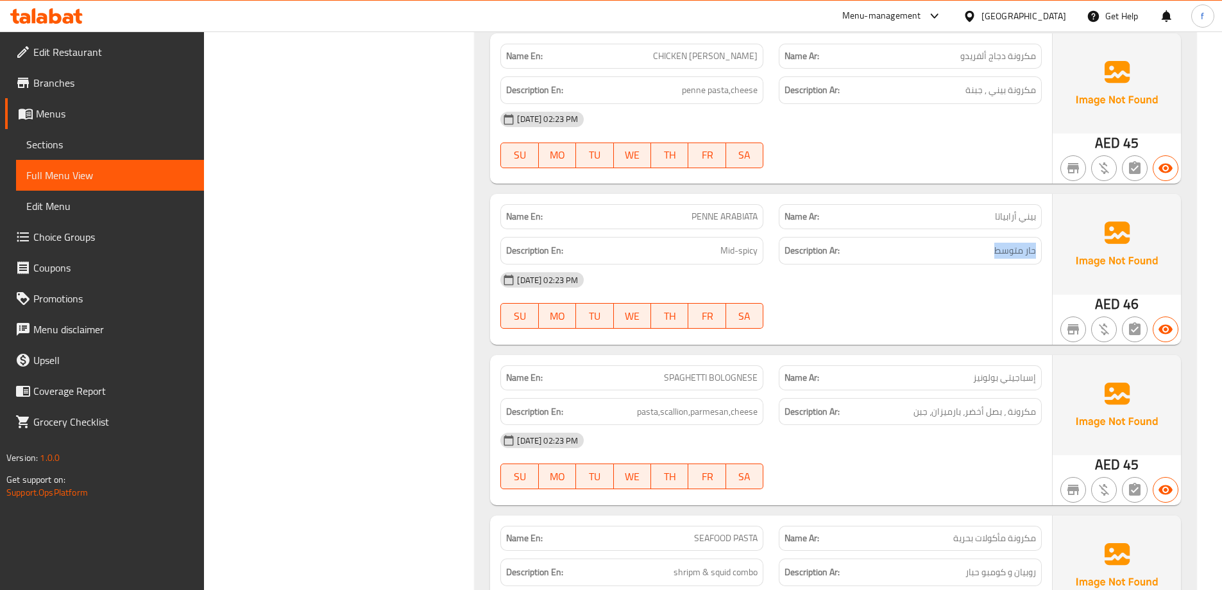
scroll to position [8485, 0]
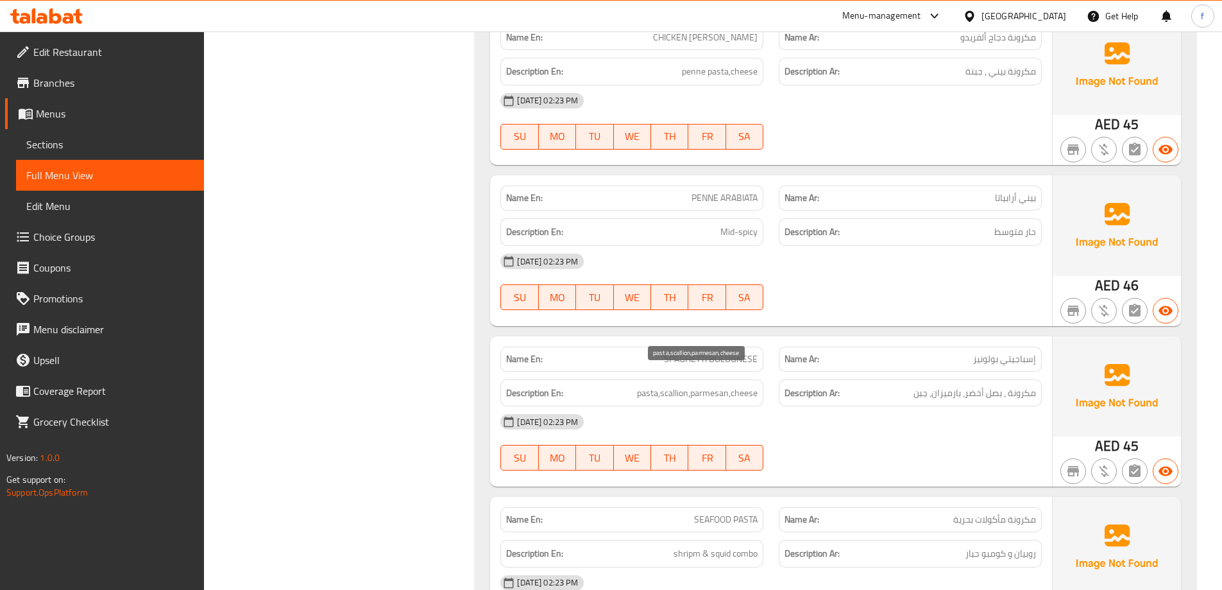
click at [662, 385] on span "pasta,scallion,parmesan,cheese" at bounding box center [697, 393] width 121 height 16
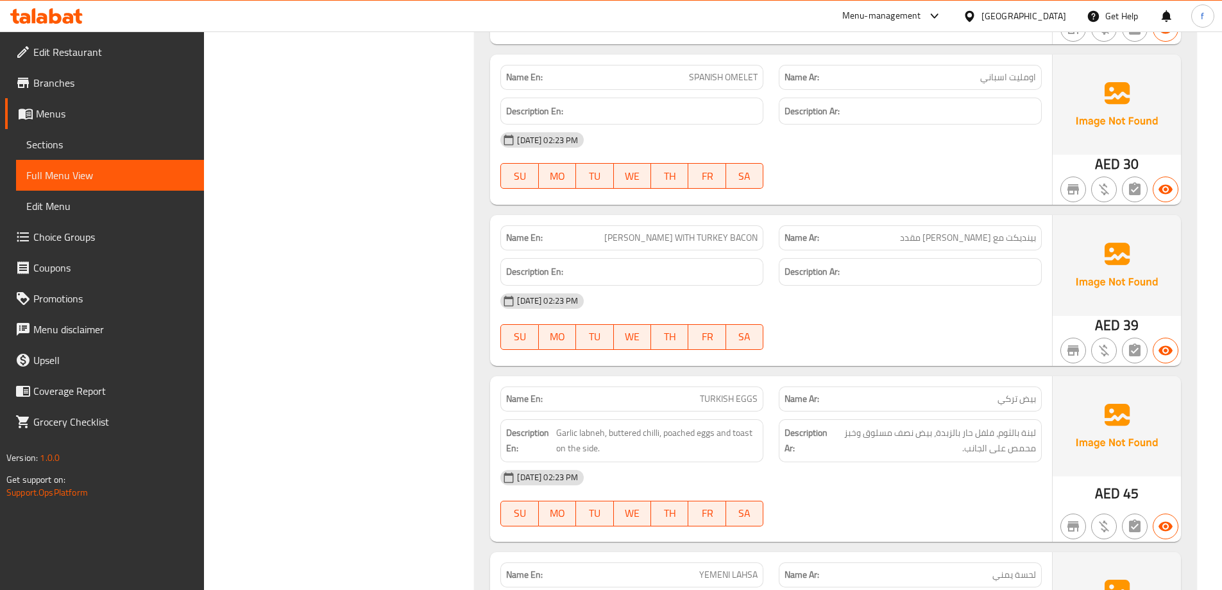
scroll to position [5641, 0]
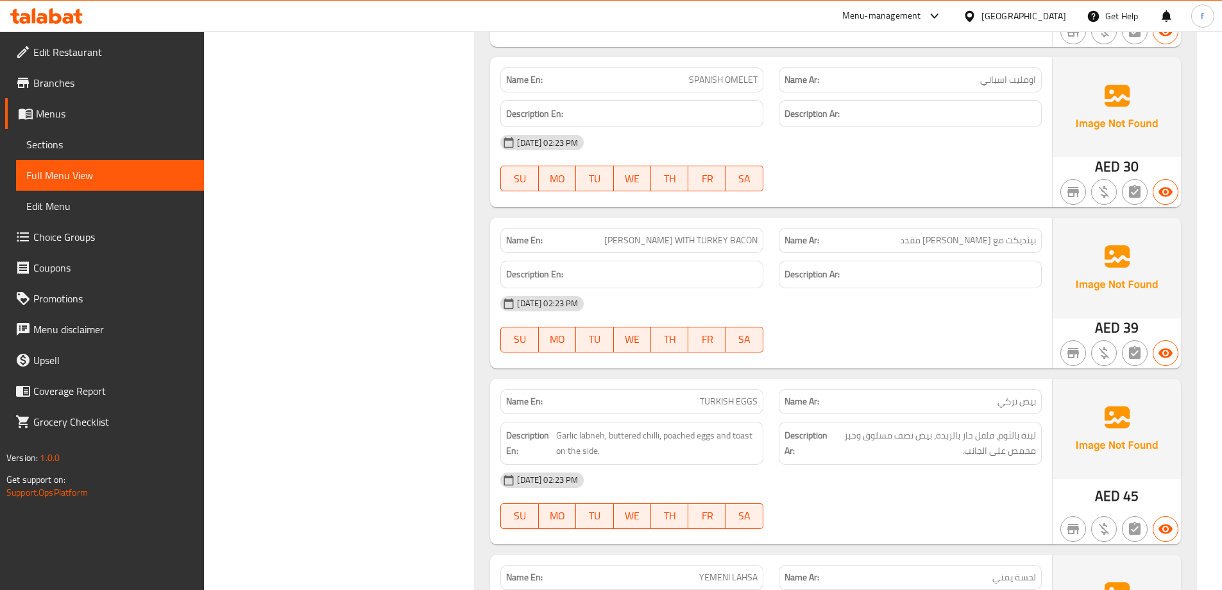
click at [739, 395] on span "TURKISH EGGS" at bounding box center [729, 401] width 58 height 13
click at [947, 234] on span "بينديكت مع [PERSON_NAME] مقدد" at bounding box center [968, 240] width 136 height 13
click at [715, 234] on div "Name En: [PERSON_NAME] WITH [PERSON_NAME]" at bounding box center [632, 240] width 263 height 25
click at [713, 234] on span "[PERSON_NAME] WITH TURKEY BACON" at bounding box center [680, 240] width 153 height 13
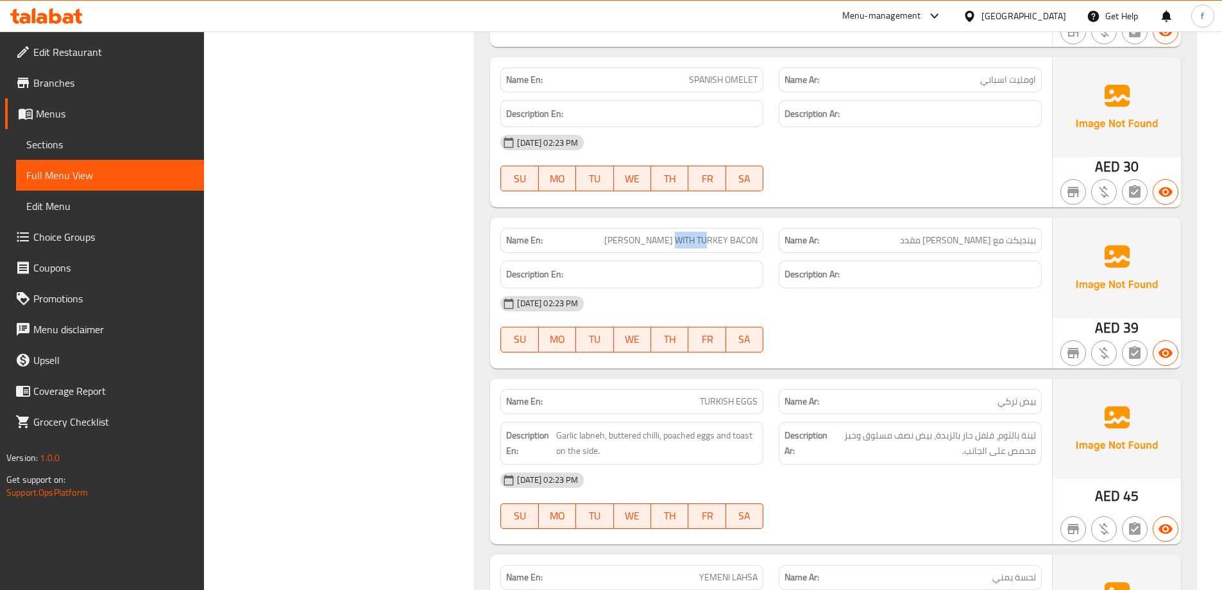
click at [713, 234] on span "[PERSON_NAME] WITH TURKEY BACON" at bounding box center [680, 240] width 153 height 13
copy span "[PERSON_NAME] WITH TURKEY BACON"
click at [76, 139] on span "Sections" at bounding box center [109, 144] width 167 height 15
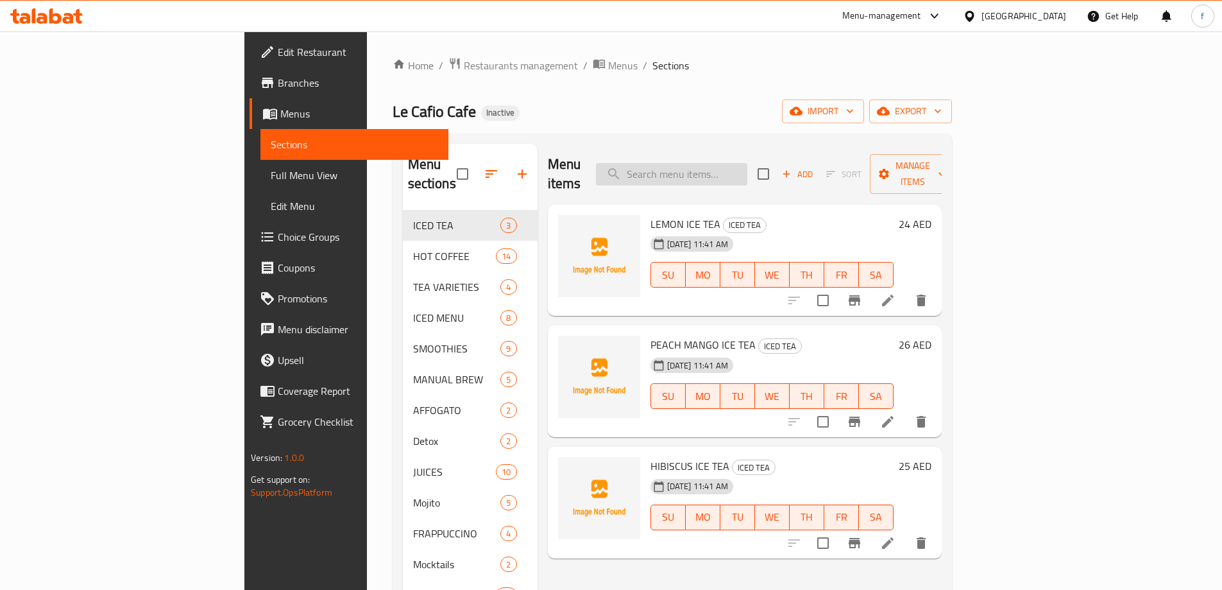
click at [748, 164] on input "search" at bounding box center [671, 174] width 151 height 22
paste input "[PERSON_NAME] WITH TURKEY BACON"
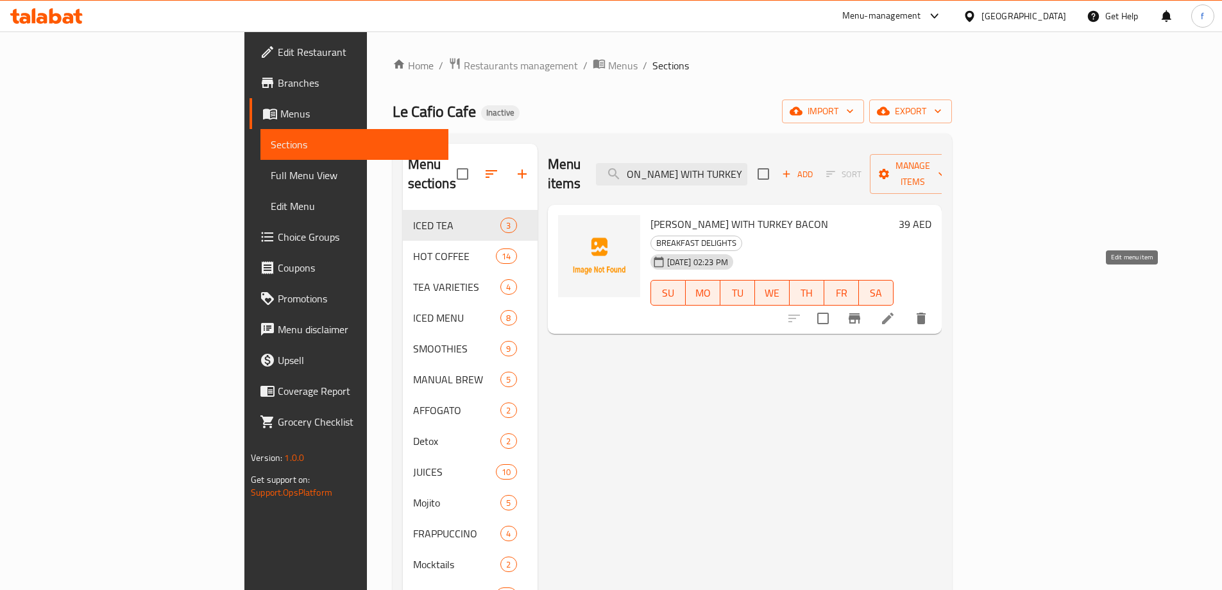
type input "[PERSON_NAME] WITH TURKEY BACON"
click at [894, 313] on icon at bounding box center [888, 319] width 12 height 12
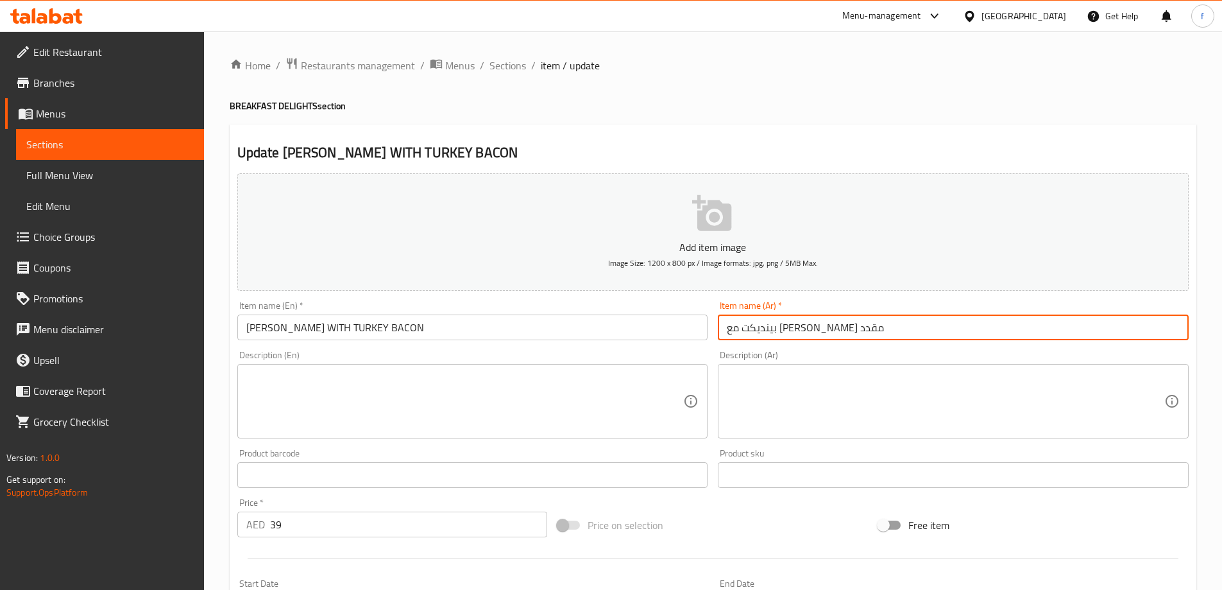
click at [801, 324] on input "بينديكت مع [PERSON_NAME] مقدد" at bounding box center [953, 327] width 471 height 26
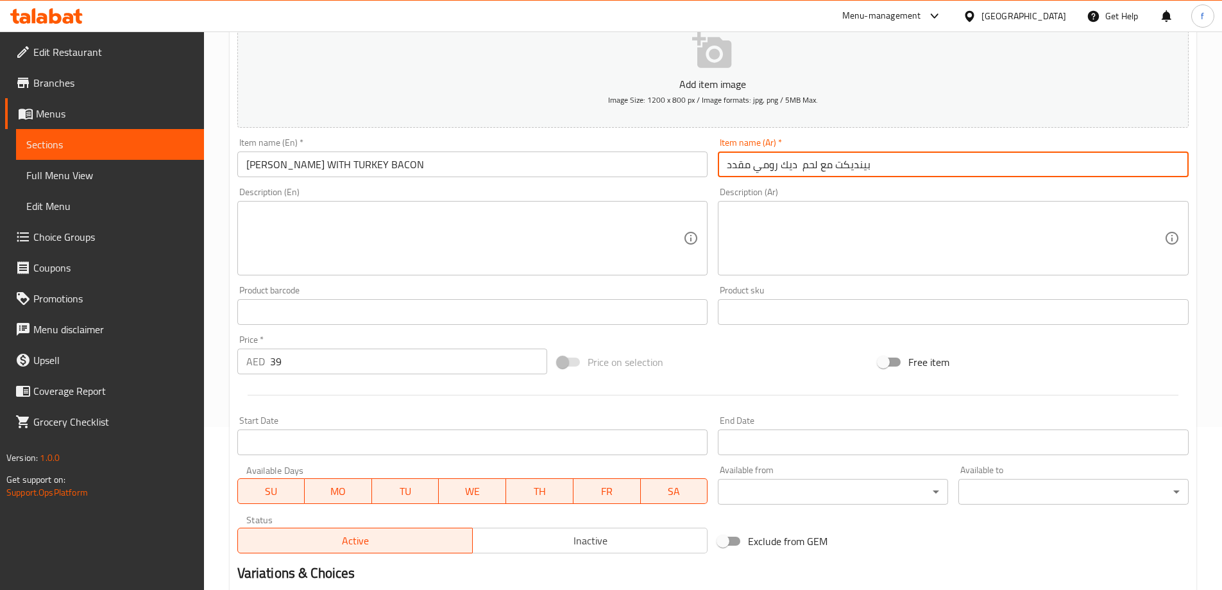
scroll to position [317, 0]
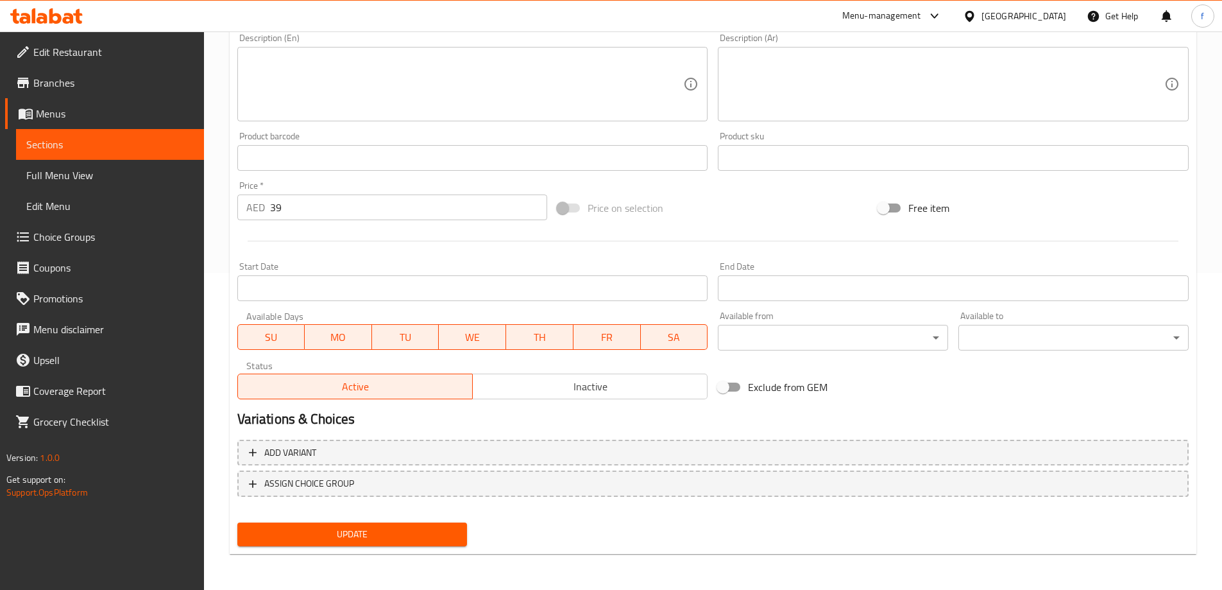
type input "بينديكت مع لحم ديك رومي مقدد"
click at [435, 531] on span "Update" at bounding box center [353, 534] width 210 height 16
click at [80, 165] on link "Full Menu View" at bounding box center [110, 175] width 188 height 31
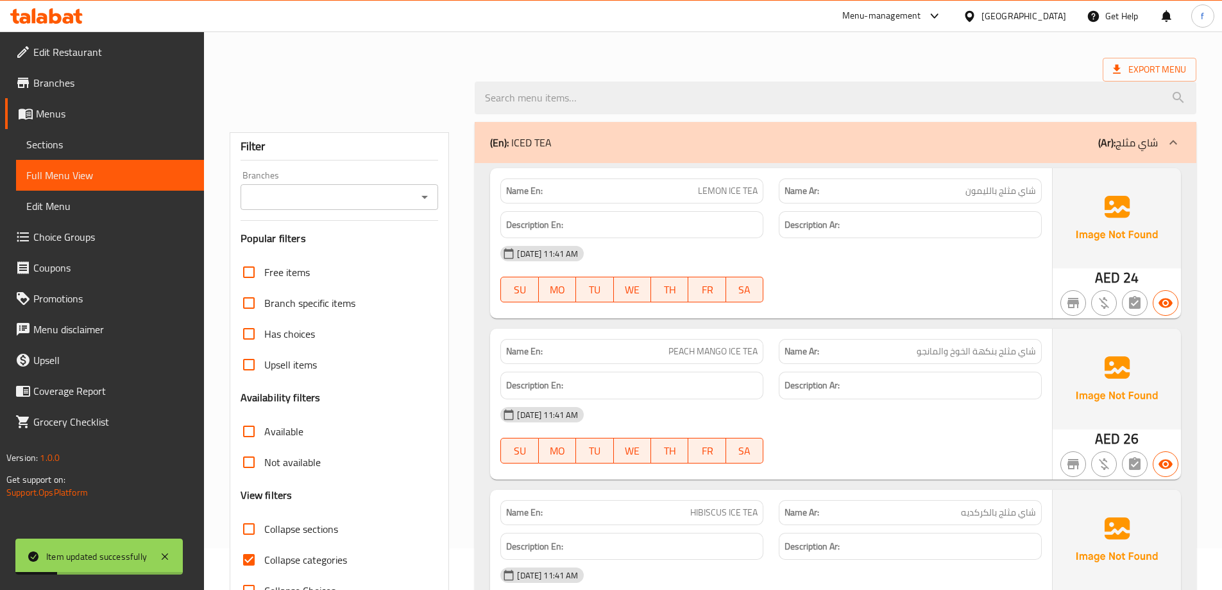
scroll to position [64, 0]
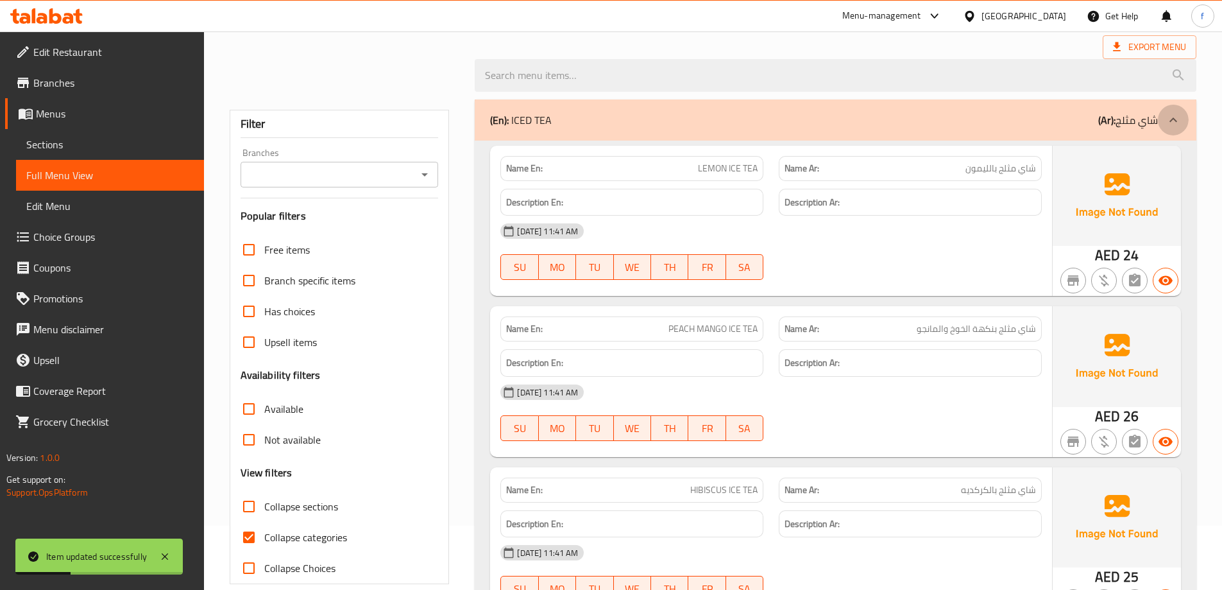
click at [1178, 116] on icon at bounding box center [1173, 119] width 15 height 15
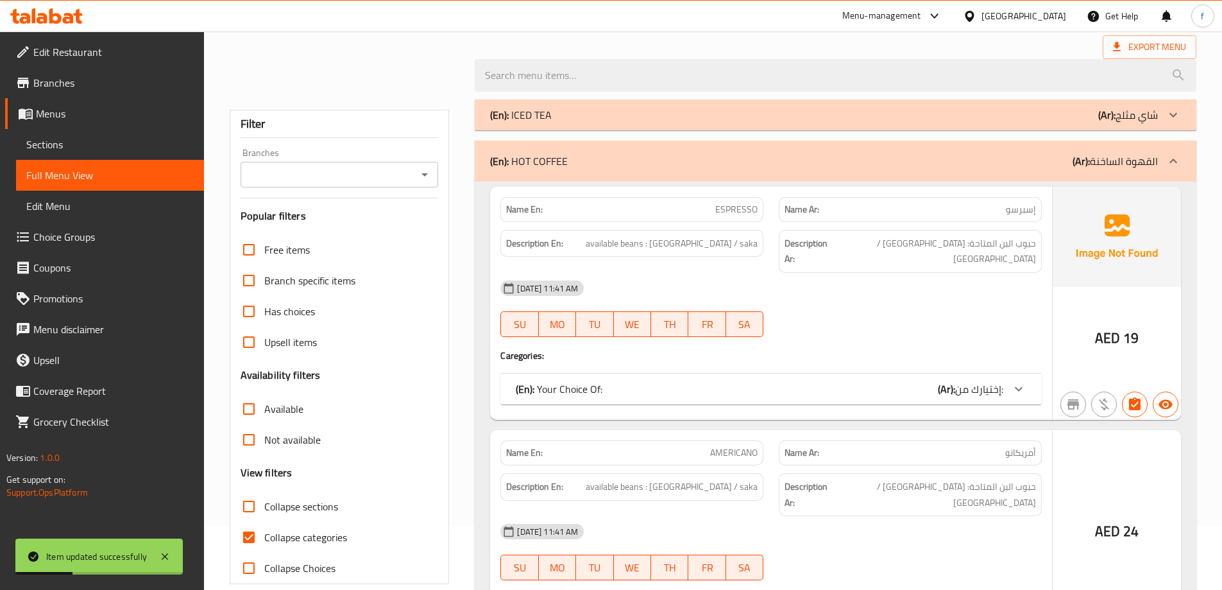
click at [313, 542] on span "Collapse categories" at bounding box center [305, 536] width 83 height 15
click at [264, 542] on input "Collapse categories" at bounding box center [249, 537] width 31 height 31
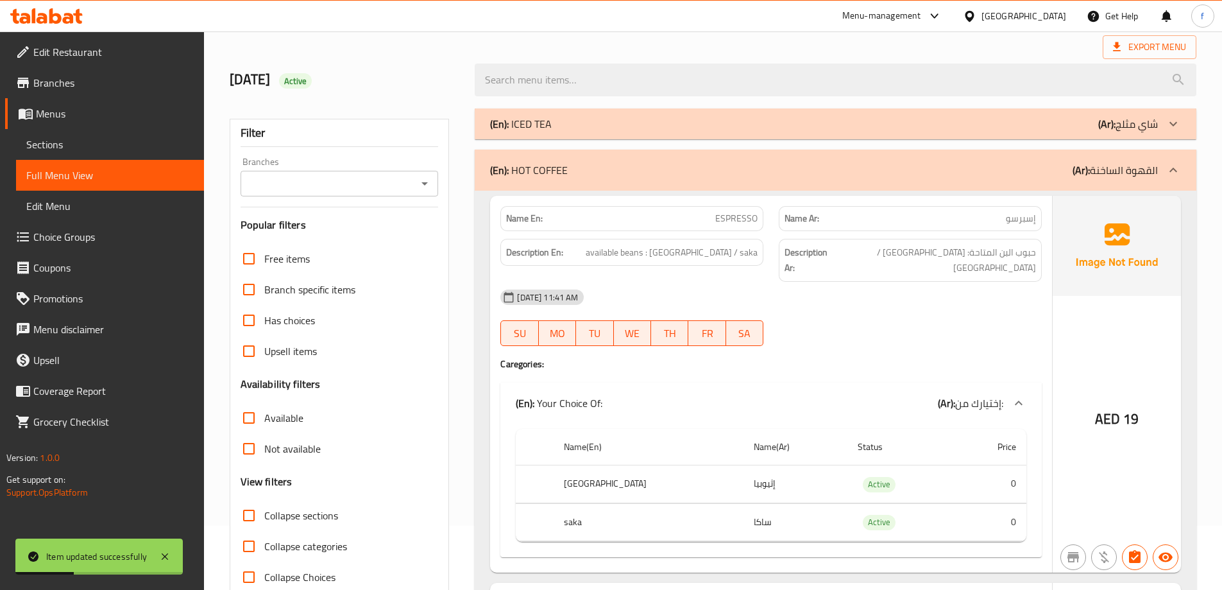
click at [312, 543] on span "Collapse categories" at bounding box center [305, 545] width 83 height 15
click at [264, 543] on input "Collapse categories" at bounding box center [249, 546] width 31 height 31
checkbox input "true"
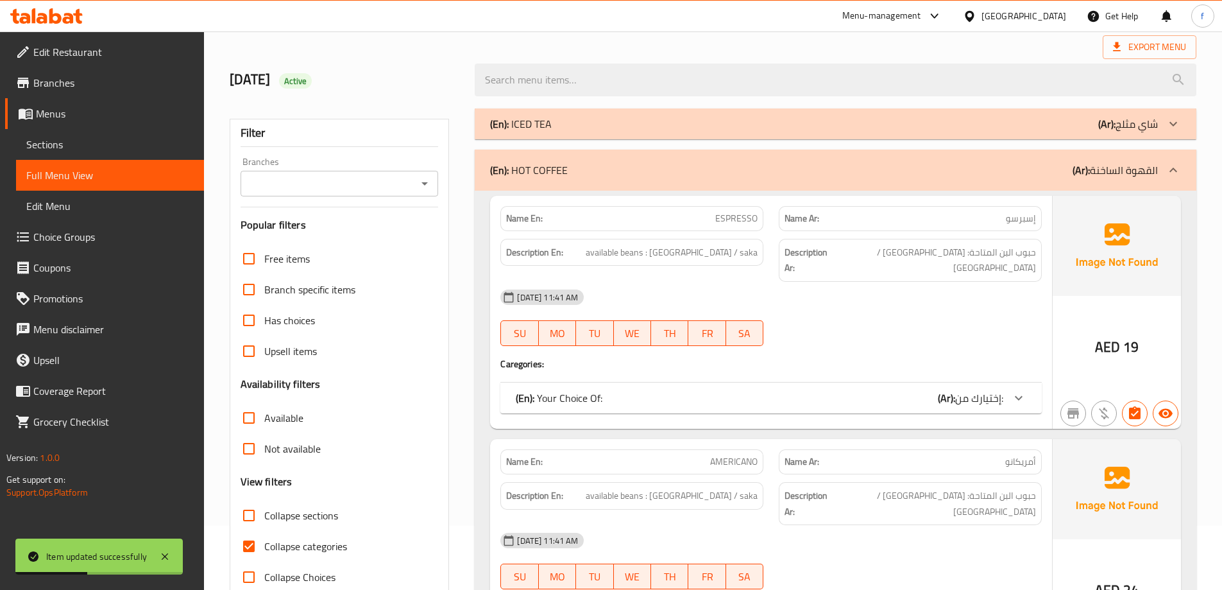
click at [318, 516] on span "Collapse sections" at bounding box center [301, 515] width 74 height 15
click at [264, 516] on input "Collapse sections" at bounding box center [249, 515] width 31 height 31
checkbox input "true"
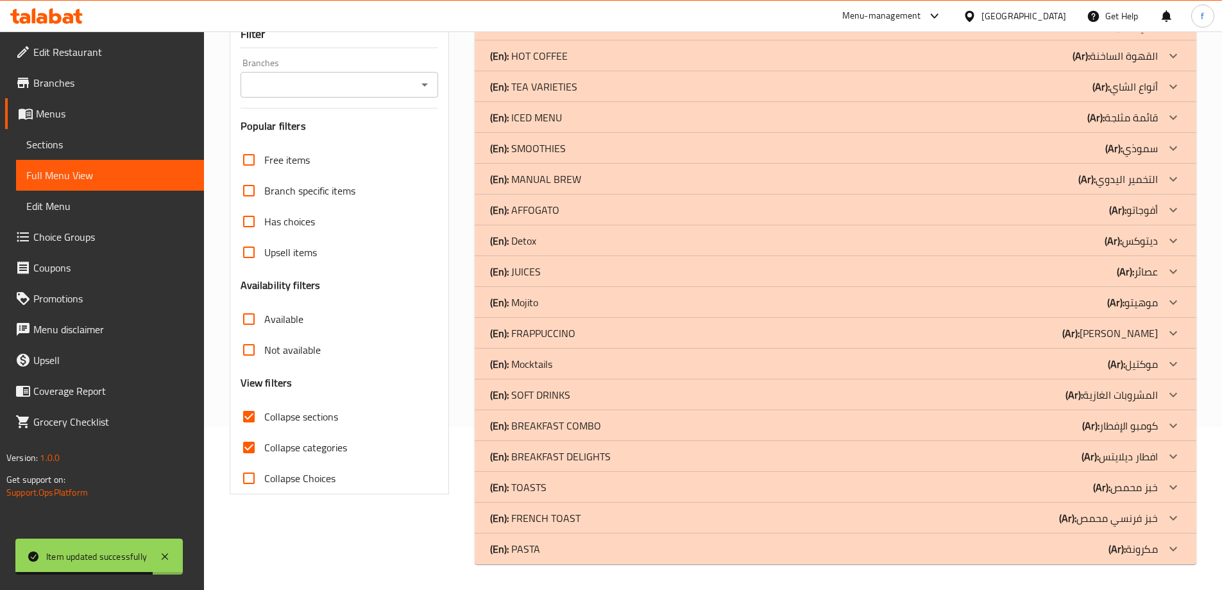
scroll to position [99, 0]
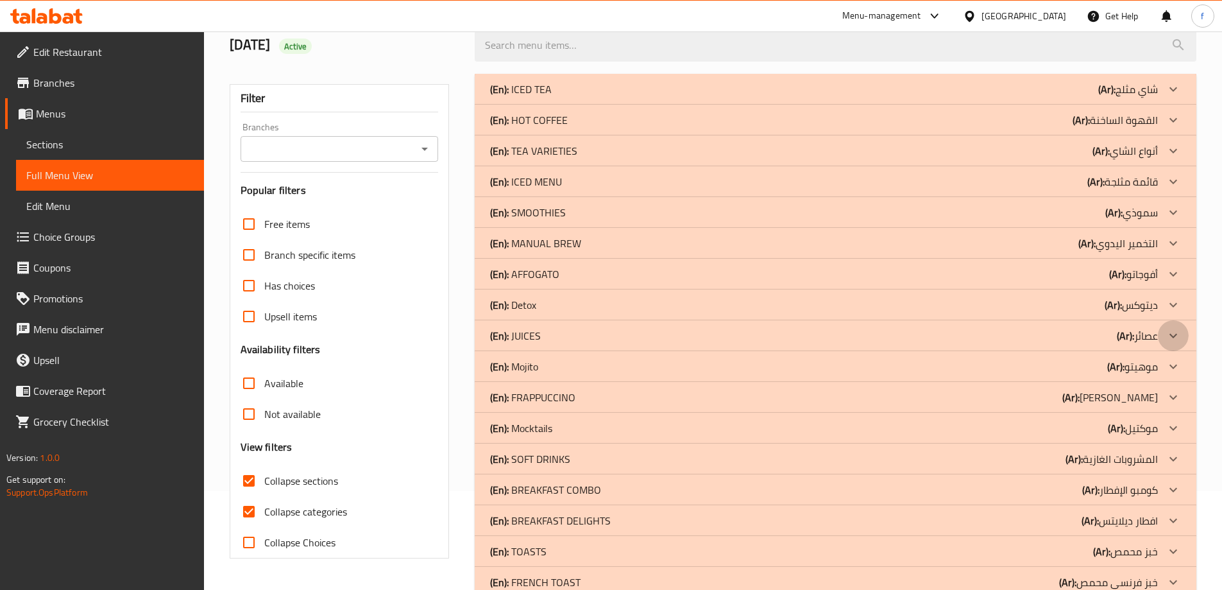
click at [1167, 336] on icon at bounding box center [1173, 335] width 15 height 15
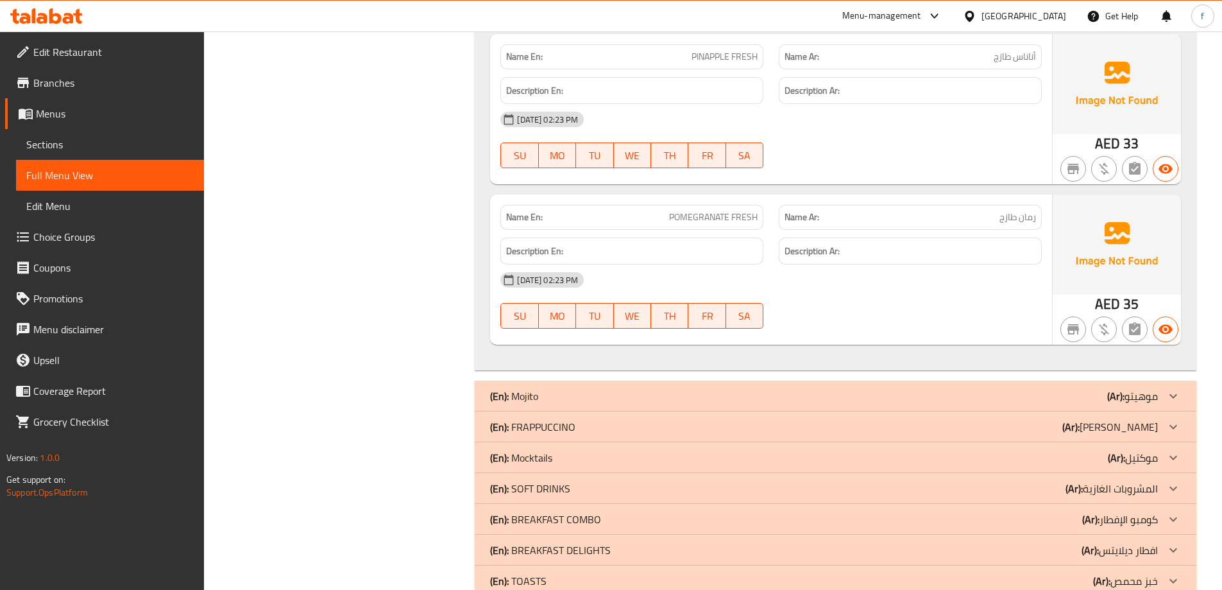
scroll to position [1821, 0]
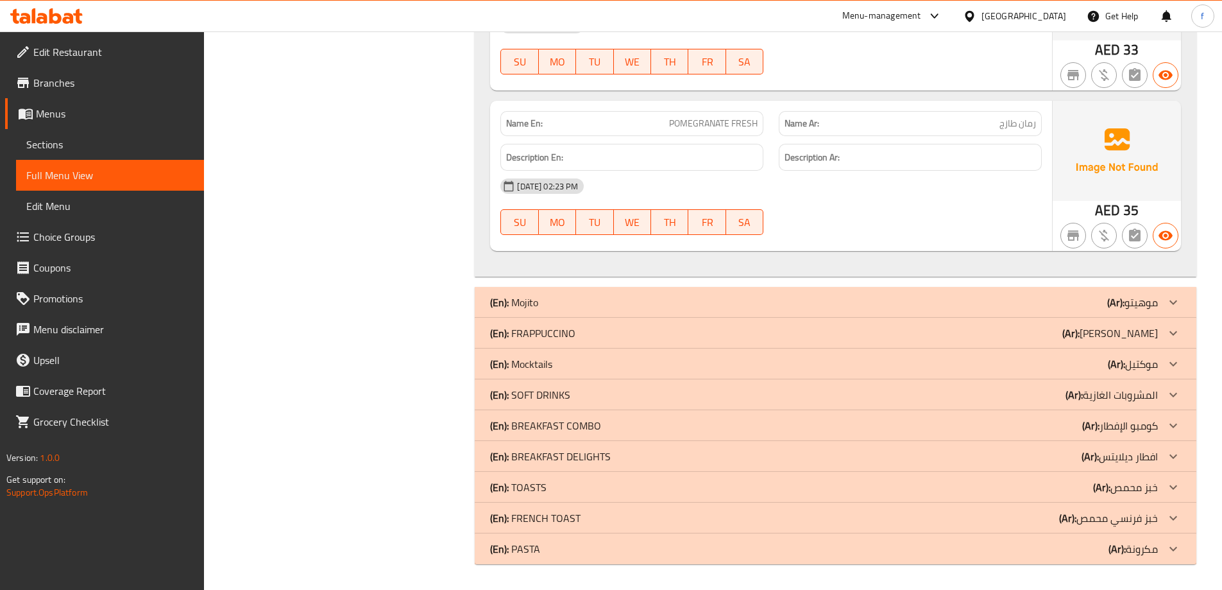
click at [1164, 336] on div at bounding box center [1173, 333] width 31 height 31
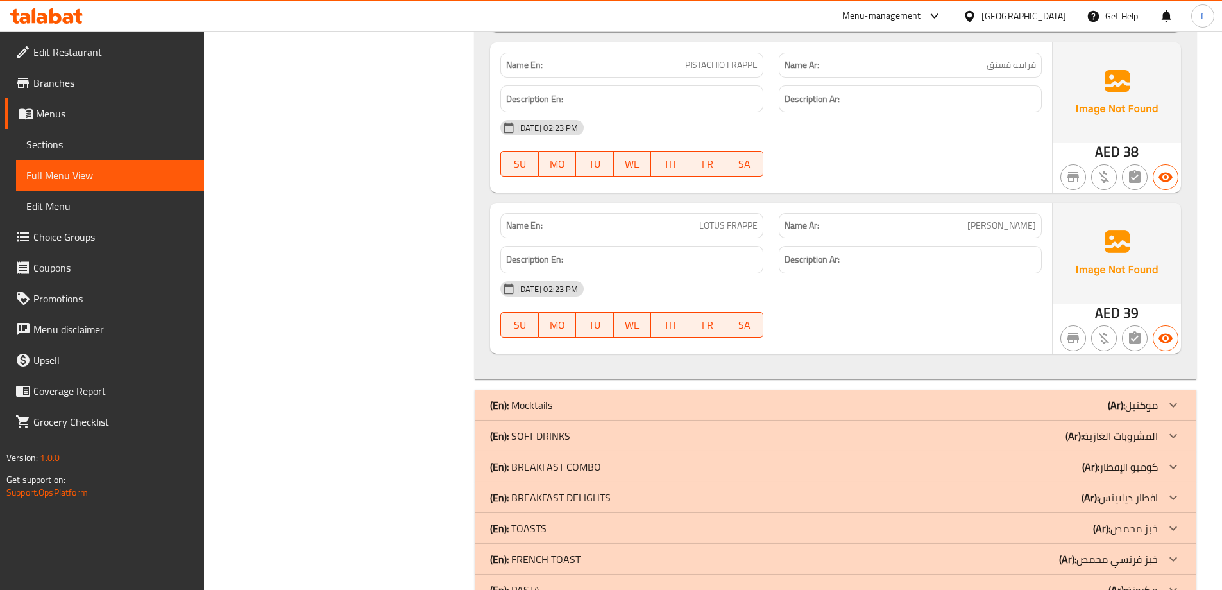
scroll to position [2515, 0]
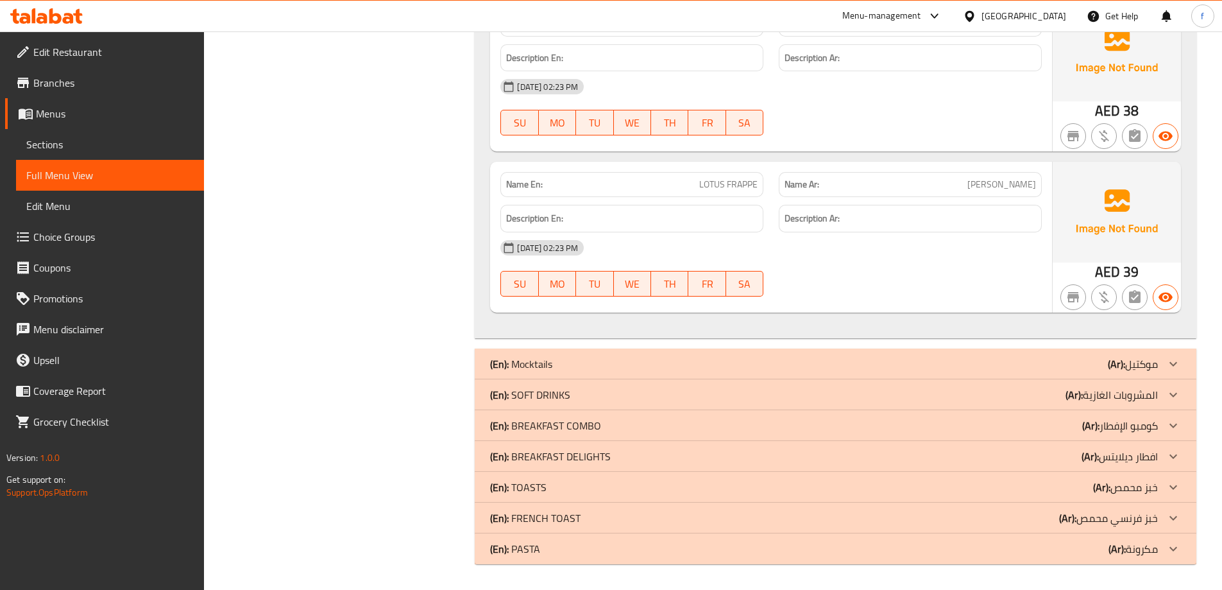
click at [1163, 394] on div at bounding box center [1173, 394] width 31 height 31
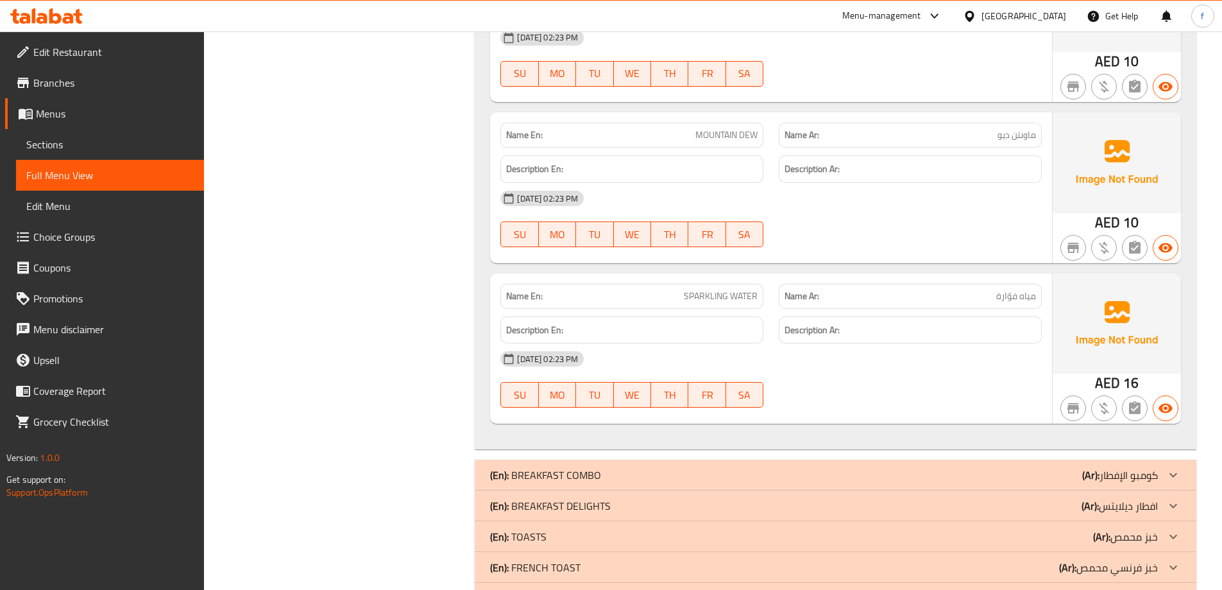
scroll to position [4172, 0]
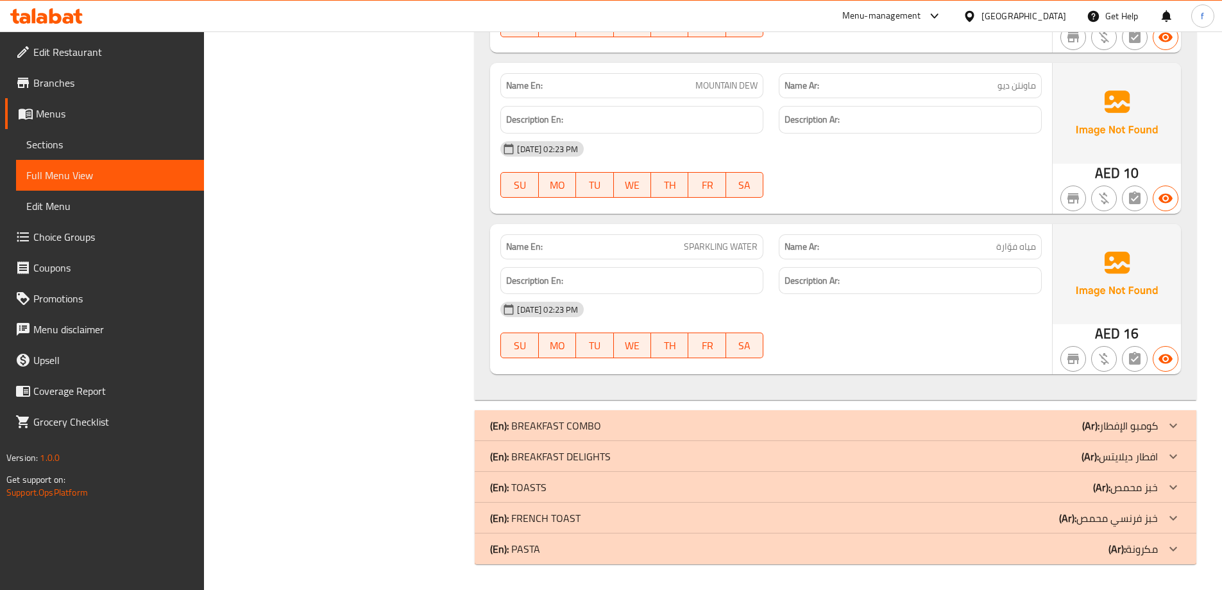
click at [1172, 425] on icon at bounding box center [1174, 426] width 8 height 4
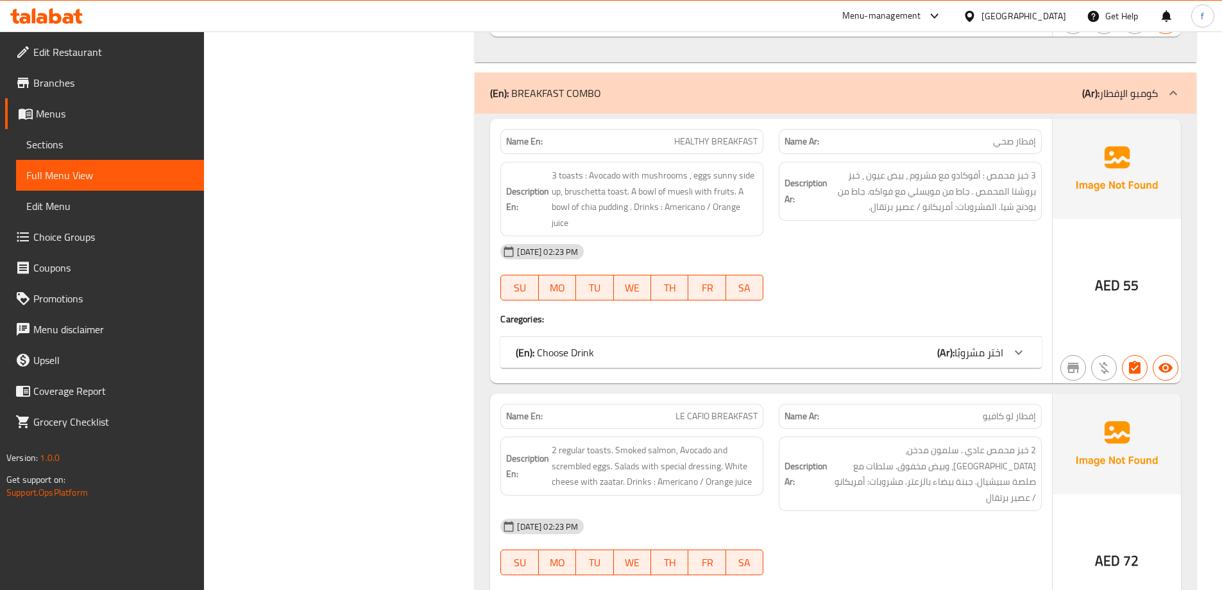
scroll to position [4557, 0]
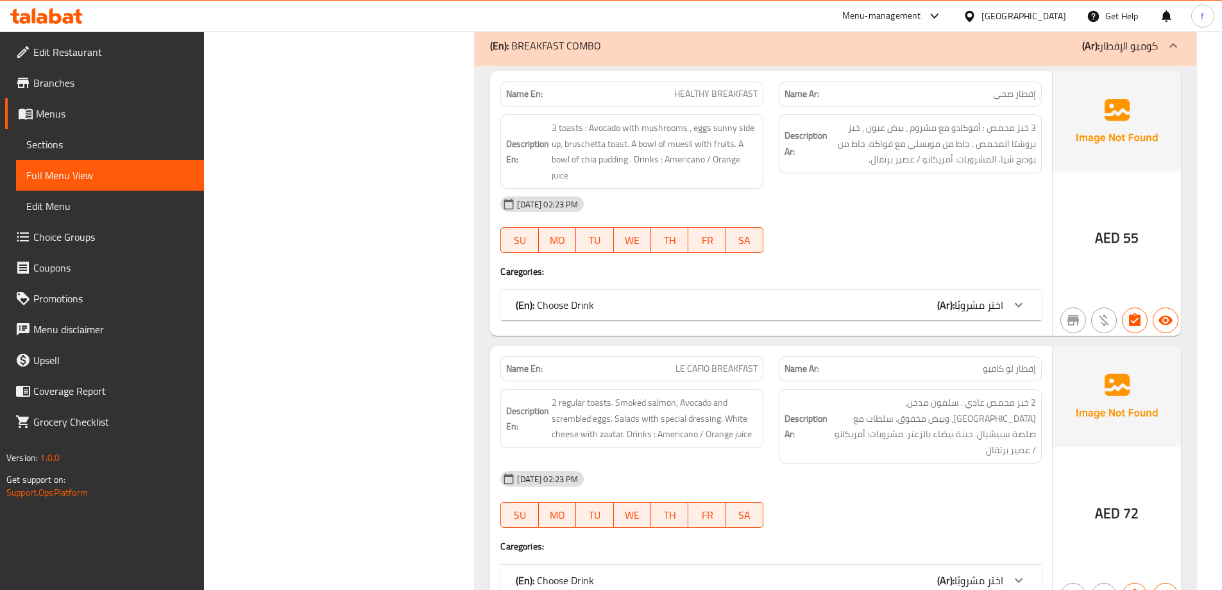
click at [745, 307] on div "(En): Choose Drink (Ar): [PERSON_NAME]" at bounding box center [760, 304] width 488 height 15
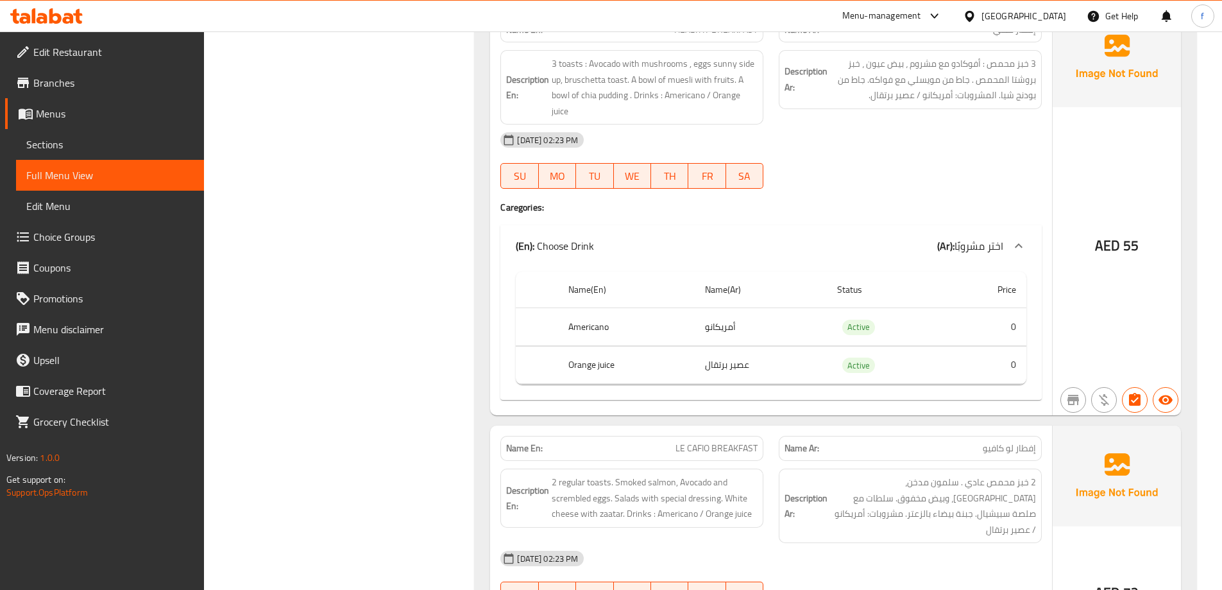
scroll to position [4891, 0]
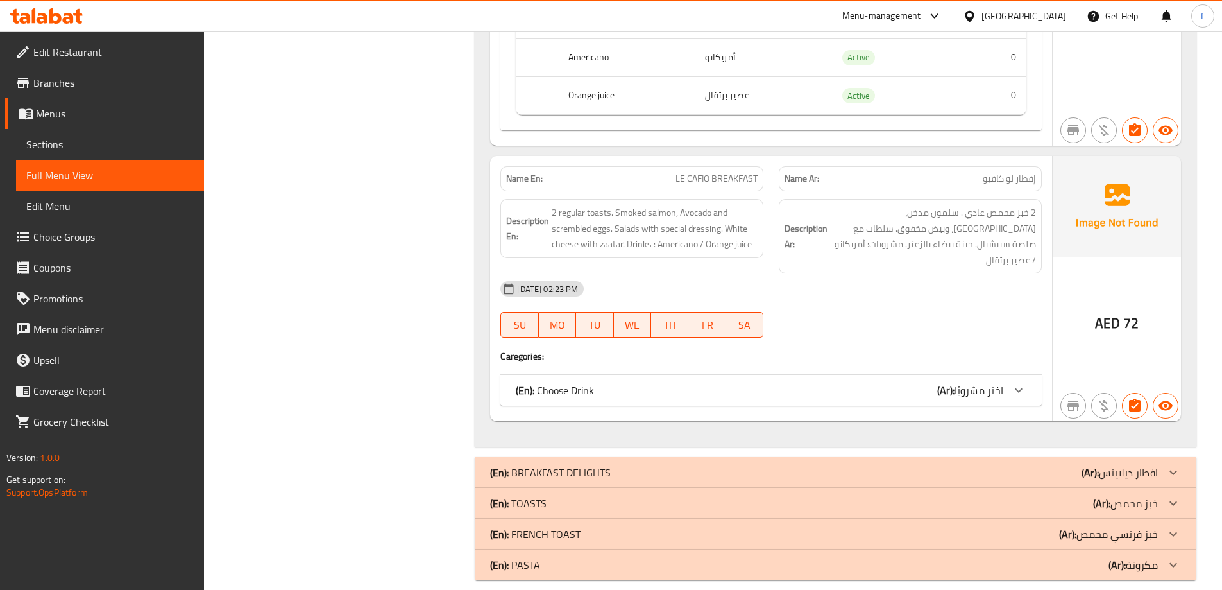
click at [748, 375] on div "(En): Choose Drink (Ar): [PERSON_NAME]" at bounding box center [772, 390] width 542 height 31
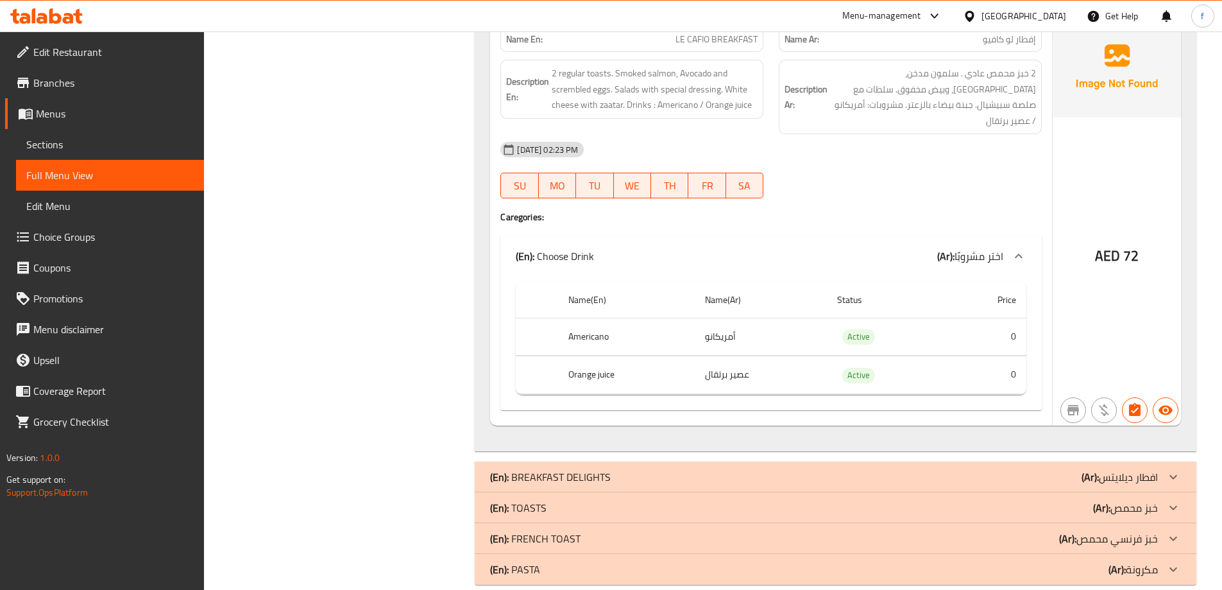
scroll to position [5035, 0]
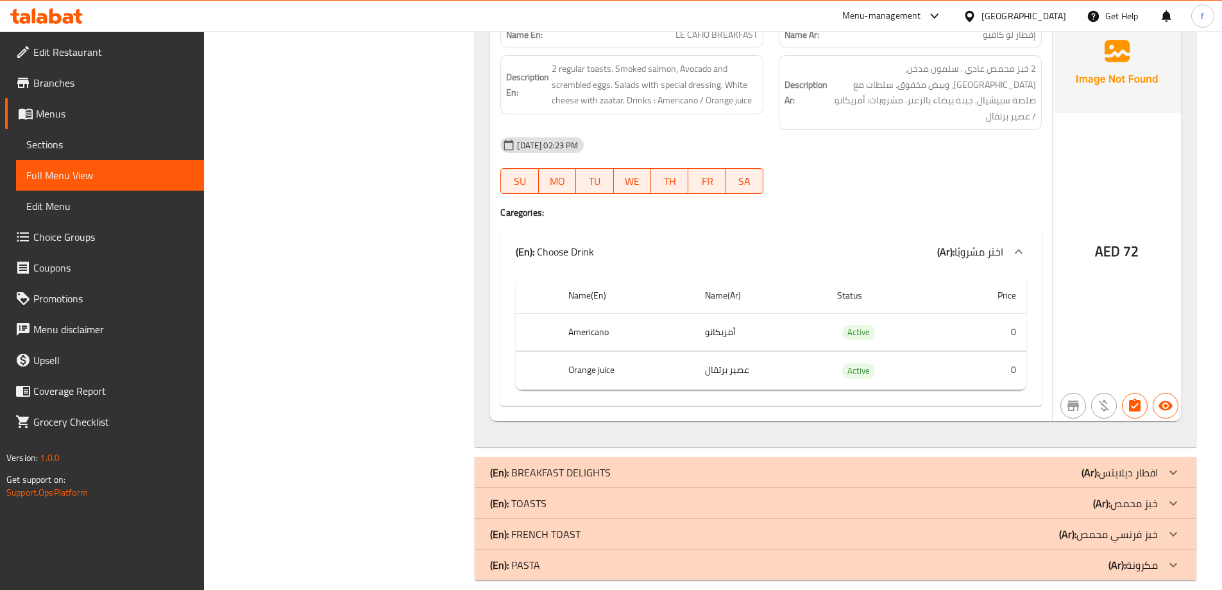
click at [1043, 465] on div "(En): BREAKFAST DELIGHTS (Ar): افطار ديلايتس" at bounding box center [824, 472] width 668 height 15
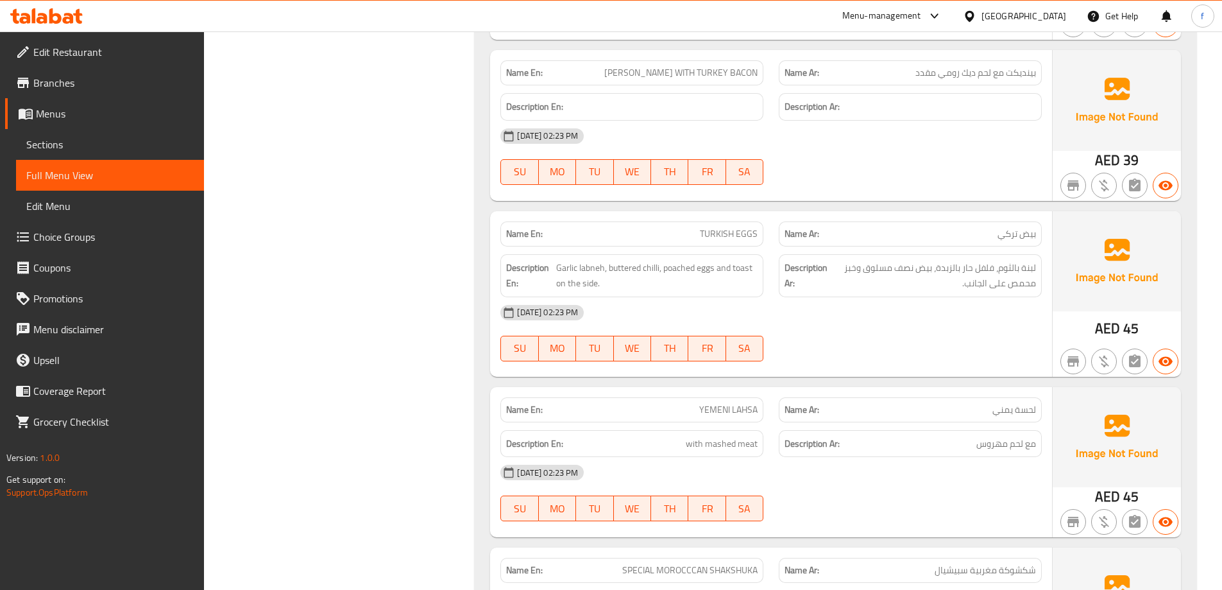
scroll to position [5741, 0]
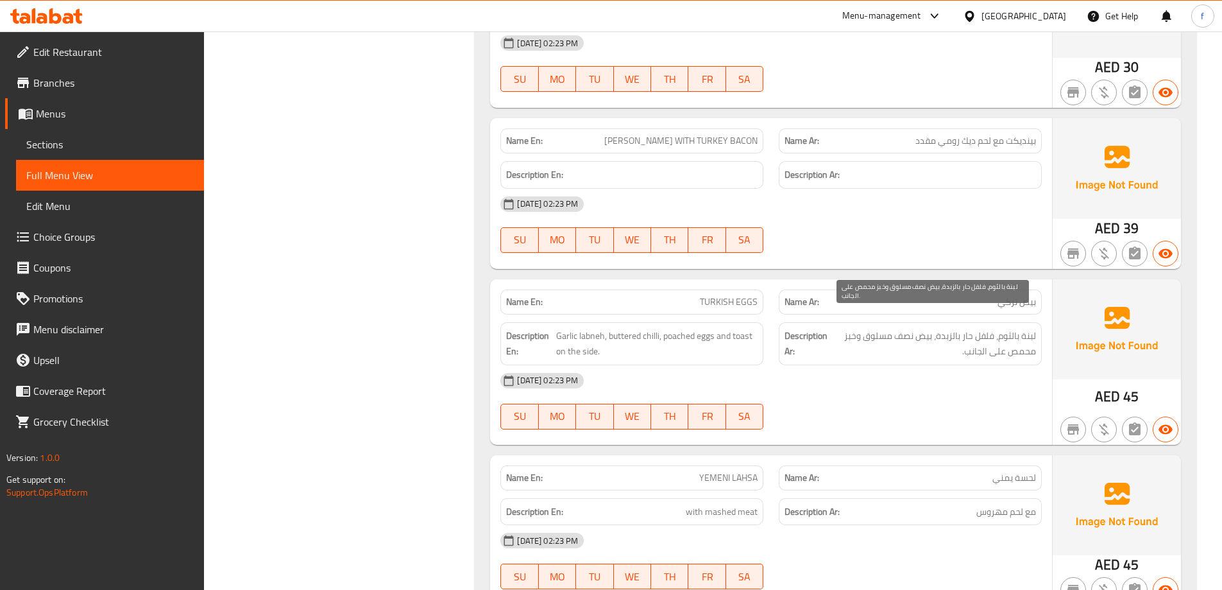
click at [920, 328] on span "لبنة بالثوم، فلفل حار بالزبدة، بيض نصف مسلوق وخبز محمص على الجانب." at bounding box center [933, 343] width 206 height 31
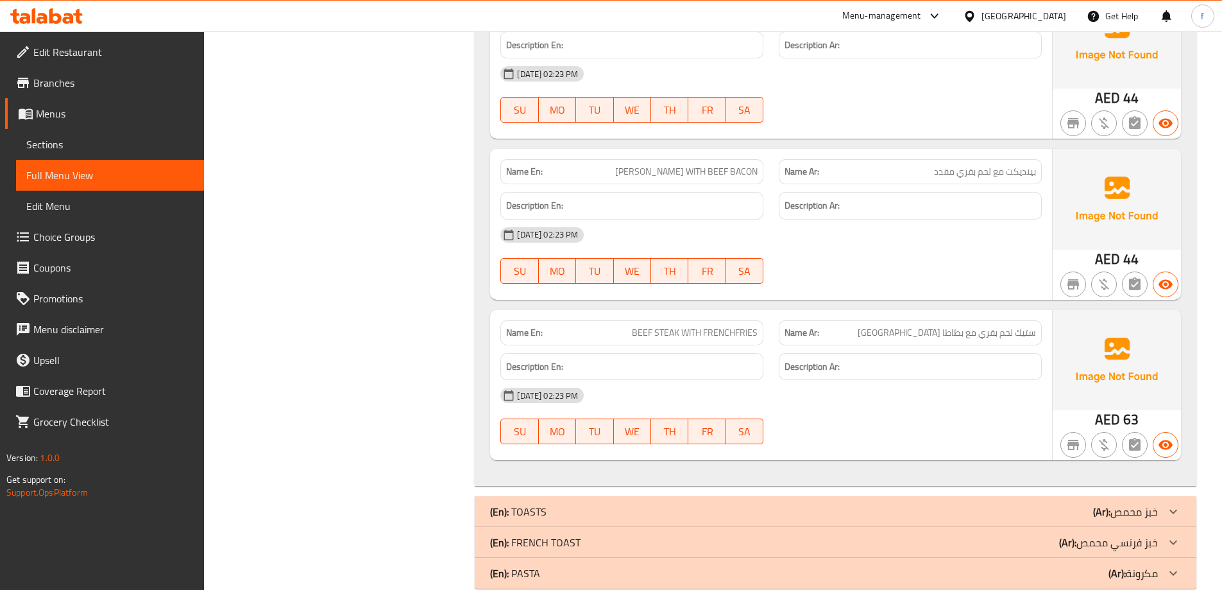
scroll to position [6376, 0]
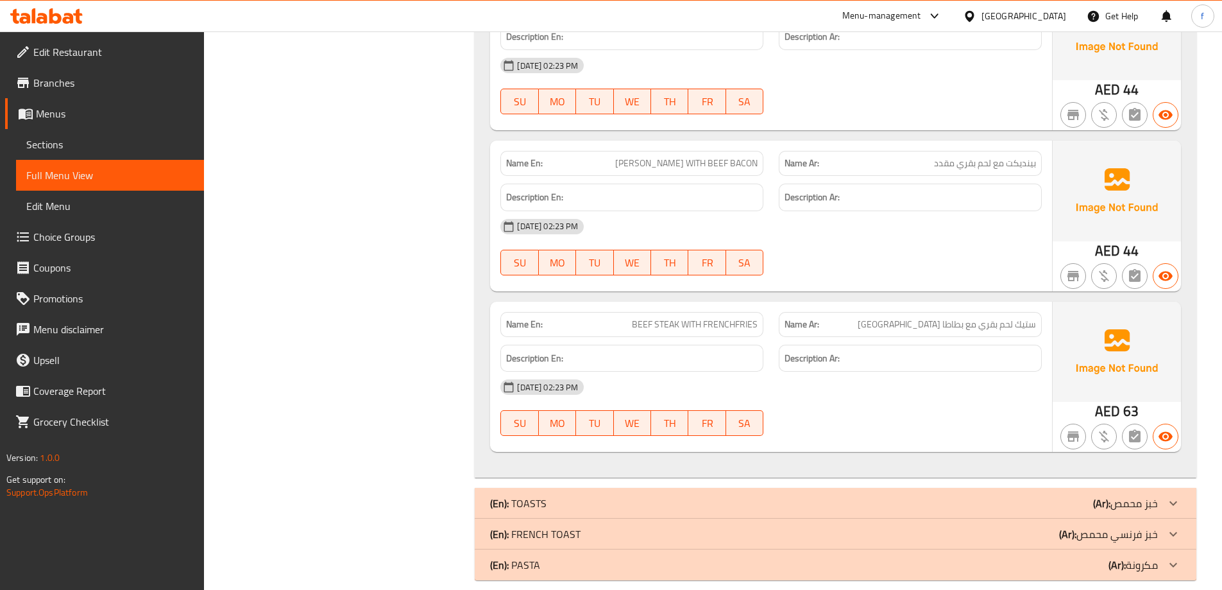
drag, startPoint x: 995, startPoint y: 490, endPoint x: 1215, endPoint y: 431, distance: 227.9
click at [995, 495] on div "(En): TOASTS (Ar): خبز محمص" at bounding box center [824, 502] width 668 height 15
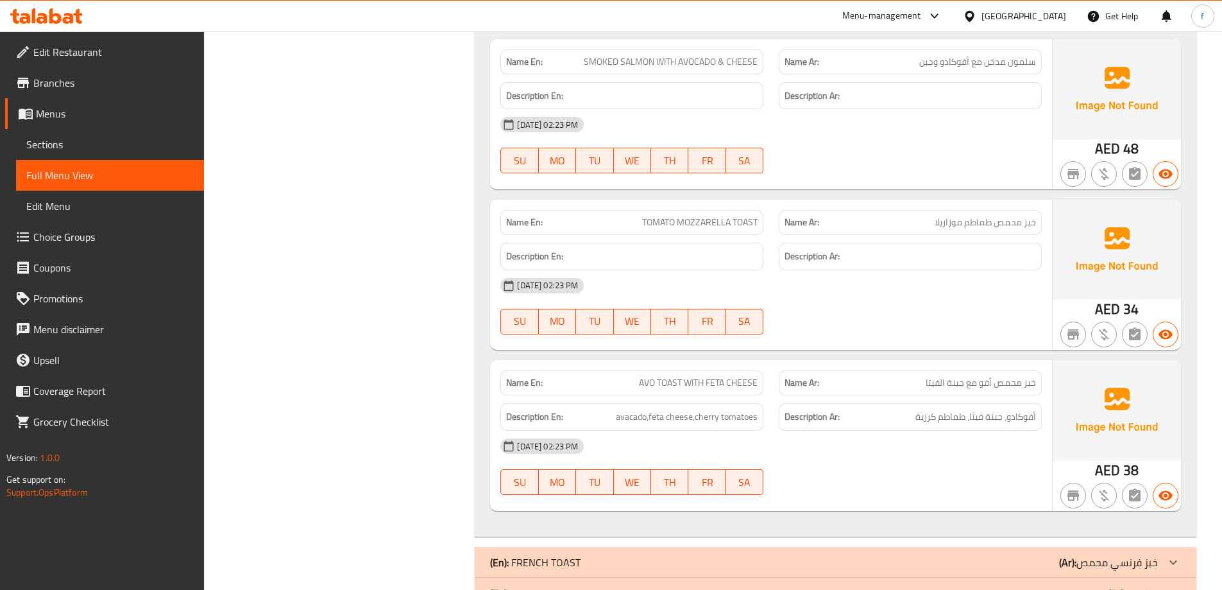
scroll to position [7221, 0]
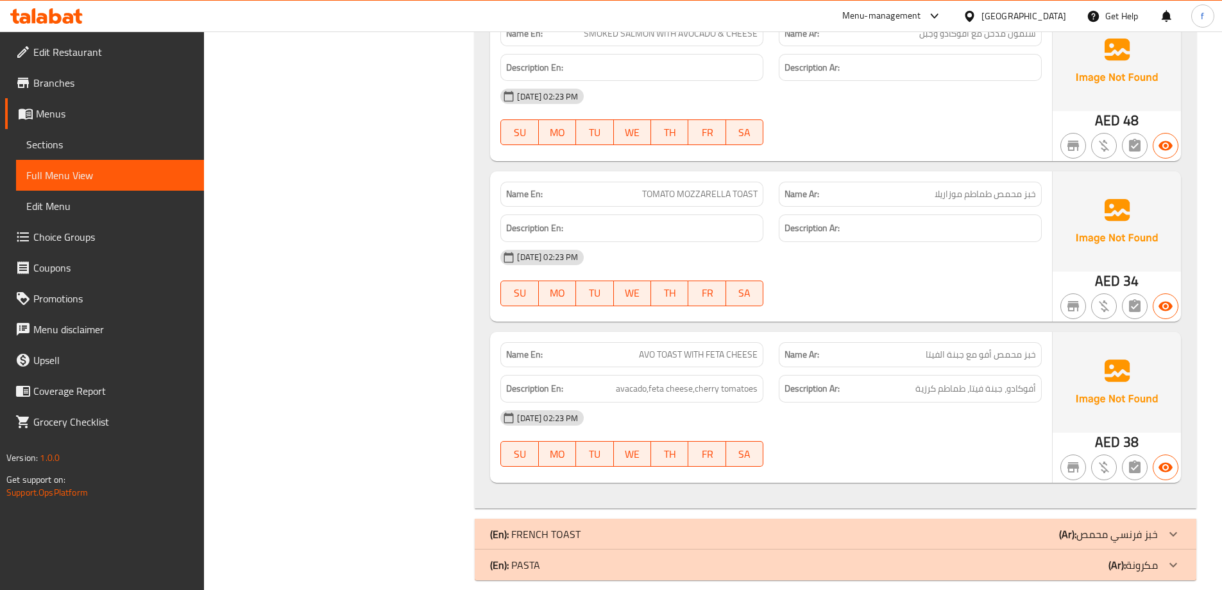
click at [1070, 524] on b "(Ar):" at bounding box center [1067, 533] width 17 height 19
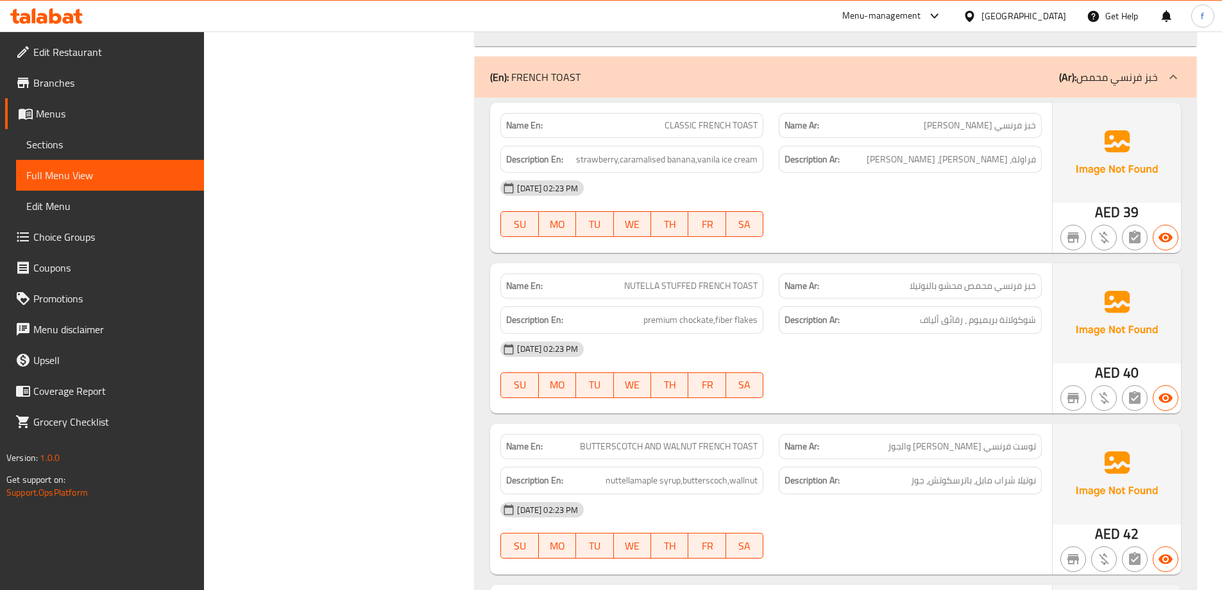
scroll to position [7712, 0]
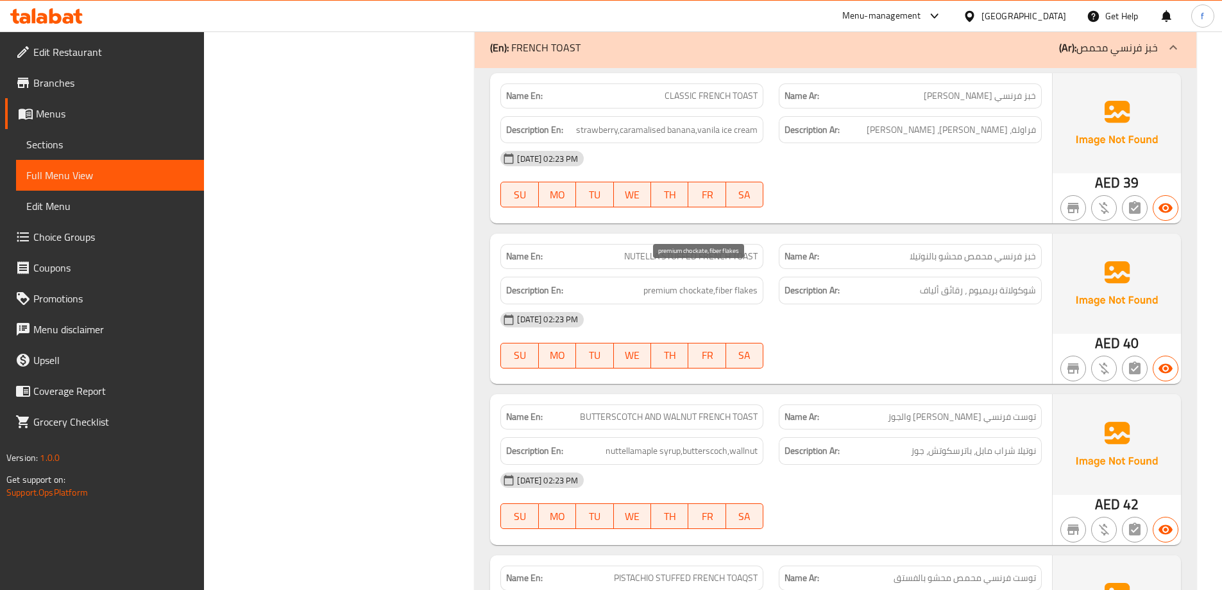
click at [701, 282] on span "premium chockate,fiber flakes" at bounding box center [701, 290] width 114 height 16
copy span "chockate"
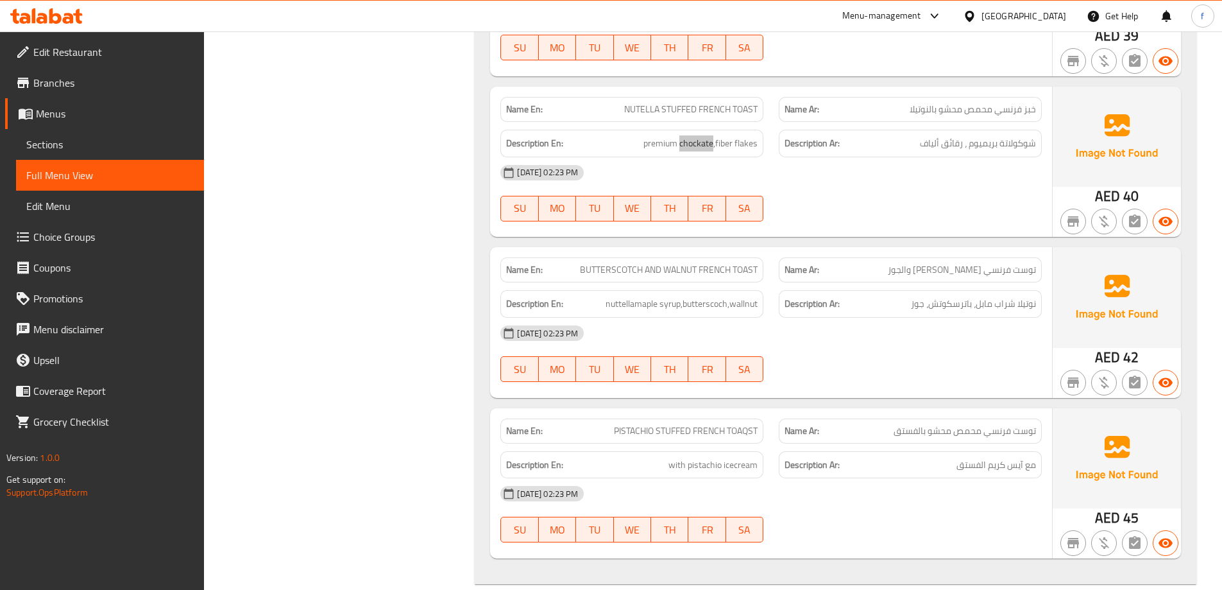
scroll to position [7905, 0]
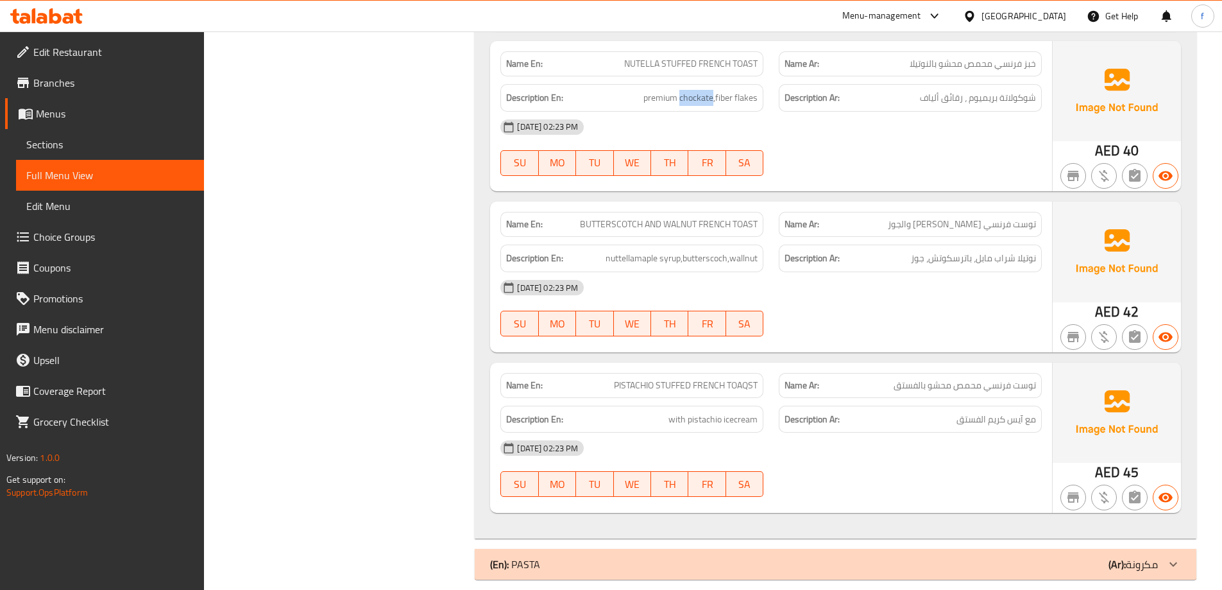
click at [864, 556] on div "(En): PASTA (Ar): مكرونة" at bounding box center [824, 563] width 668 height 15
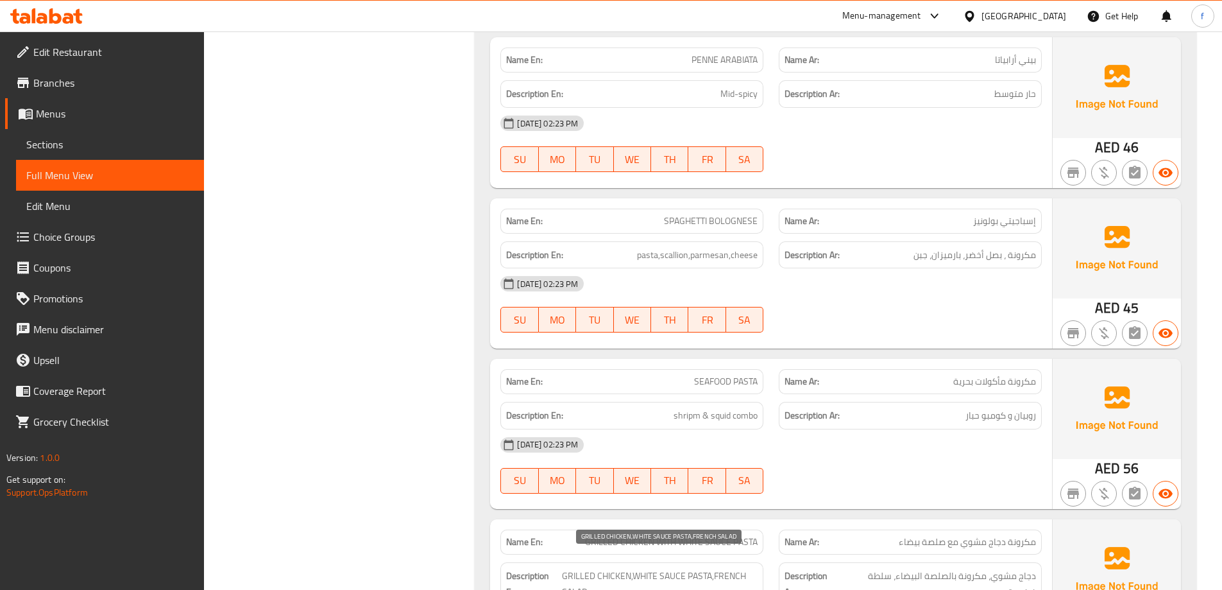
scroll to position [8739, 0]
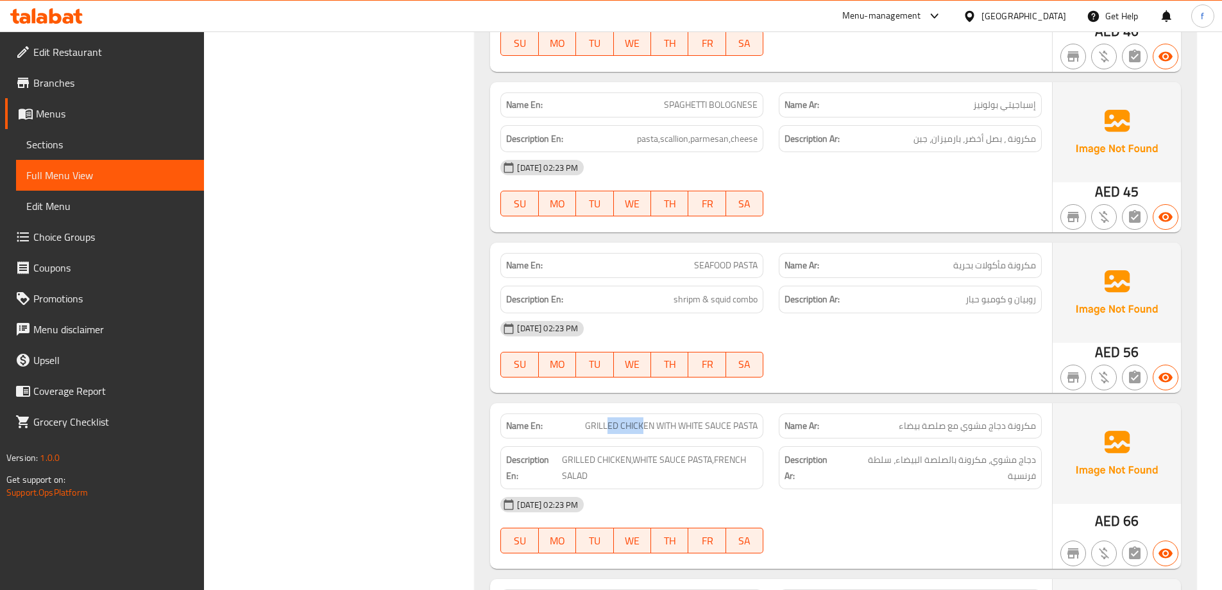
drag, startPoint x: 642, startPoint y: 413, endPoint x: 606, endPoint y: 409, distance: 36.7
click at [606, 419] on span "GRILLED CHICKEN WITH WHITE SAUCE PASTA" at bounding box center [671, 425] width 173 height 13
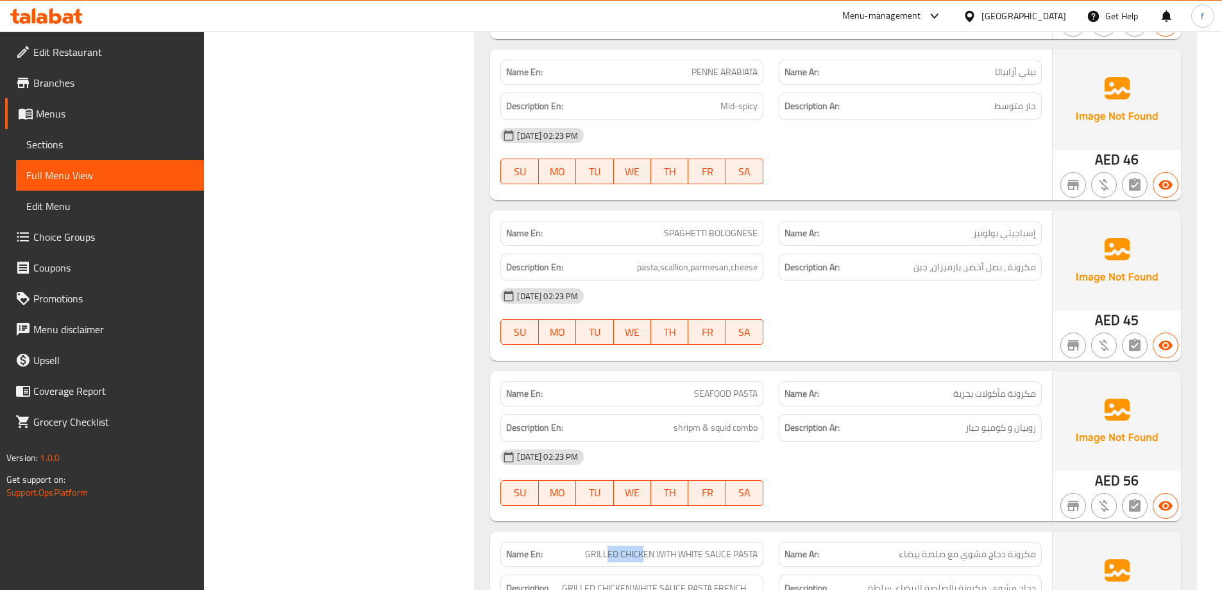
scroll to position [8867, 0]
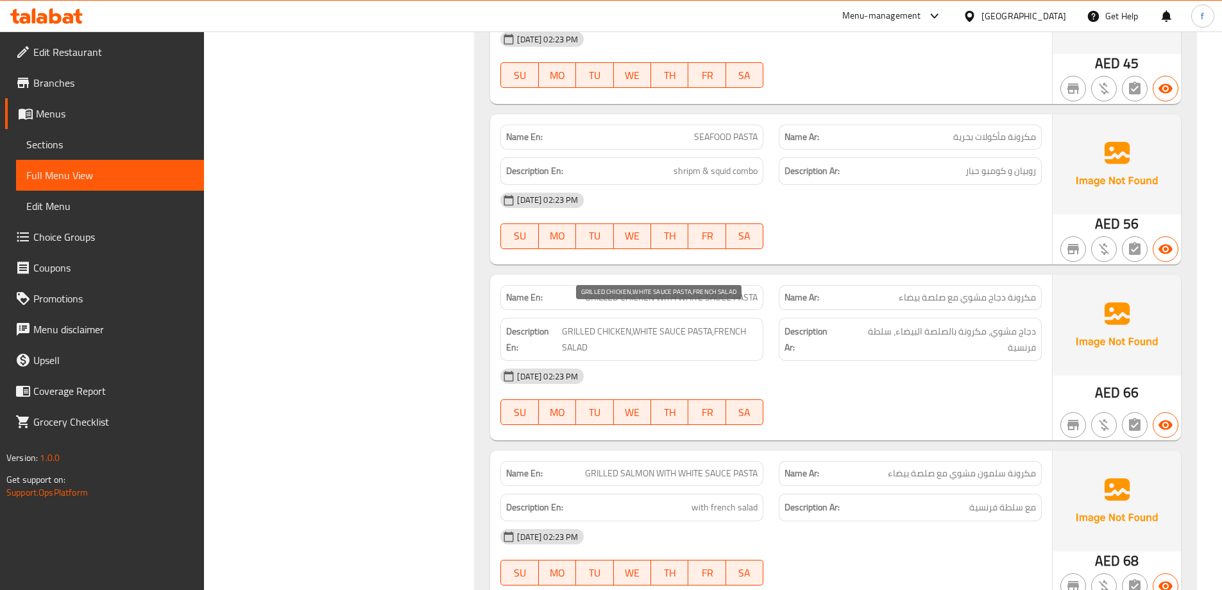
click at [612, 323] on span "GRILLED CHICKEN,WHITE SAUCE PASTA,FRENCH SALAD" at bounding box center [660, 338] width 196 height 31
drag, startPoint x: 639, startPoint y: 315, endPoint x: 687, endPoint y: 318, distance: 47.6
click at [687, 323] on span "GRILLED CHICKEN,WHITE SAUCE PASTA,FRENCH SALAD" at bounding box center [660, 338] width 196 height 31
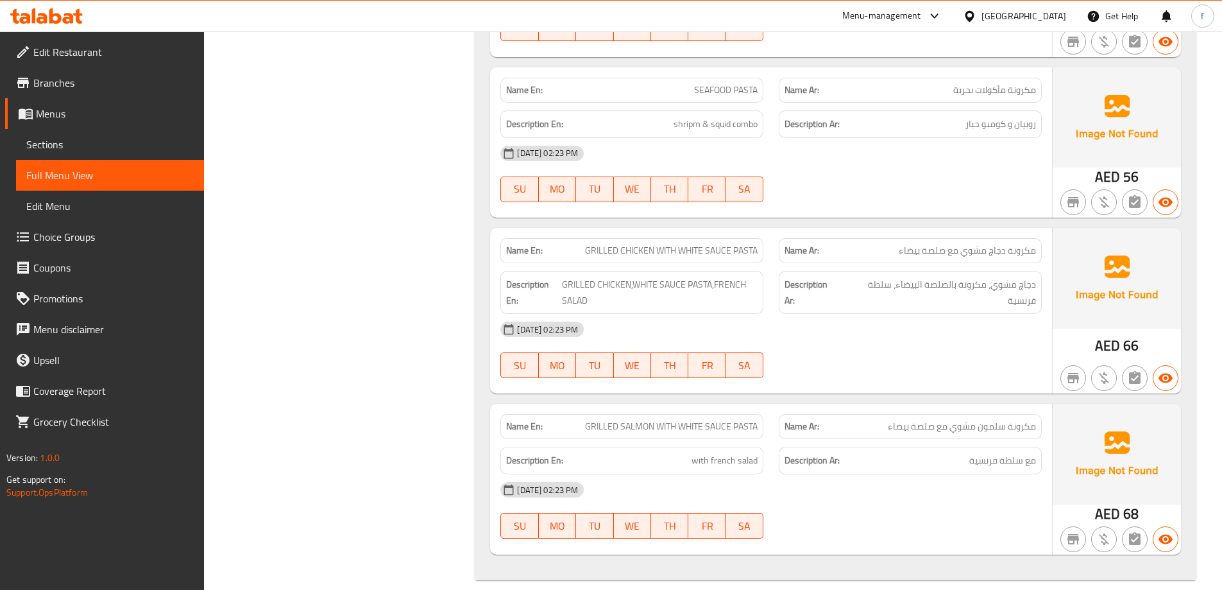
click at [743, 420] on span "GRILLED SALMON WITH WHITE SAUCE PASTA" at bounding box center [671, 426] width 173 height 13
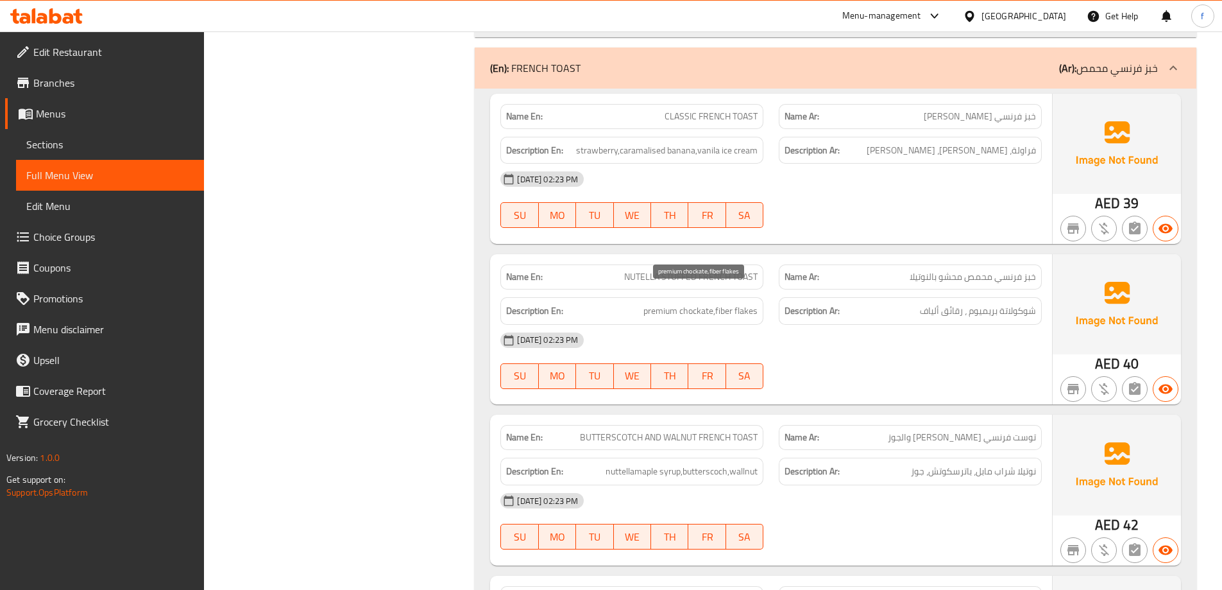
click at [710, 303] on span "premium chockate,fiber flakes" at bounding box center [701, 311] width 114 height 16
click at [730, 303] on span "premium chockate,fiber flakes" at bounding box center [701, 311] width 114 height 16
click at [745, 303] on span "premium chockate,fiber flakes" at bounding box center [701, 311] width 114 height 16
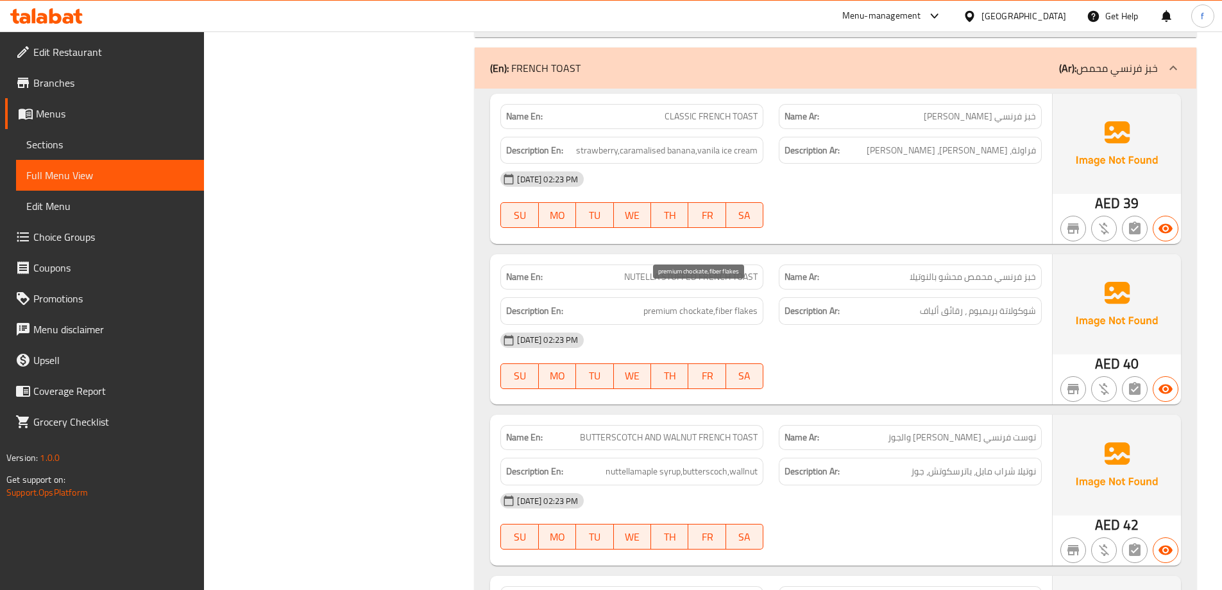
click at [694, 303] on span "premium chockate,fiber flakes" at bounding box center [701, 311] width 114 height 16
click at [778, 325] on div "[DATE] 02:23 PM" at bounding box center [771, 340] width 557 height 31
drag, startPoint x: 722, startPoint y: 299, endPoint x: 775, endPoint y: 300, distance: 53.3
click at [775, 300] on div "Description En: premium chockate,fiber flakes Description Ar: شوكولاتة بريميوم …" at bounding box center [771, 310] width 557 height 43
click at [708, 110] on span "CLASSIC FRENCH TOAST" at bounding box center [711, 116] width 93 height 13
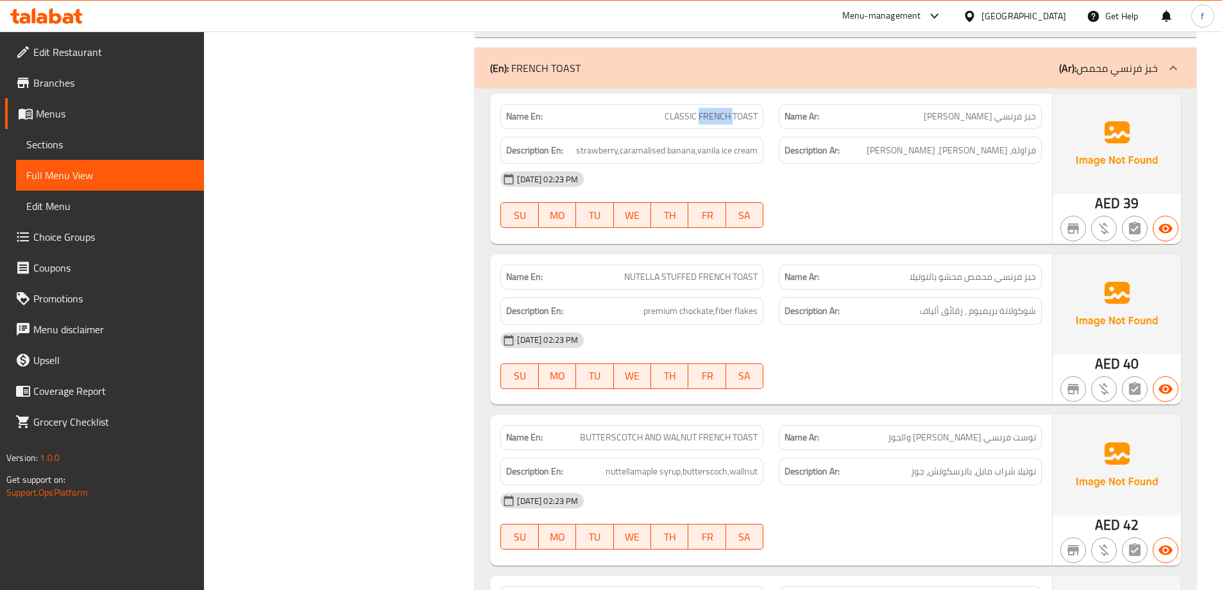
click at [708, 110] on span "CLASSIC FRENCH TOAST" at bounding box center [711, 116] width 93 height 13
click at [714, 270] on span "NUTELLA STUFFED FRENCH TOAST" at bounding box center [690, 276] width 133 height 13
copy span "NUTELLA STUFFED FRENCH TOAST"
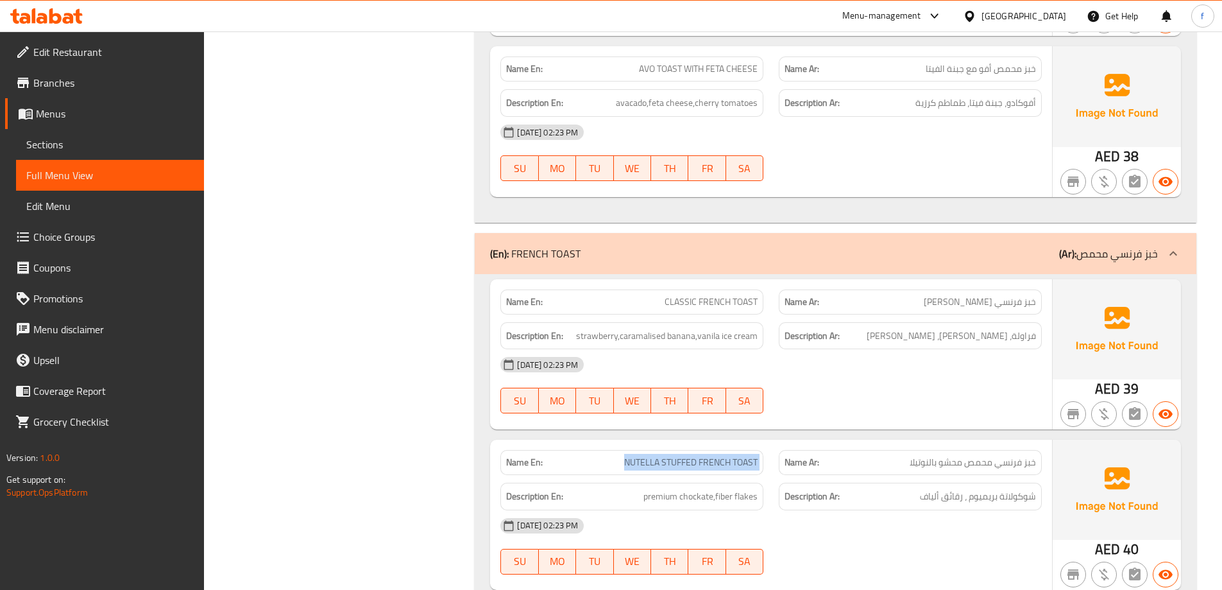
scroll to position [7499, 0]
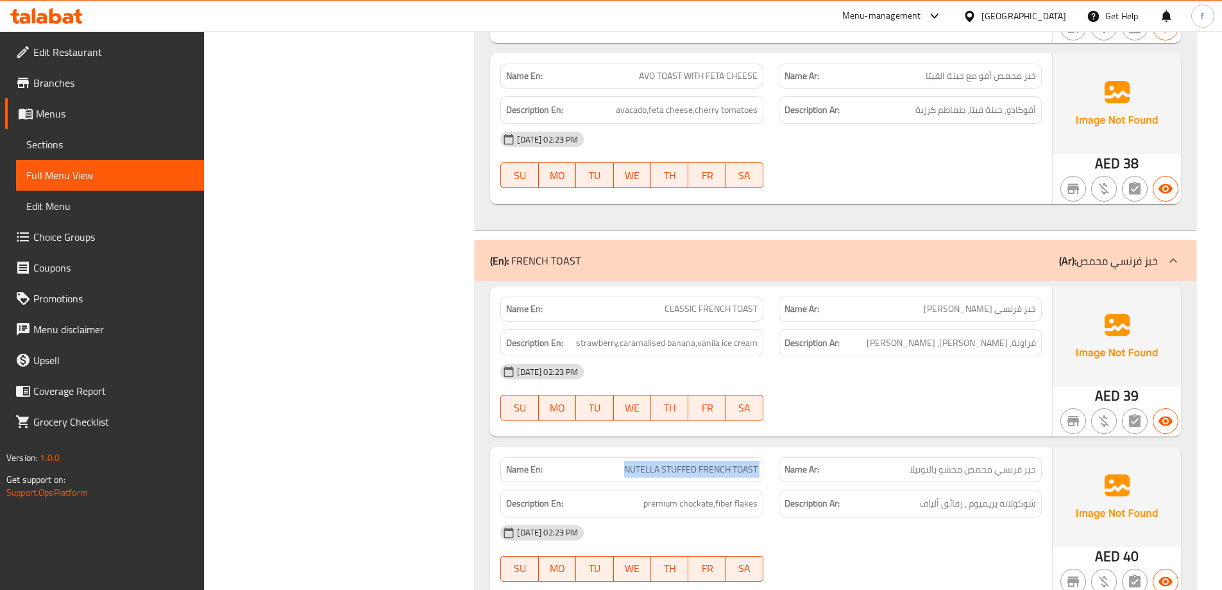
click at [123, 146] on span "Sections" at bounding box center [109, 144] width 167 height 15
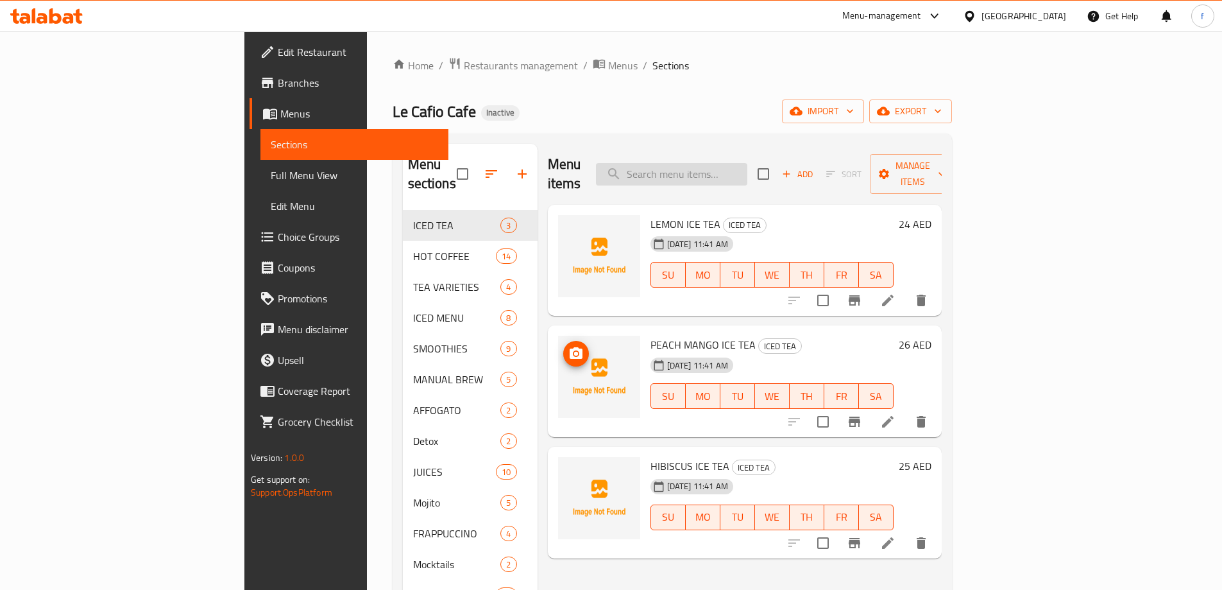
click at [748, 163] on input "search" at bounding box center [671, 174] width 151 height 22
paste input "NUTELLA STUFFED FRENCH TOAST"
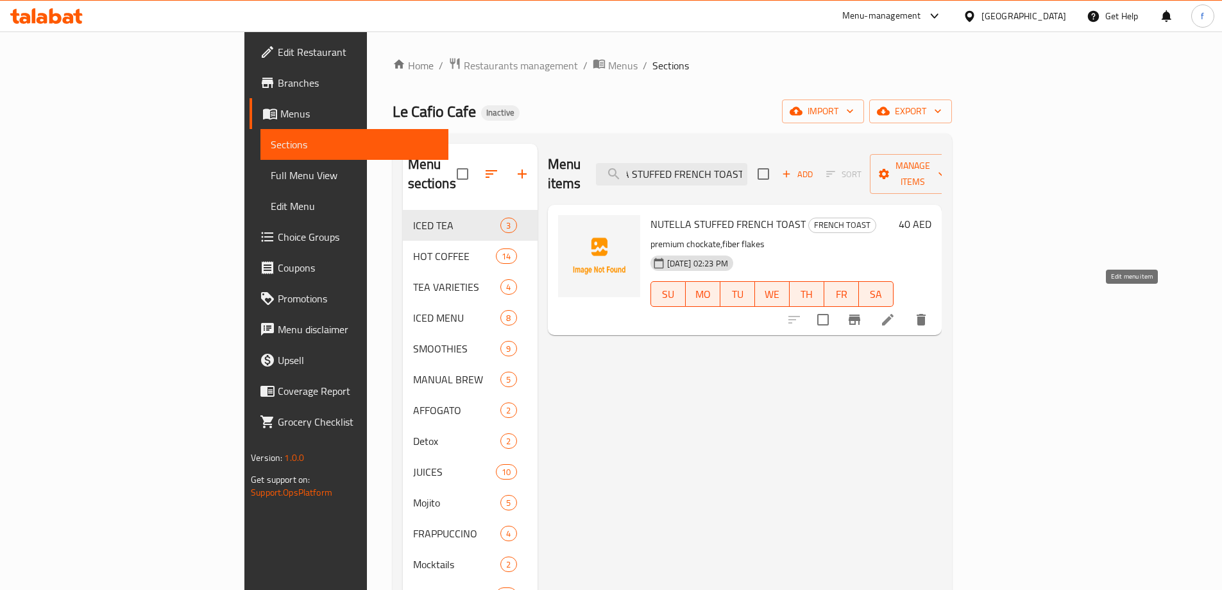
type input "NUTELLA STUFFED FRENCH TOAST"
click at [896, 312] on icon at bounding box center [887, 319] width 15 height 15
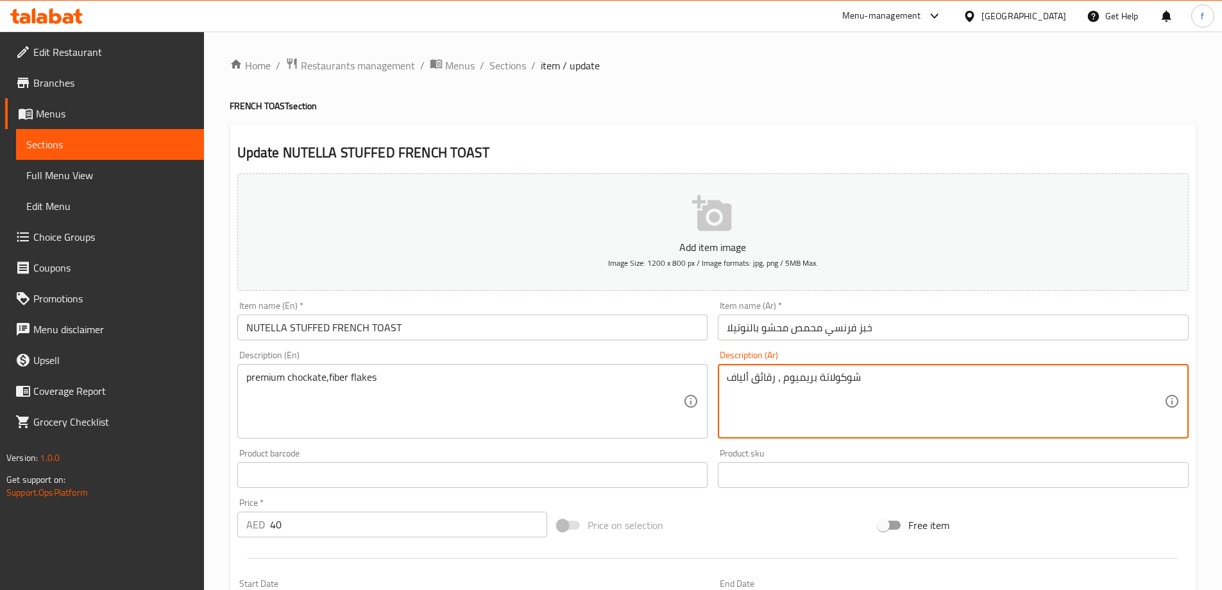
click at [742, 379] on textarea "شوكولاتة بريميوم ، رقائق ألياف" at bounding box center [946, 401] width 438 height 61
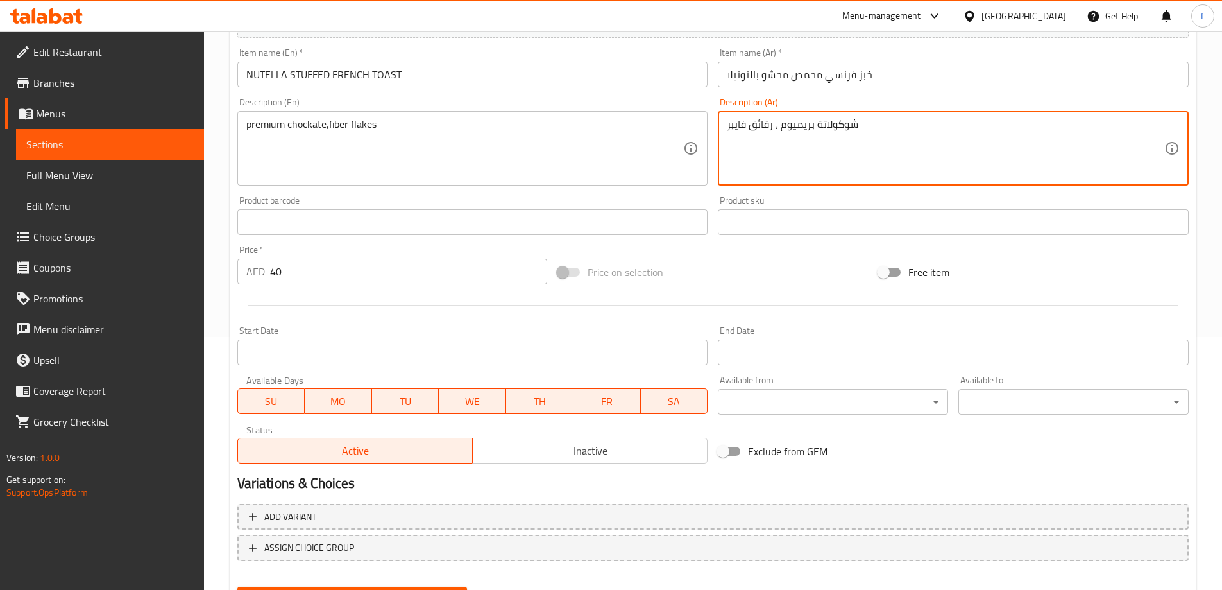
scroll to position [317, 0]
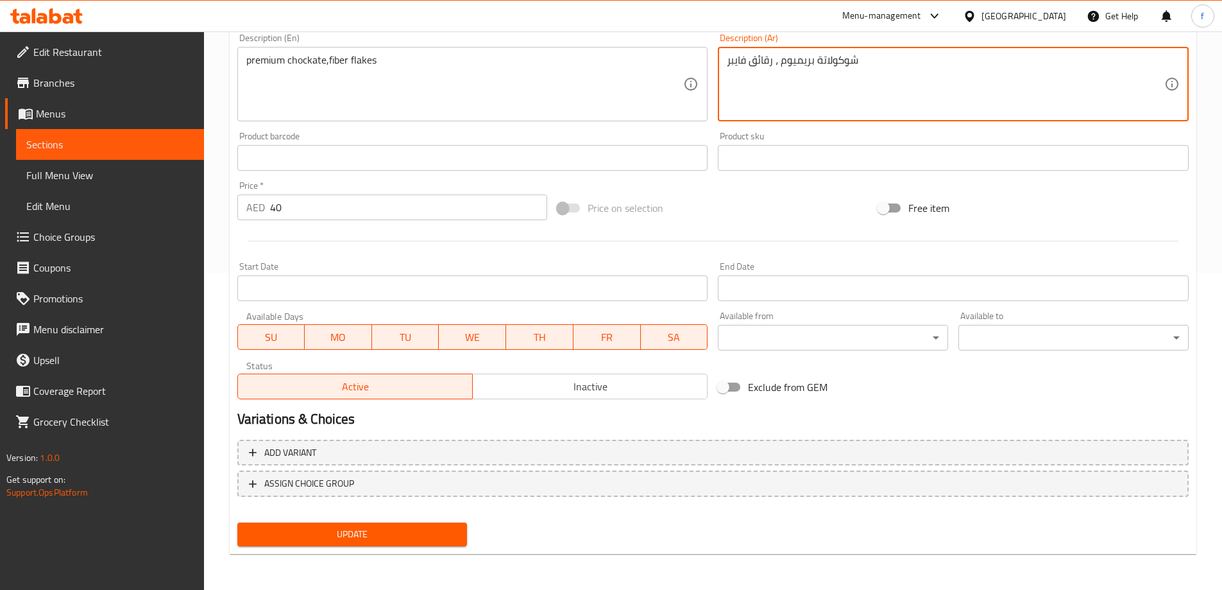
type textarea "شوكولاتة بريميوم ، رقائق فايبر"
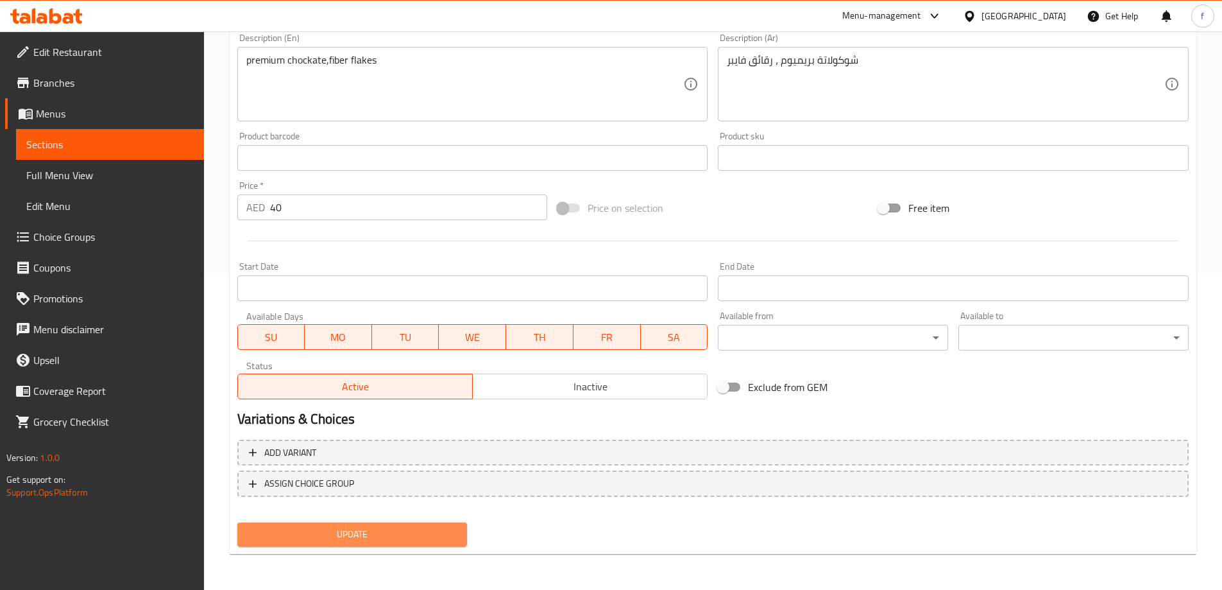
click at [438, 534] on span "Update" at bounding box center [353, 534] width 210 height 16
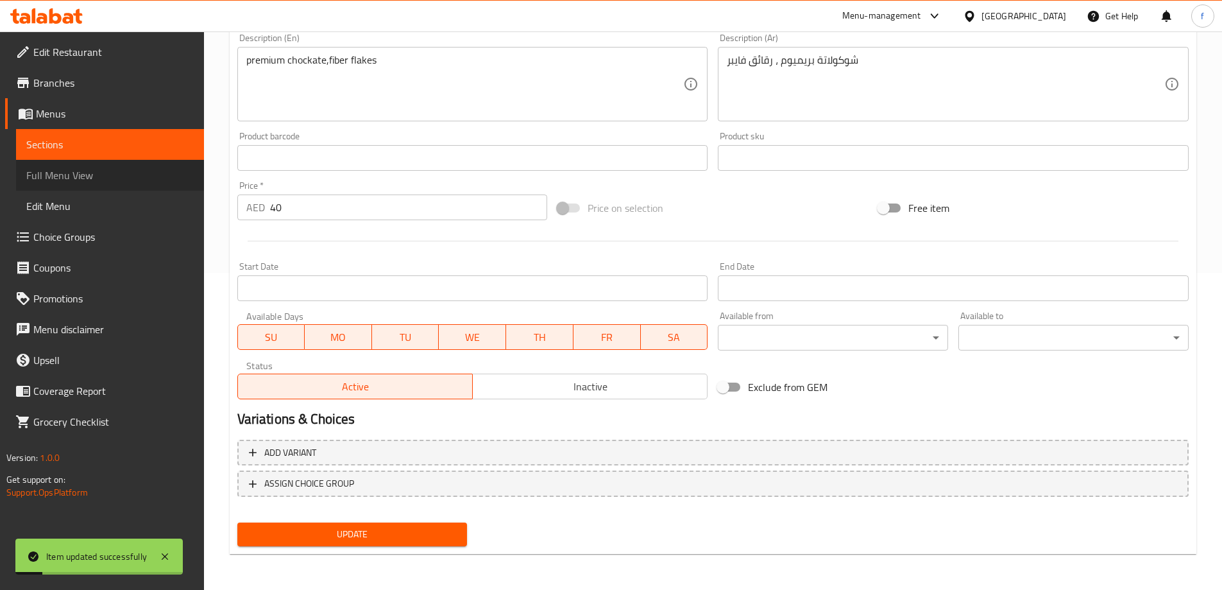
click at [129, 171] on span "Full Menu View" at bounding box center [109, 174] width 167 height 15
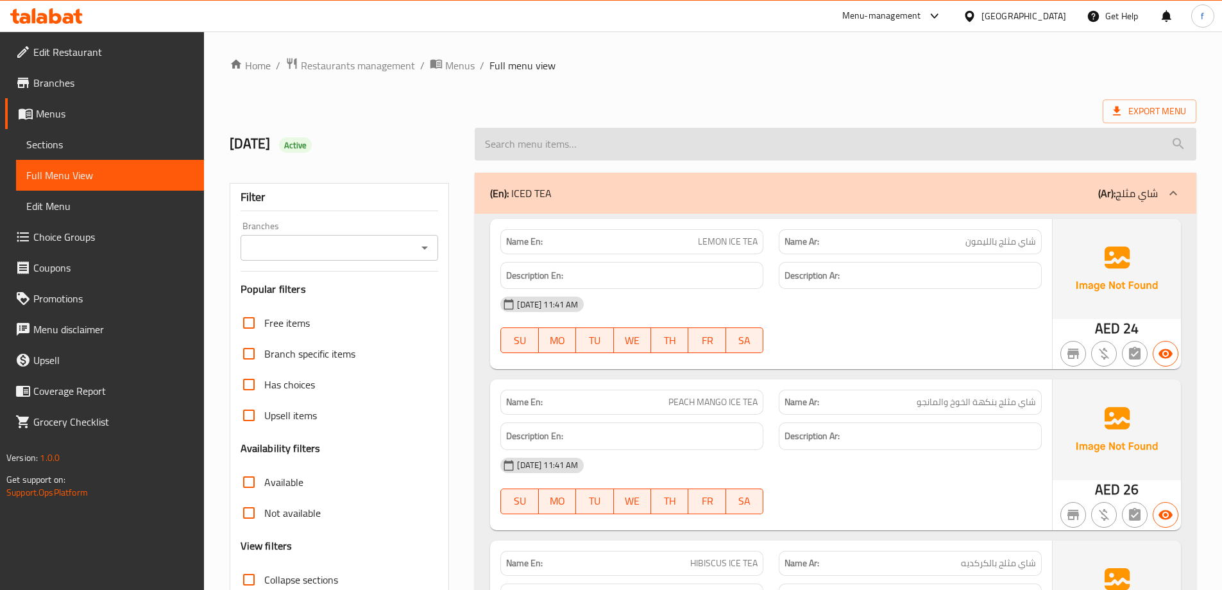
click at [646, 142] on input "search" at bounding box center [836, 144] width 722 height 33
paste input "NUTELLA STUFFED FRENCH TOAST"
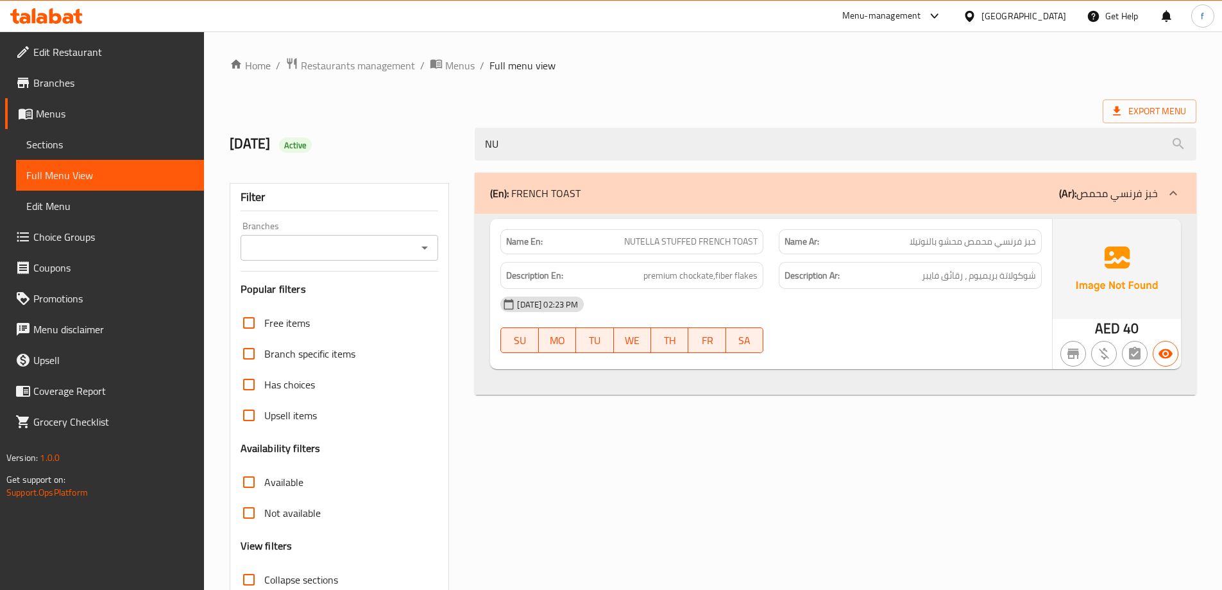
type input "N"
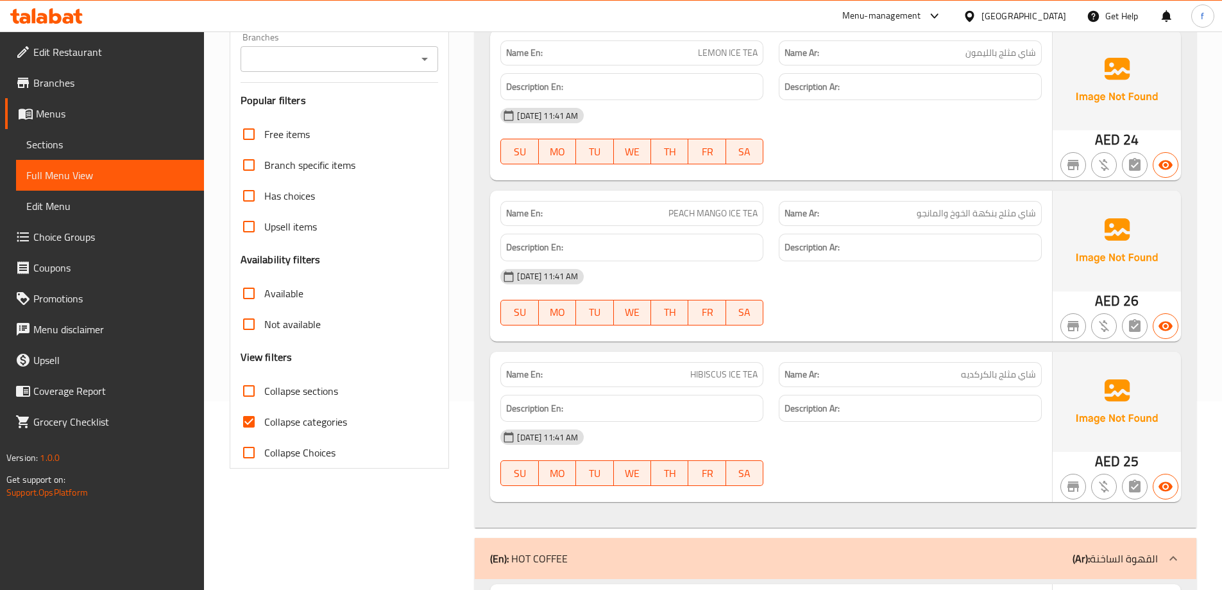
scroll to position [193, 0]
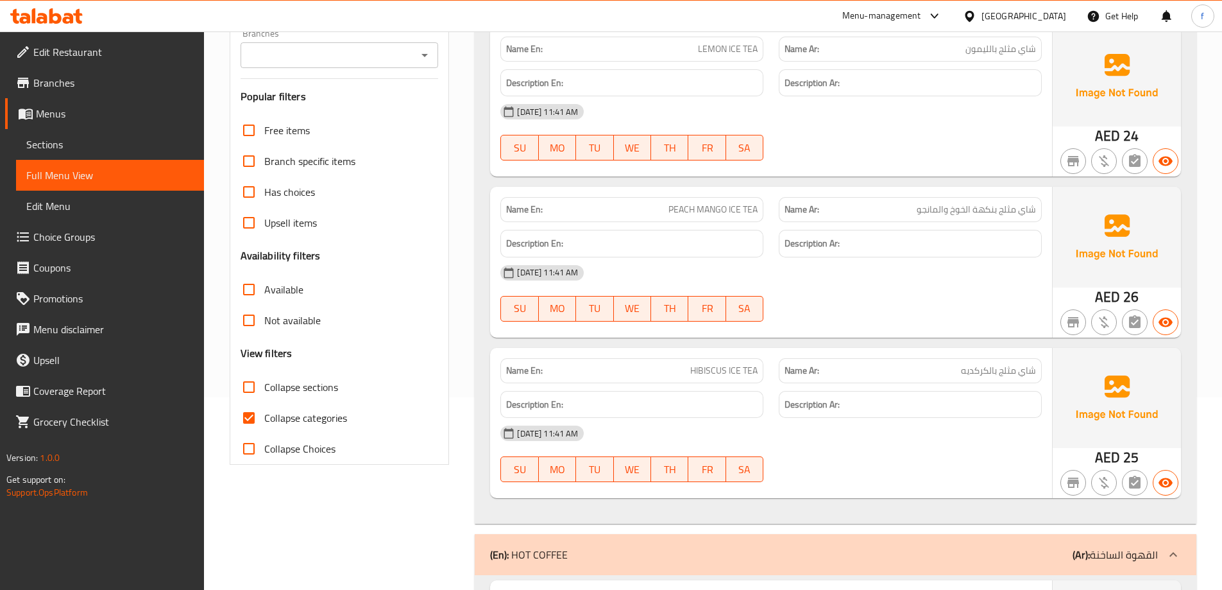
click at [307, 418] on span "Collapse categories" at bounding box center [305, 417] width 83 height 15
click at [264, 418] on input "Collapse categories" at bounding box center [249, 417] width 31 height 31
checkbox input "false"
click at [253, 389] on input "Collapse sections" at bounding box center [249, 387] width 31 height 31
checkbox input "true"
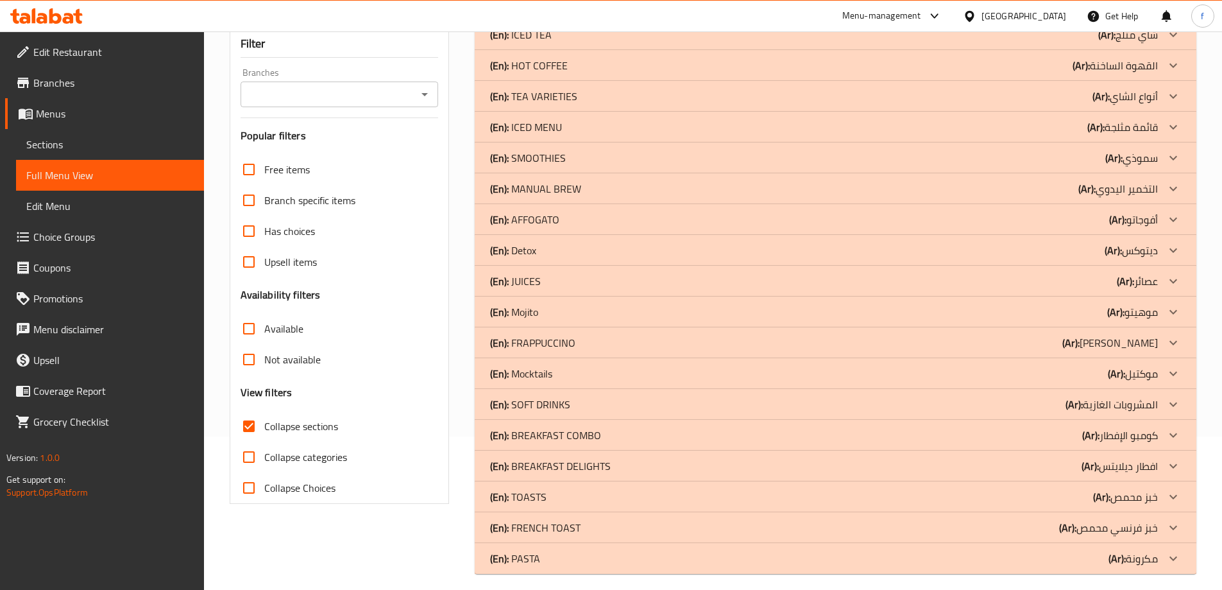
scroll to position [0, 0]
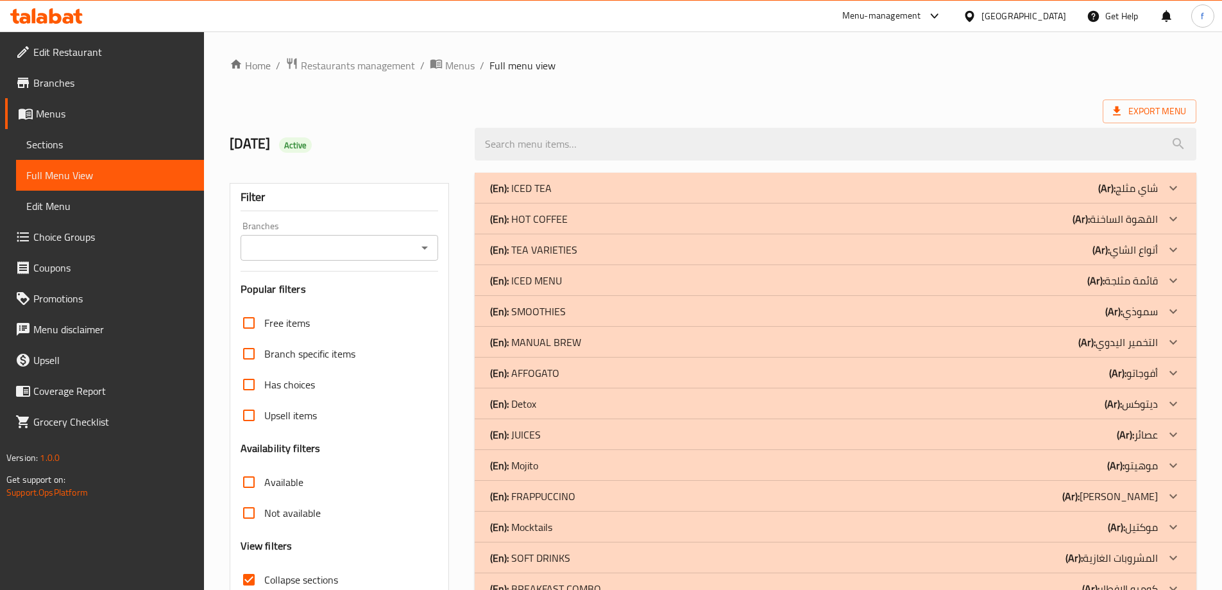
click at [1168, 429] on icon at bounding box center [1173, 434] width 15 height 15
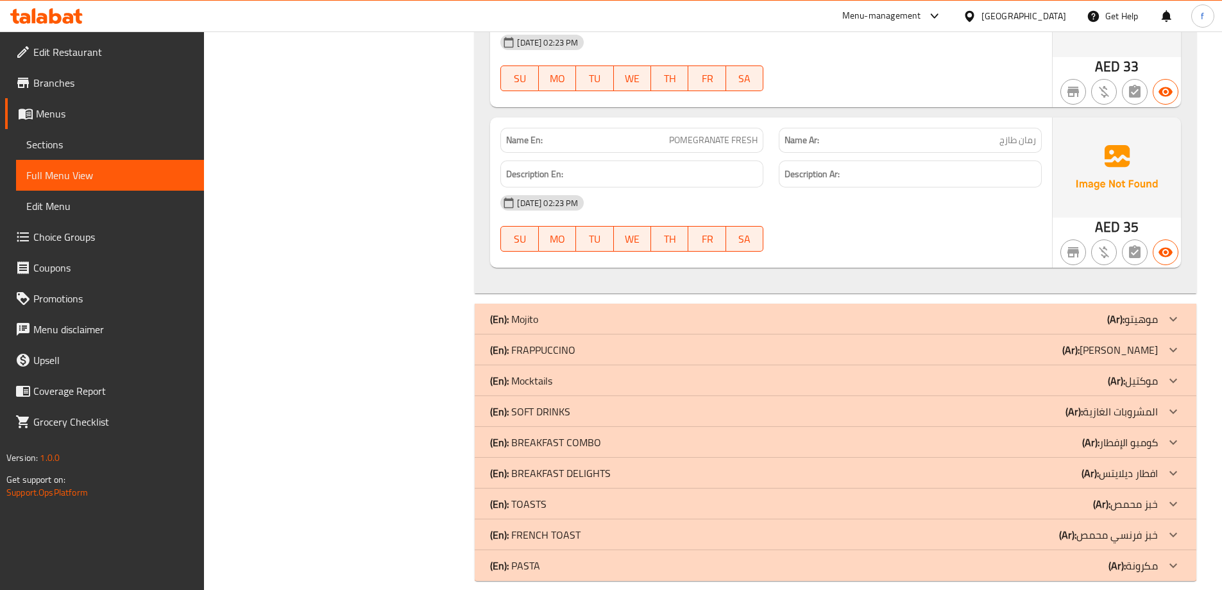
scroll to position [1821, 0]
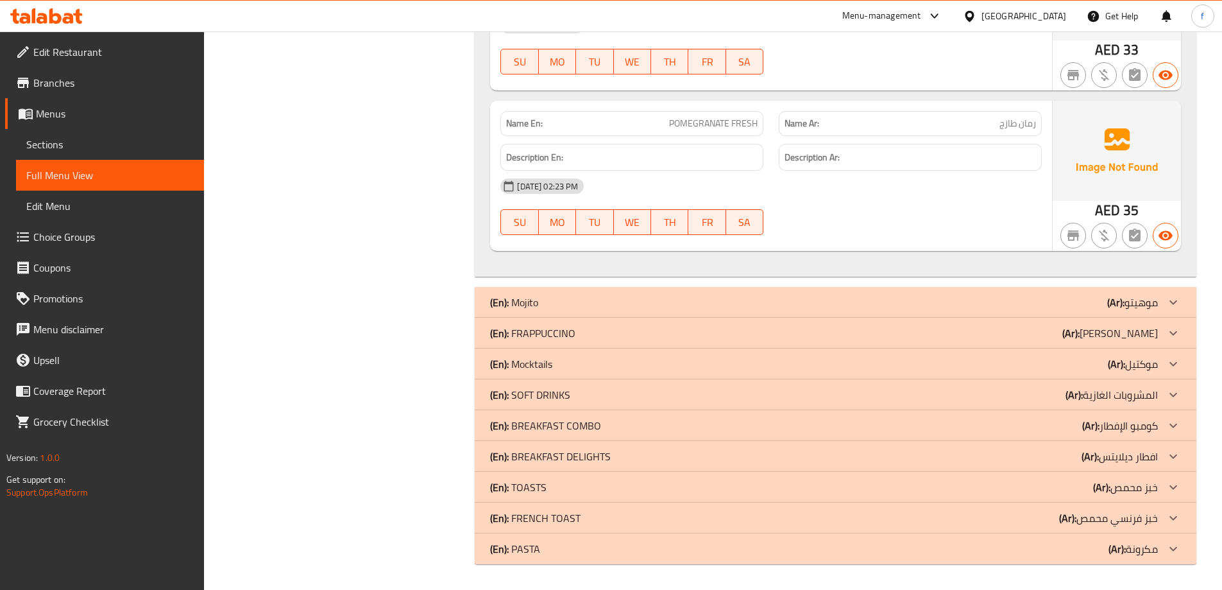
click at [1121, 327] on p "(Ar): [PERSON_NAME]" at bounding box center [1111, 332] width 96 height 15
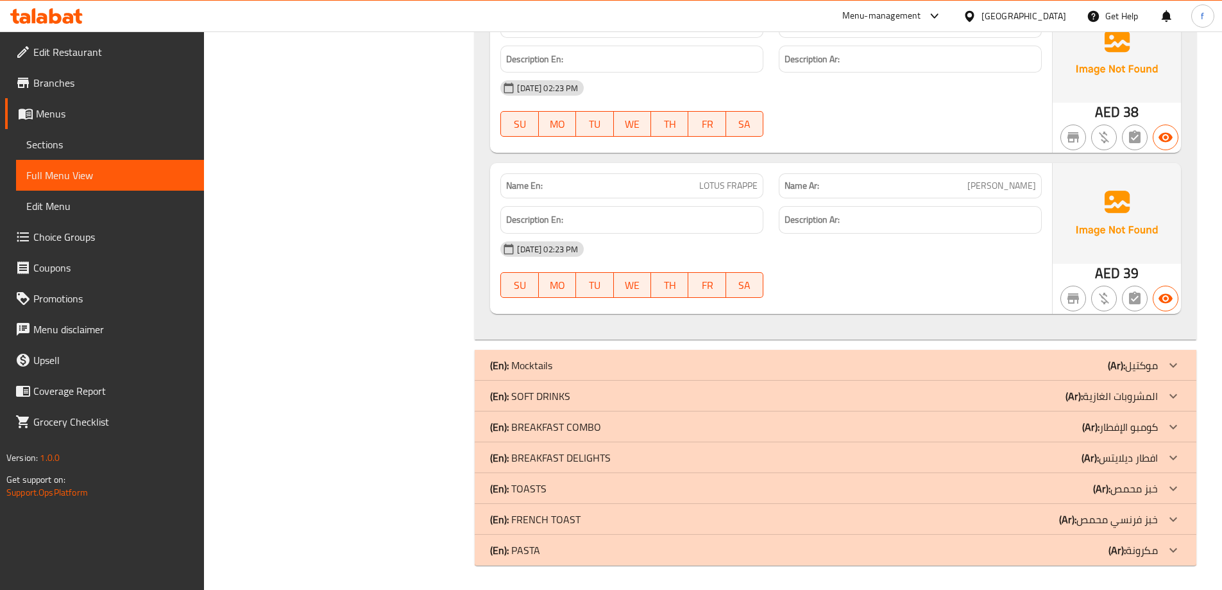
scroll to position [2515, 0]
click at [1123, 397] on p "(Ar): المشروبات الغازية" at bounding box center [1112, 394] width 92 height 15
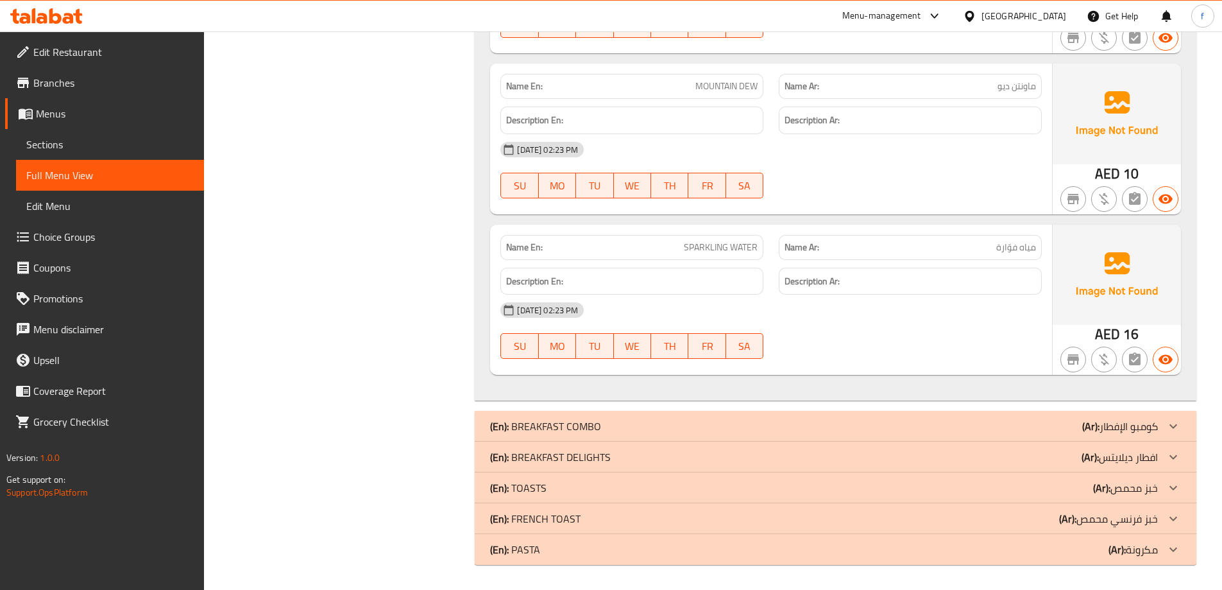
scroll to position [4172, 0]
click at [1111, 435] on div "(En): BREAKFAST COMBO (Ar): كومبو الإفطار" at bounding box center [836, 425] width 722 height 31
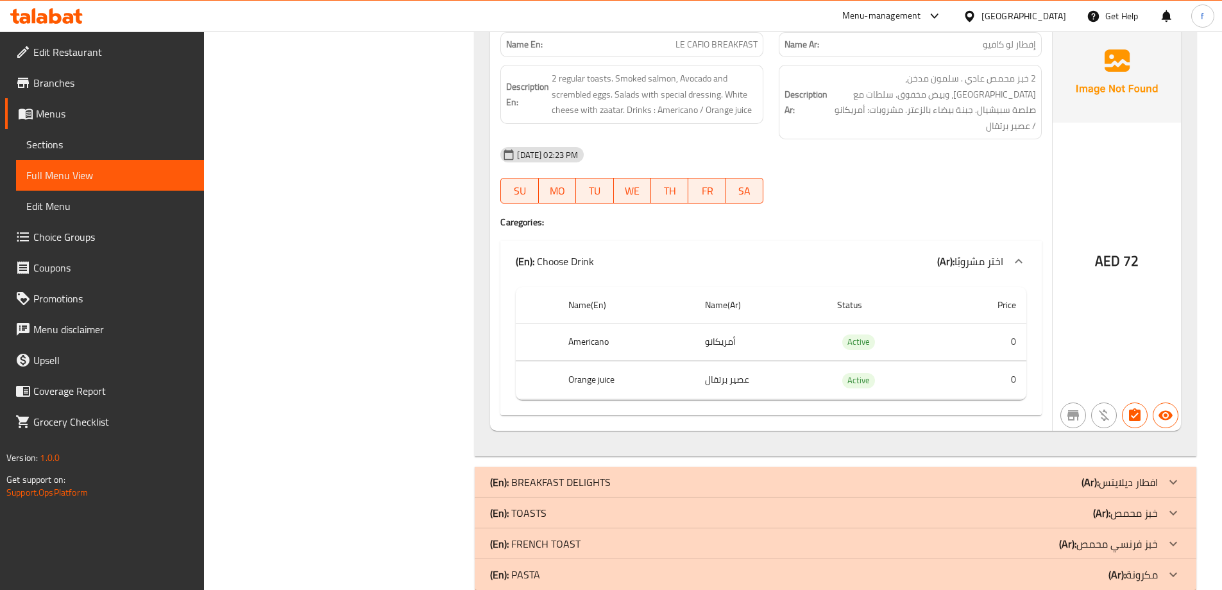
scroll to position [5035, 0]
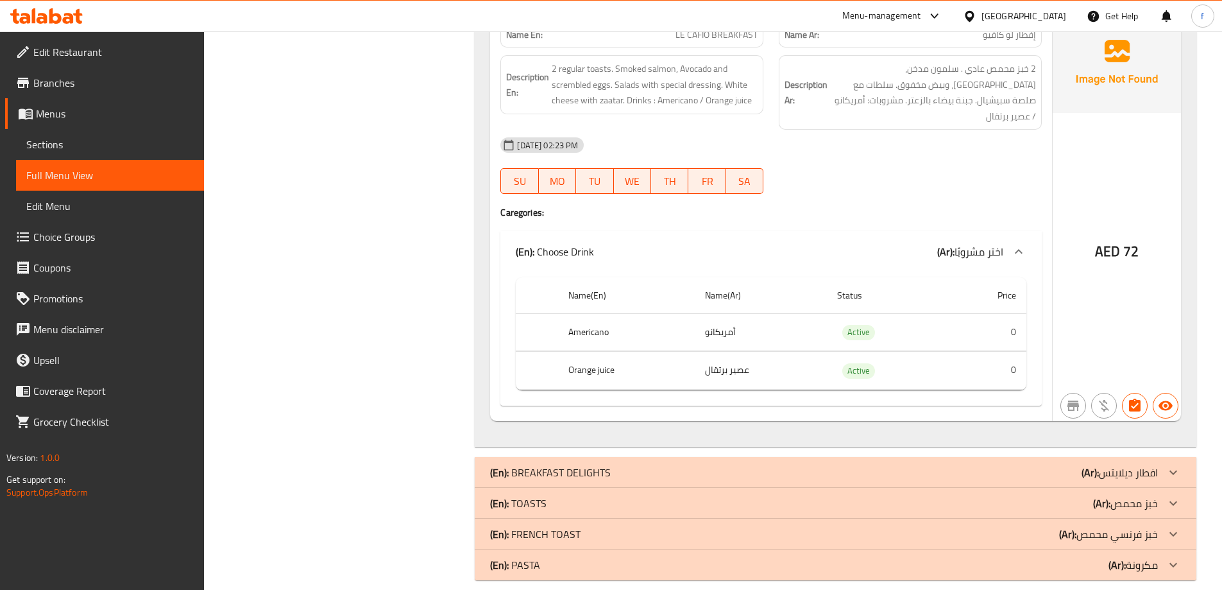
click at [1119, 465] on p "(Ar): افطار ديلايتس" at bounding box center [1120, 472] width 76 height 15
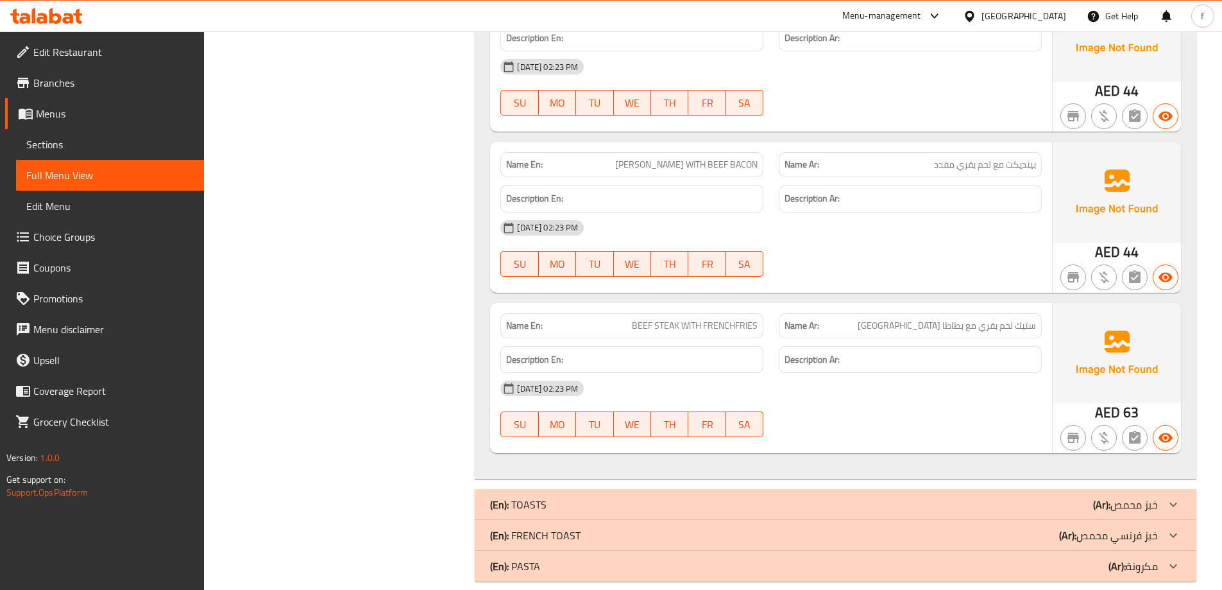
scroll to position [6376, 0]
click at [1117, 495] on p "(Ar): خبز محمص" at bounding box center [1125, 502] width 65 height 15
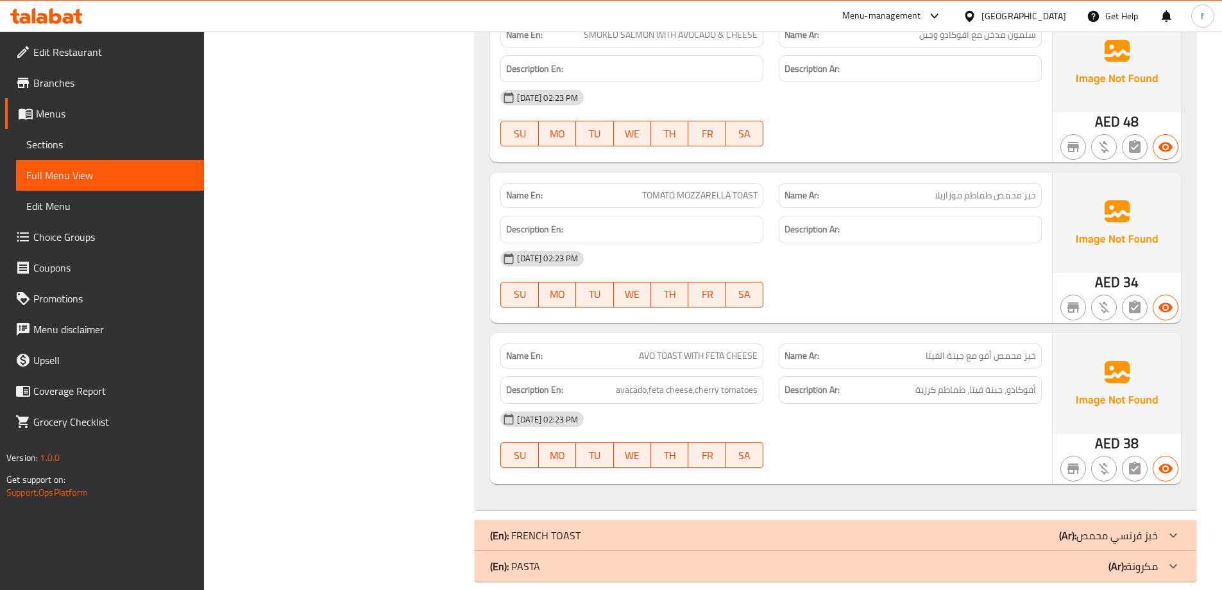
scroll to position [7221, 0]
click at [1115, 526] on p "(Ar): خبز فرنسي محمص" at bounding box center [1108, 533] width 99 height 15
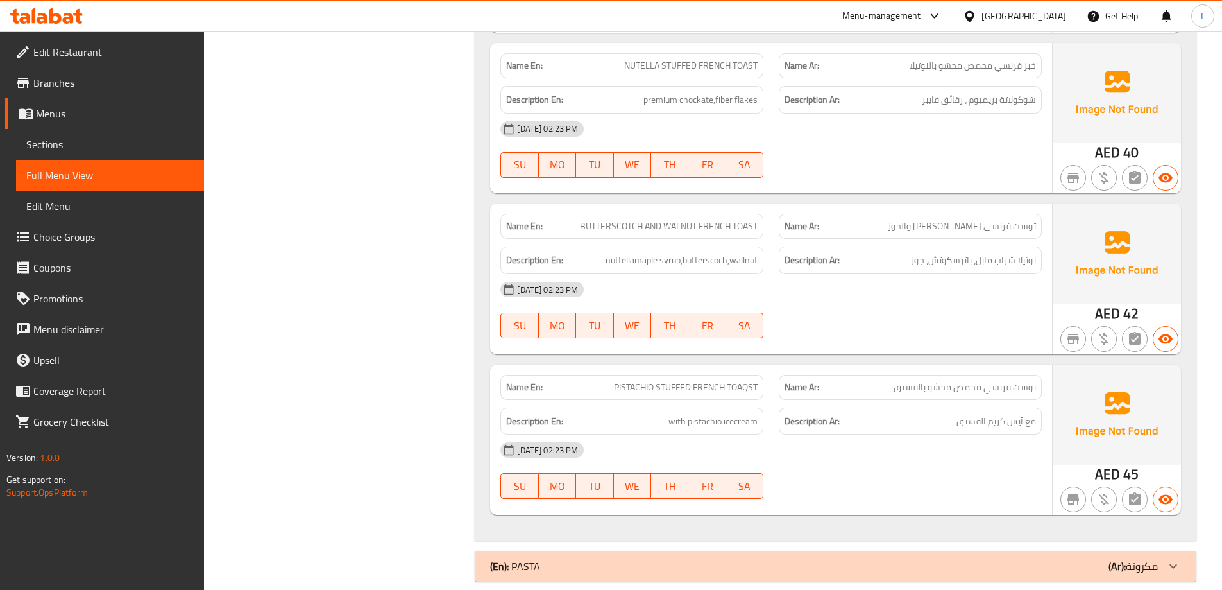
scroll to position [7905, 0]
click at [1110, 554] on b "(Ar):" at bounding box center [1117, 563] width 17 height 19
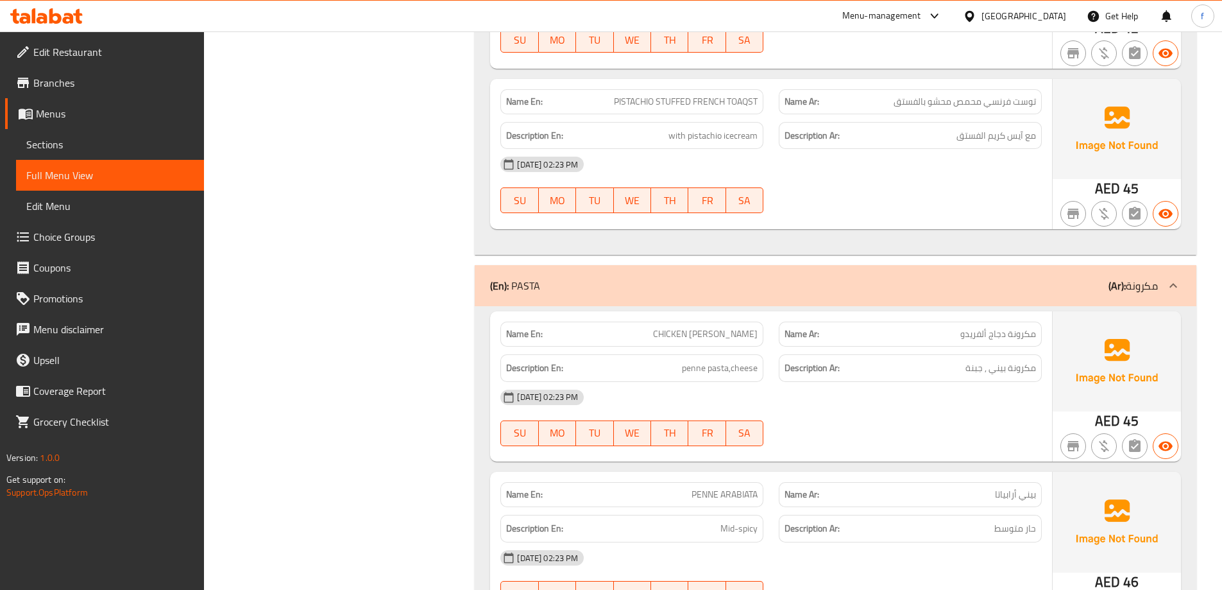
scroll to position [8354, 0]
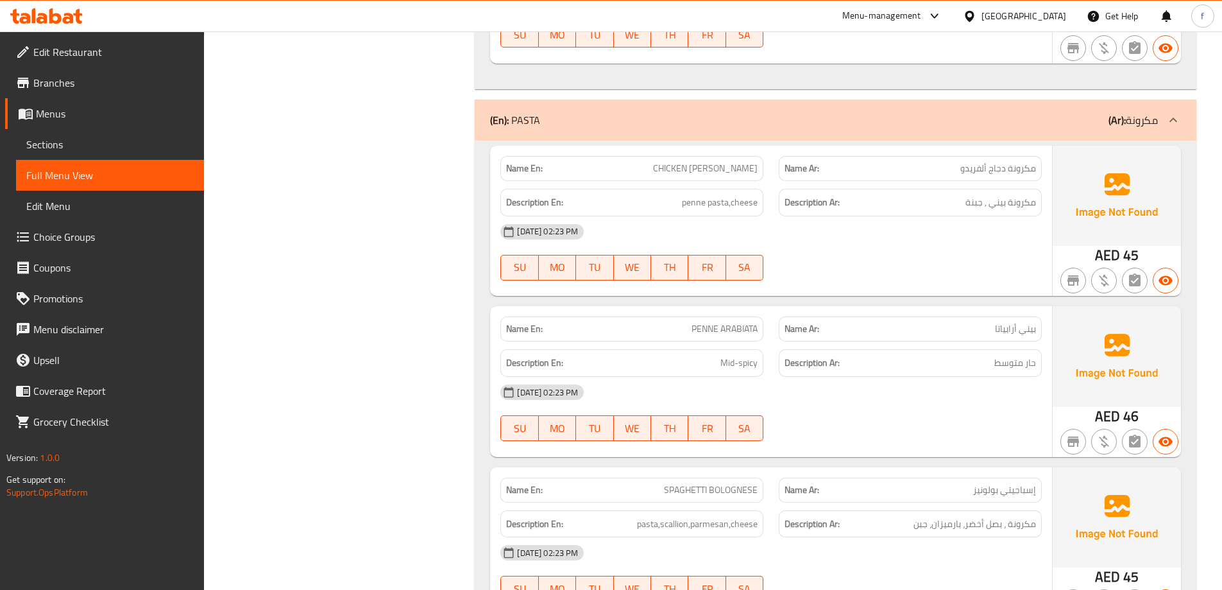
click at [1002, 225] on div "[DATE] 02:23 PM" at bounding box center [771, 231] width 557 height 31
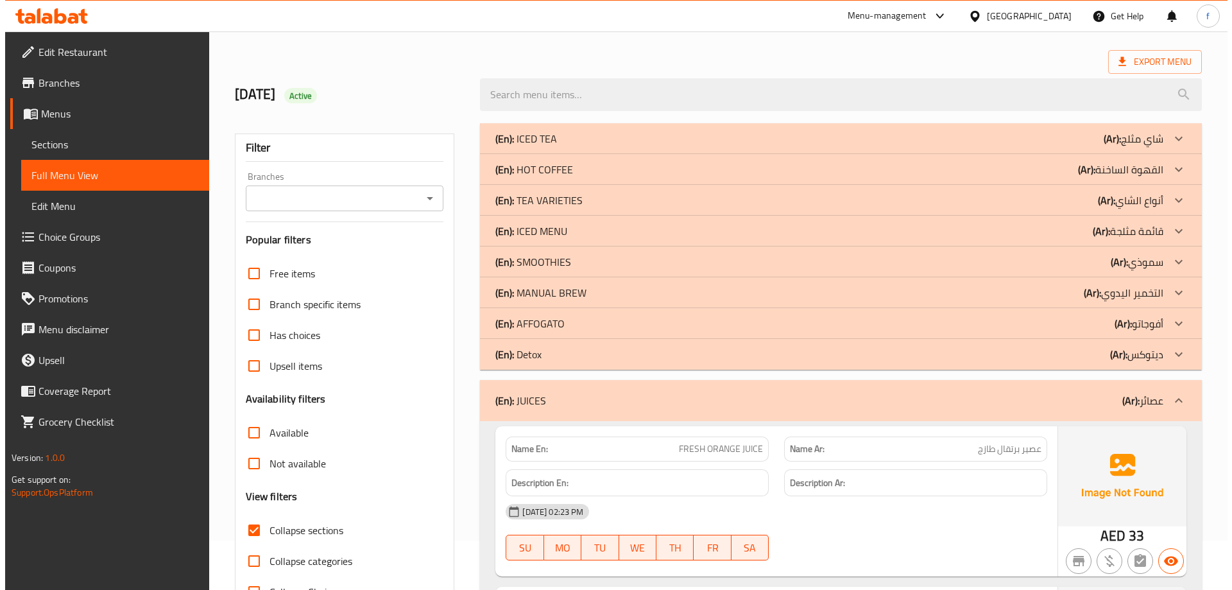
scroll to position [0, 0]
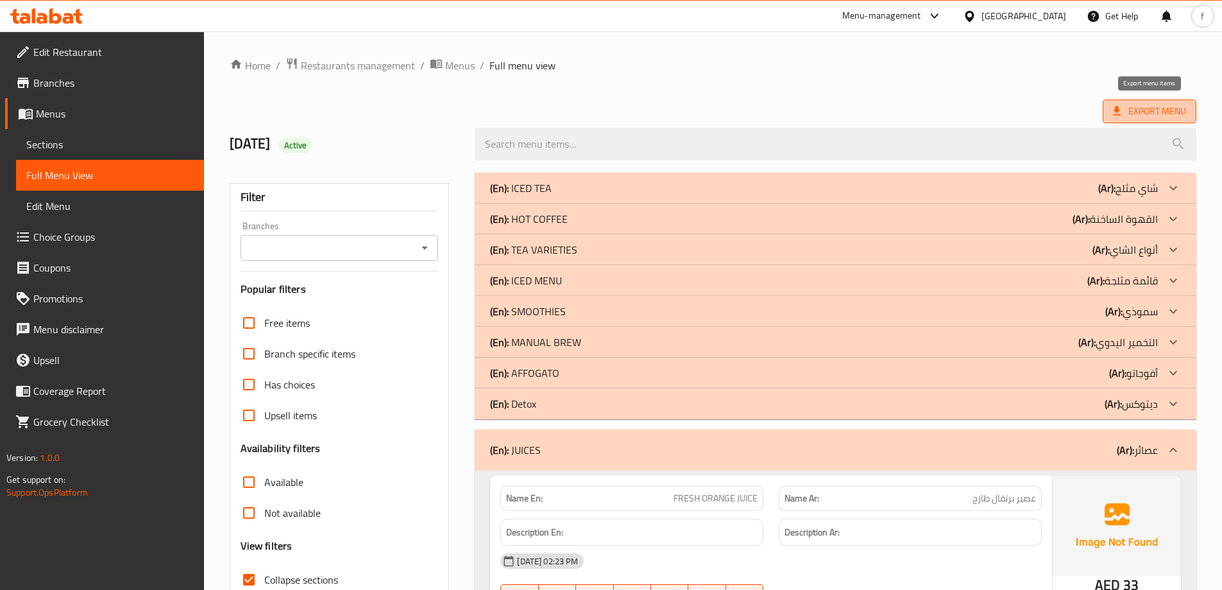
click at [1127, 115] on span "Export Menu" at bounding box center [1149, 111] width 73 height 16
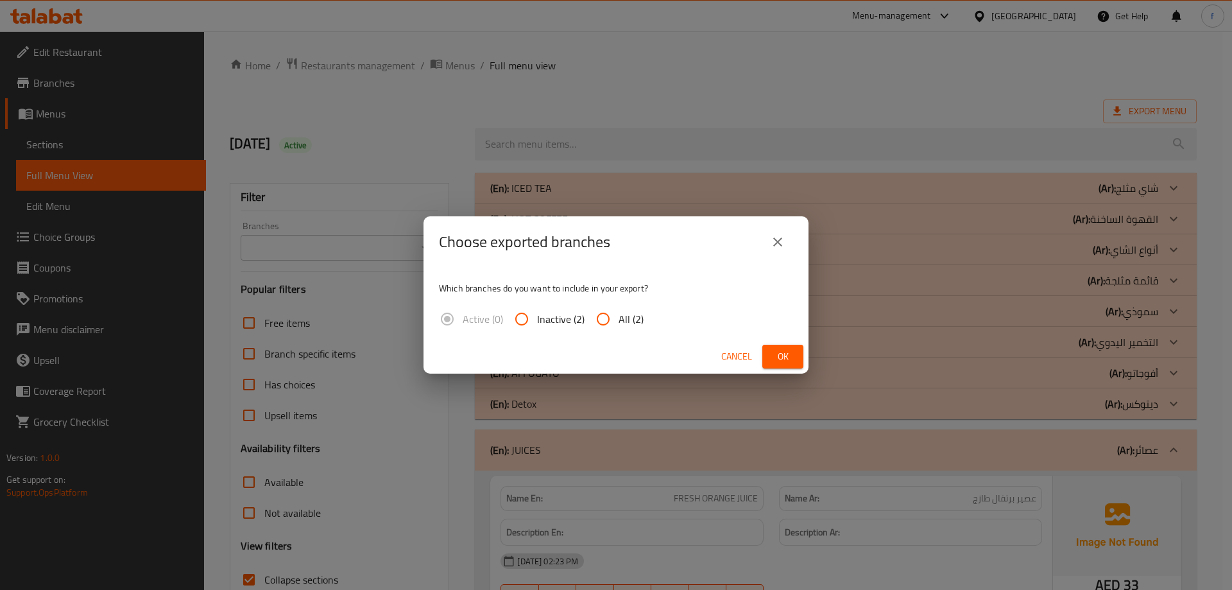
click at [619, 311] on span "All (2)" at bounding box center [631, 318] width 25 height 15
click at [619, 310] on input "All (2)" at bounding box center [603, 319] width 31 height 31
radio input "true"
click at [784, 357] on span "Ok" at bounding box center [783, 356] width 21 height 16
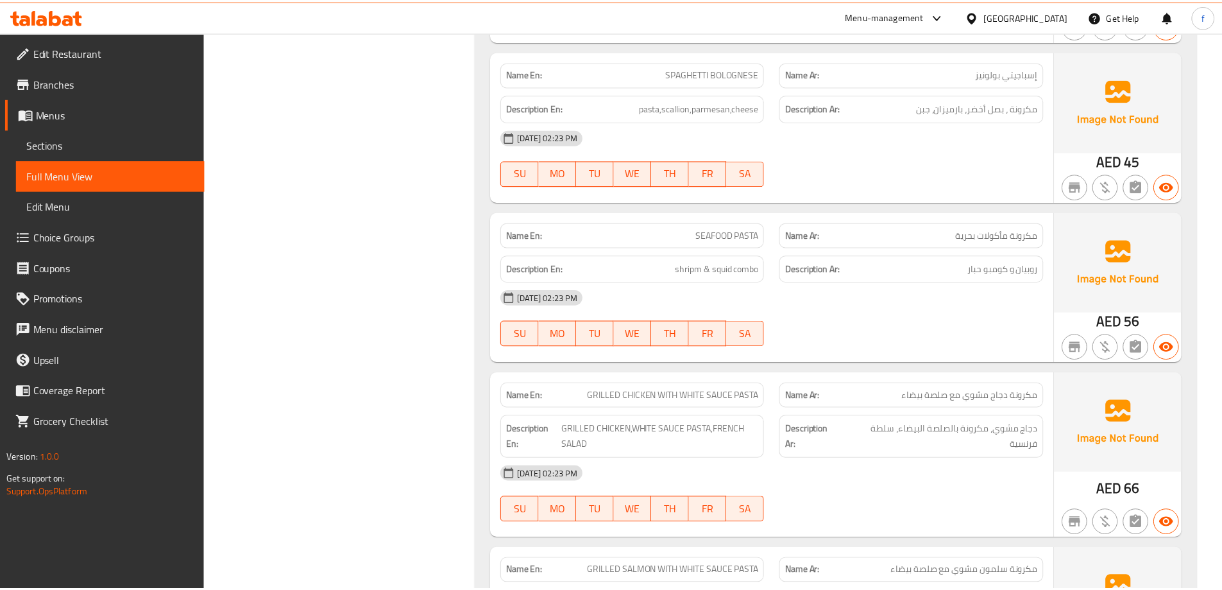
scroll to position [8899, 0]
